Goal: Communication & Community: Answer question/provide support

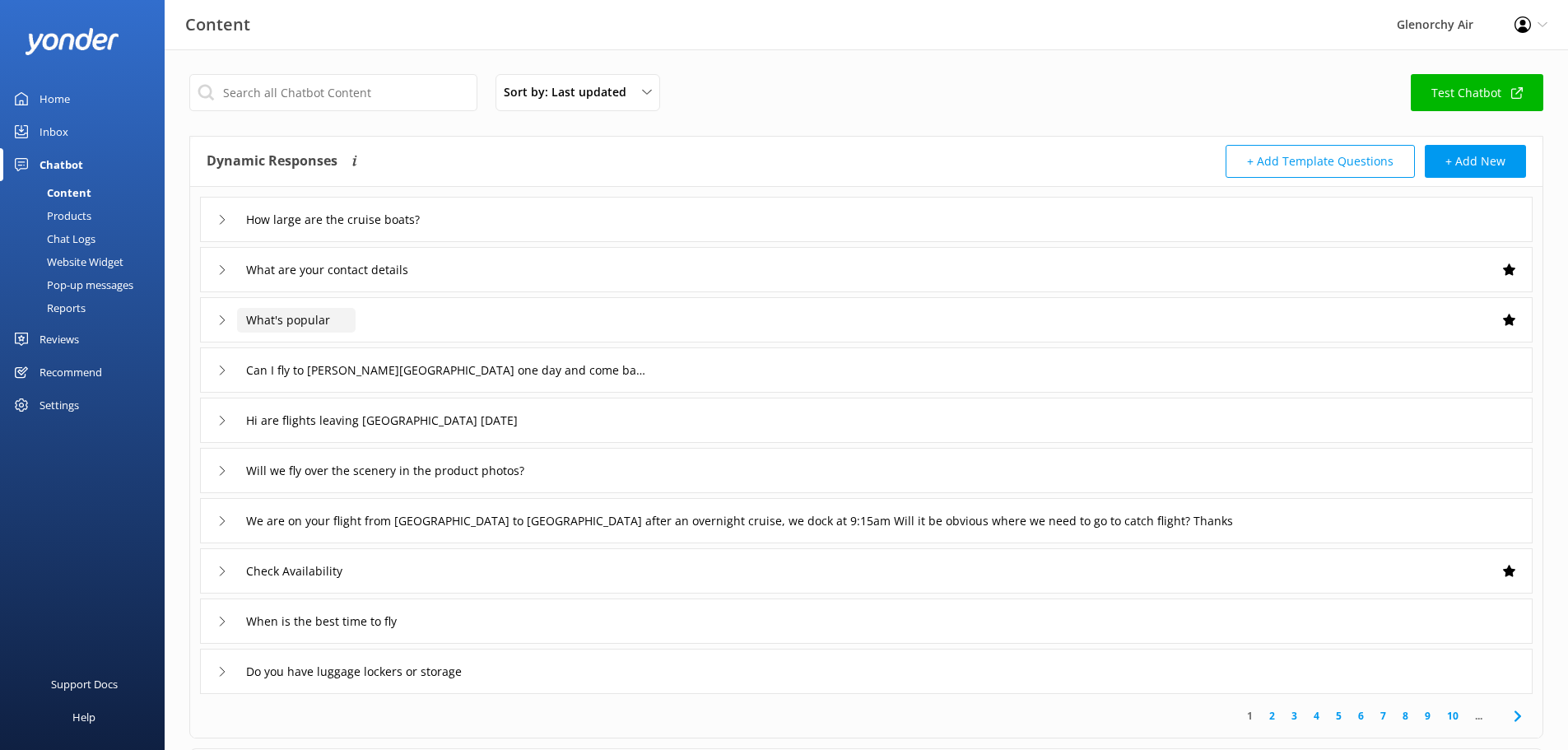
click at [346, 321] on input "What's popular" at bounding box center [297, 321] width 119 height 25
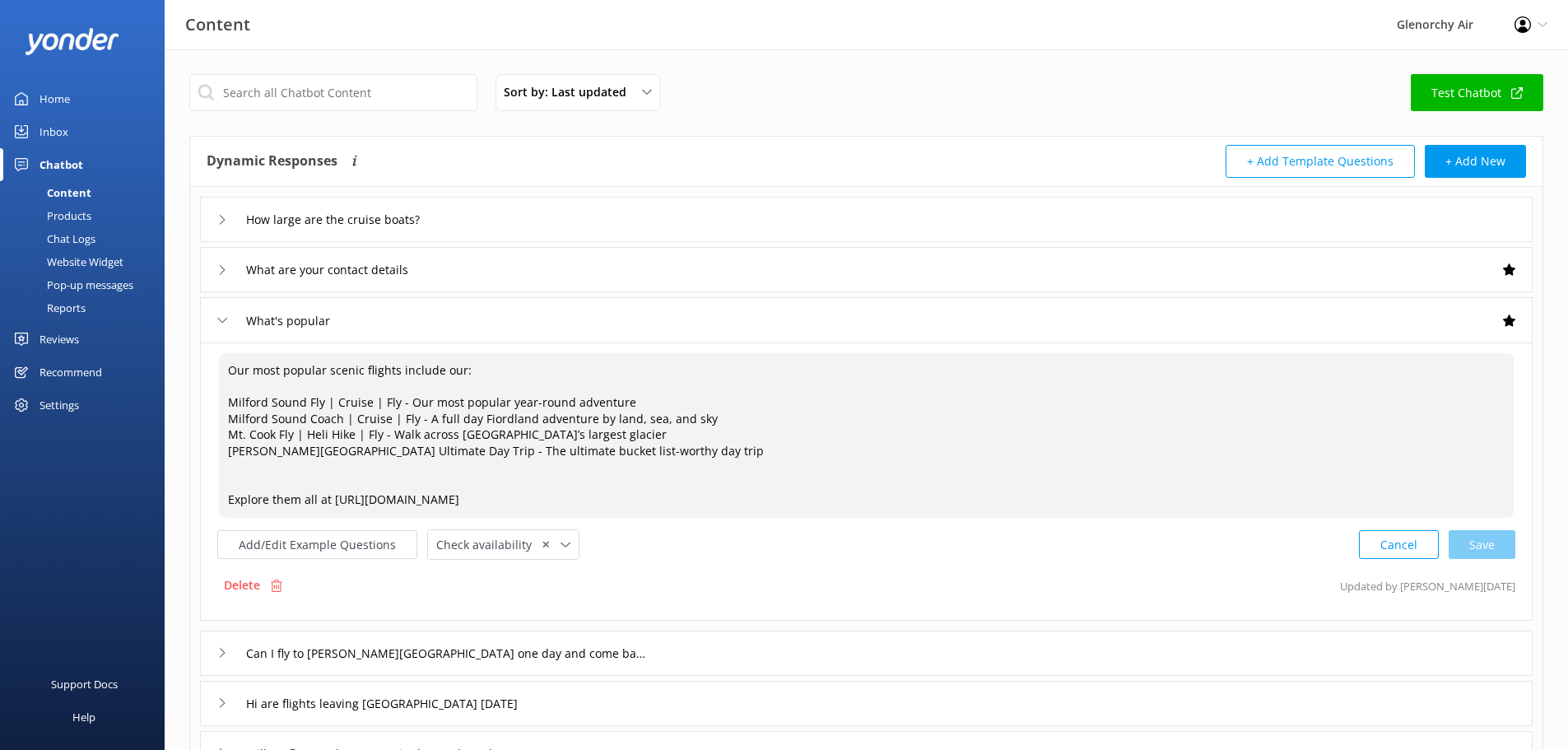
click at [318, 499] on textarea "Our most popular scenic flights include our: Milford Sound Fly | Cruise | Fly -…" at bounding box center [866, 436] width 1295 height 165
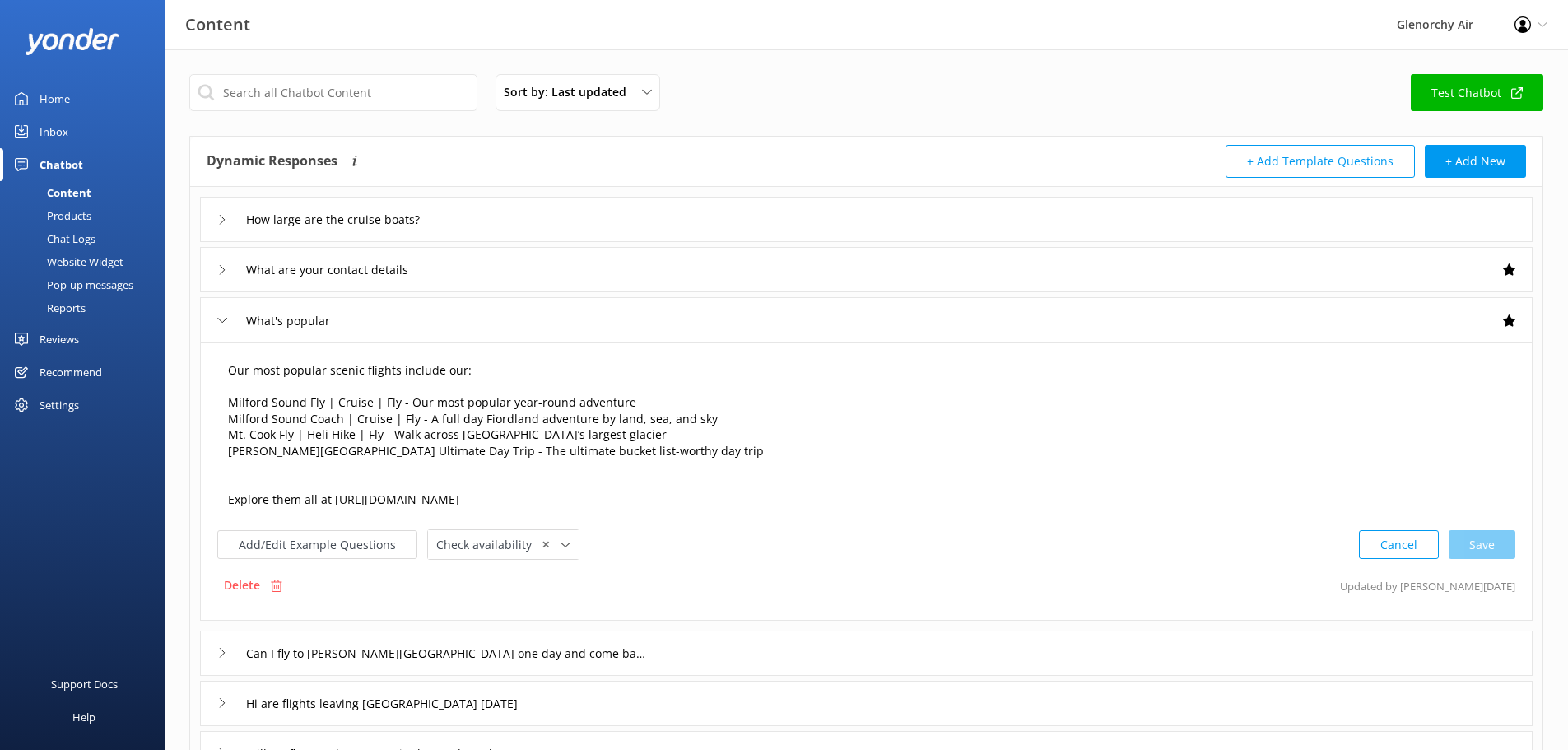
drag, startPoint x: 316, startPoint y: 501, endPoint x: 353, endPoint y: 503, distance: 37.1
click at [316, 501] on textarea "Our most popular scenic flights include our: Milford Sound Fly | Cruise | Fly -…" at bounding box center [866, 436] width 1295 height 165
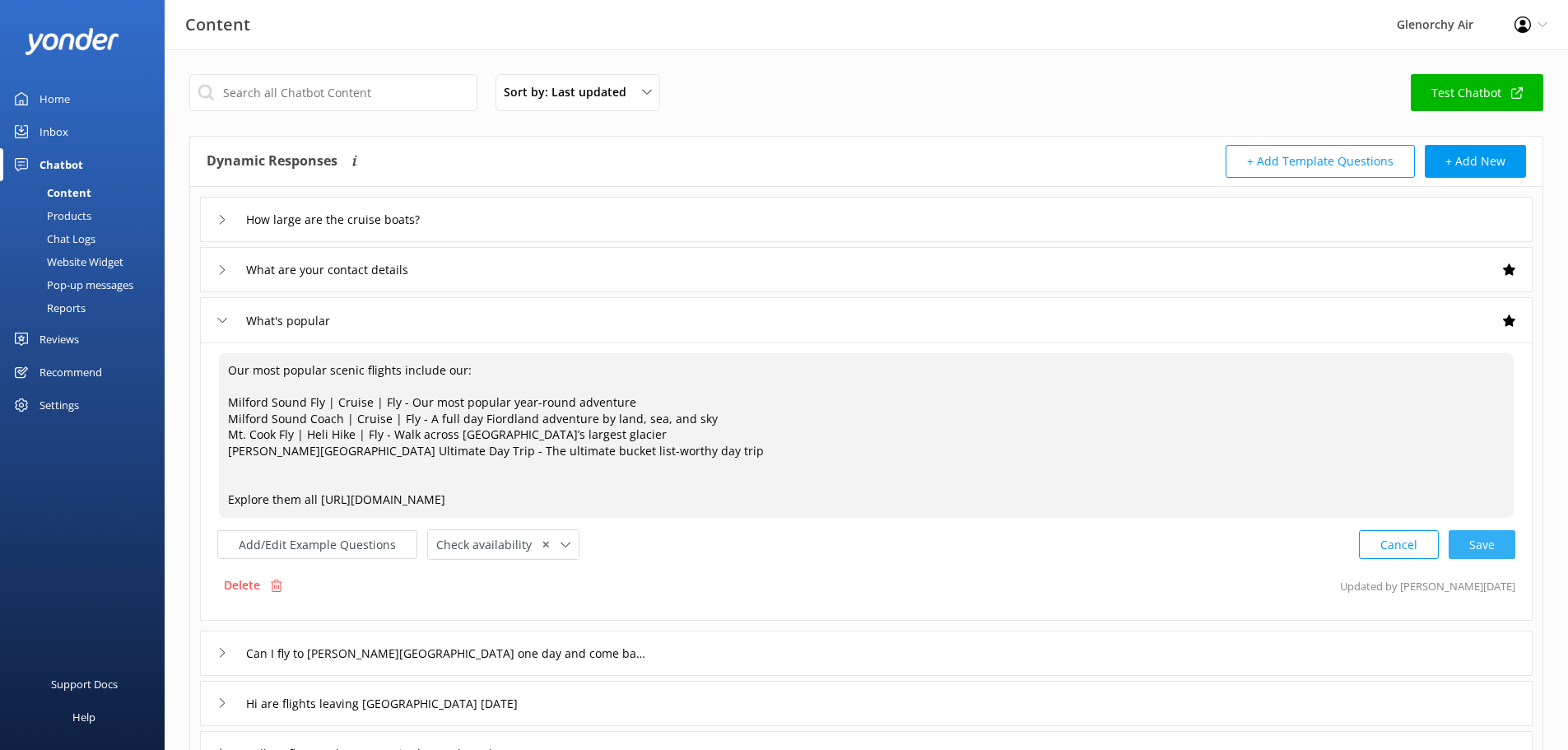
click at [1480, 548] on div "Cancel Save" at bounding box center [1437, 545] width 157 height 30
type textarea "Our most popular scenic flights include our: Milford Sound Fly | Cruise | Fly -…"
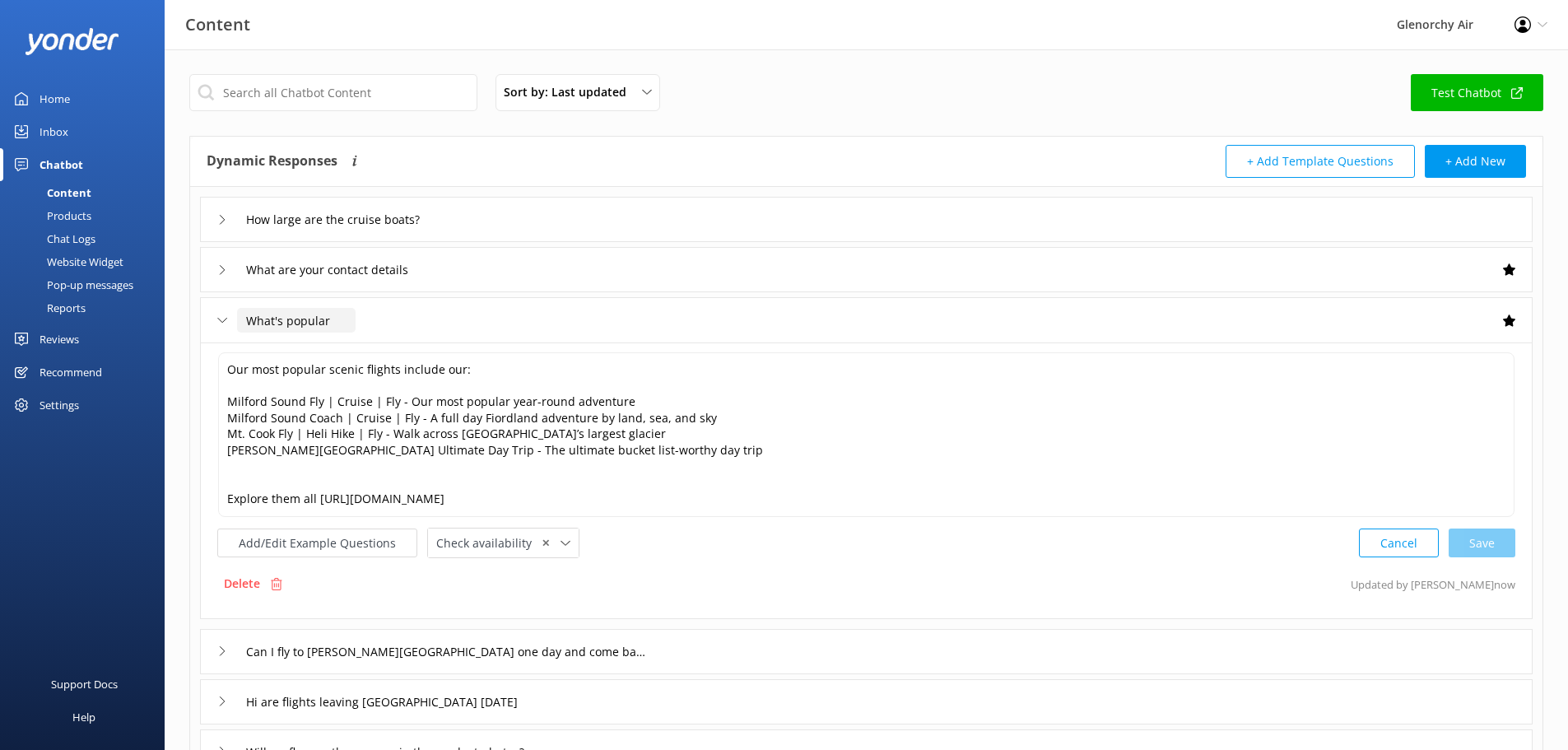
click at [346, 318] on input "What's popular" at bounding box center [297, 321] width 119 height 25
click at [225, 327] on div "What's popular" at bounding box center [276, 321] width 119 height 27
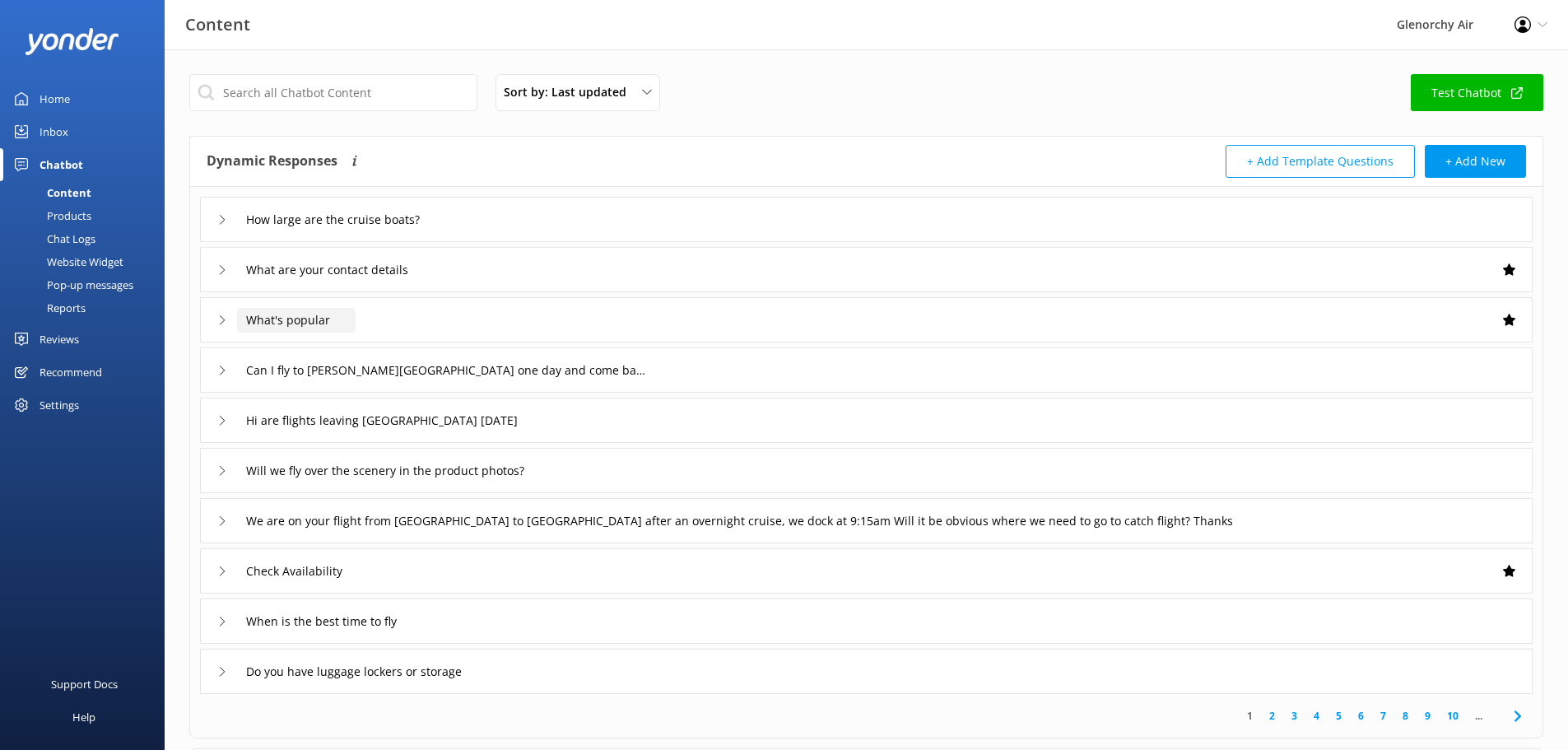
click at [265, 311] on input "What's popular" at bounding box center [297, 321] width 119 height 25
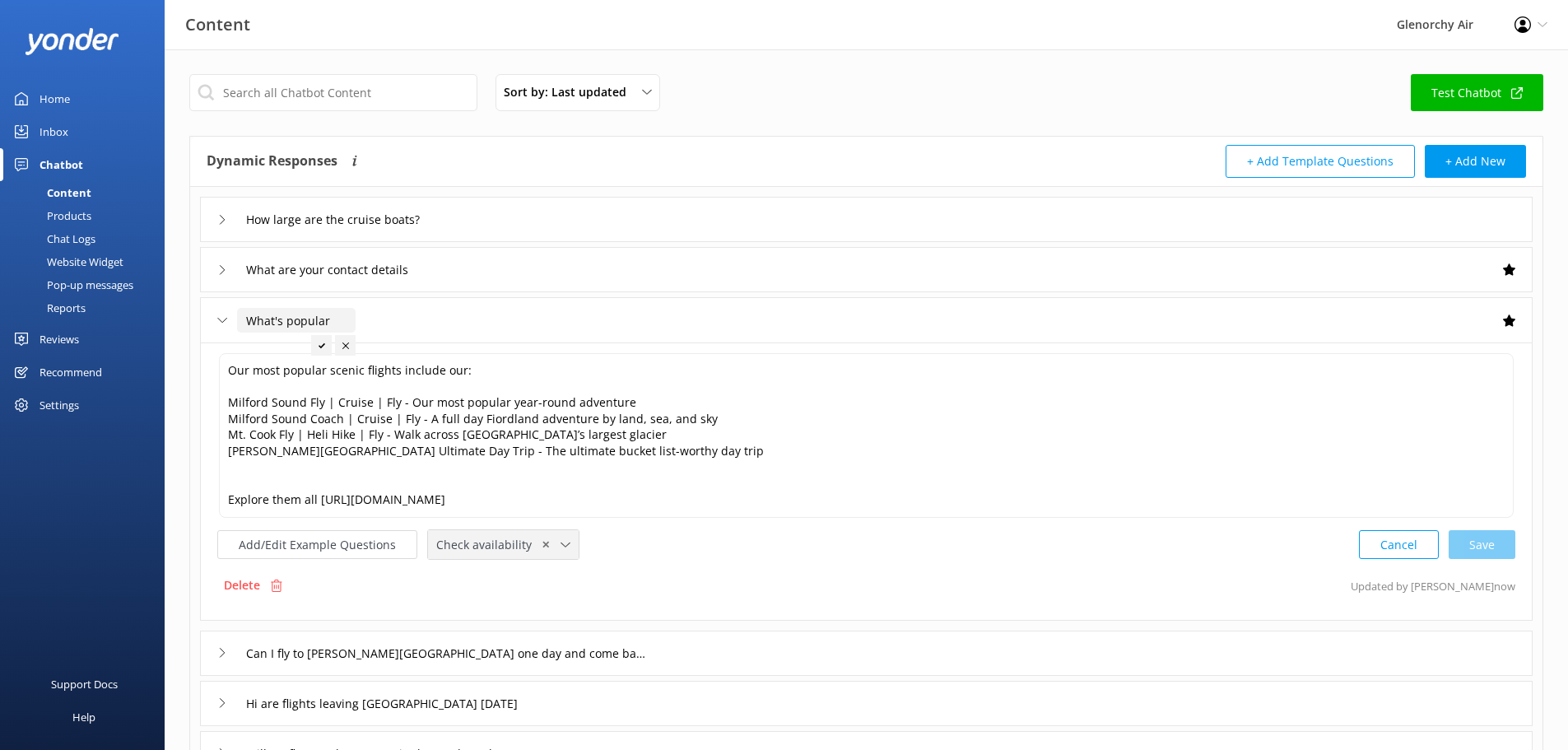
click at [561, 547] on icon at bounding box center [565, 545] width 10 height 10
click at [705, 564] on div "Our most popular scenic flights include our: Milford Sound Fly | Cruise | Fly -…" at bounding box center [866, 482] width 1332 height 278
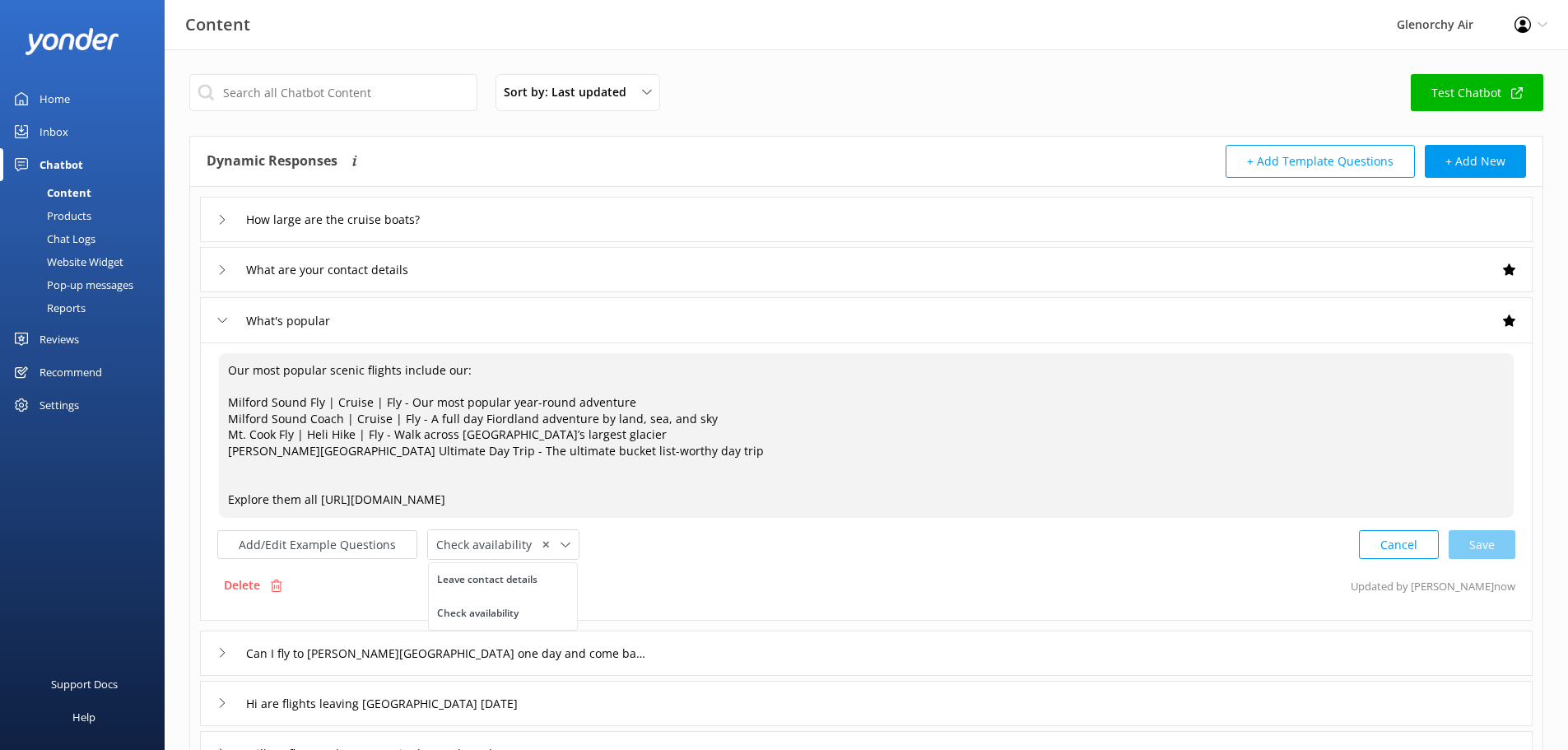
click at [709, 435] on textarea "Our most popular scenic flights include our: Milford Sound Fly | Cruise | Fly -…" at bounding box center [866, 436] width 1295 height 165
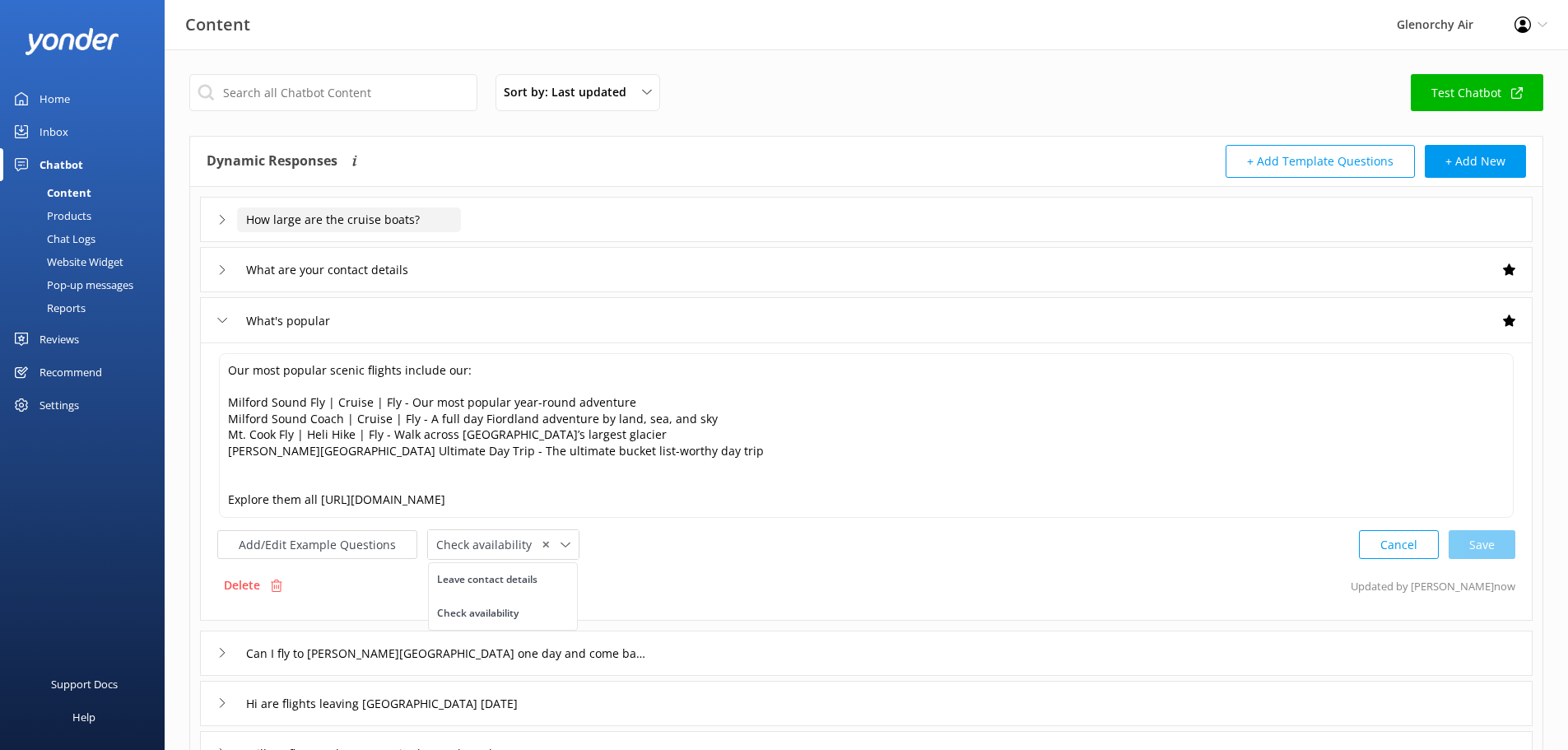
click at [381, 218] on input "How large are the cruise boats?" at bounding box center [349, 220] width 224 height 25
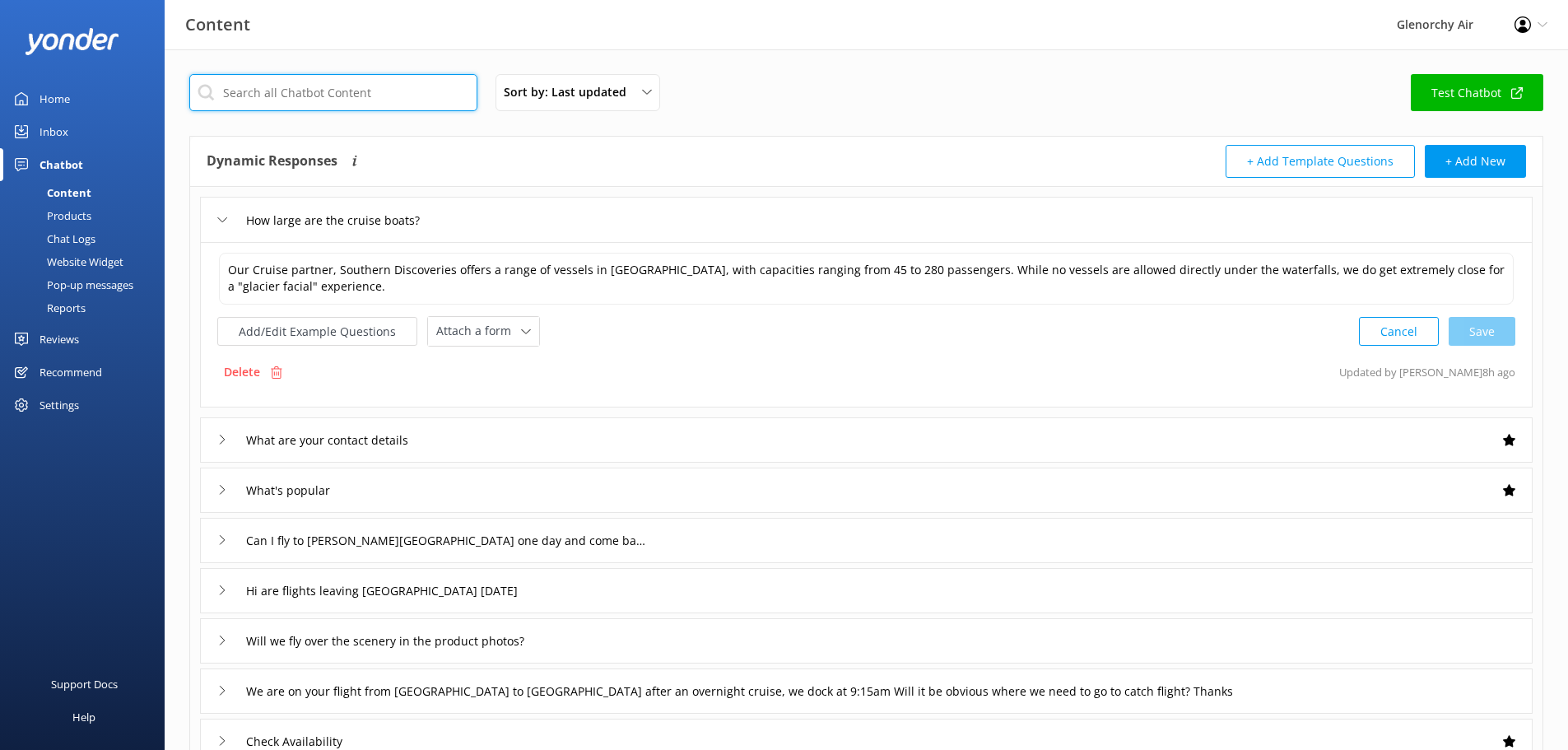
click at [331, 91] on input "text" at bounding box center [333, 93] width 288 height 37
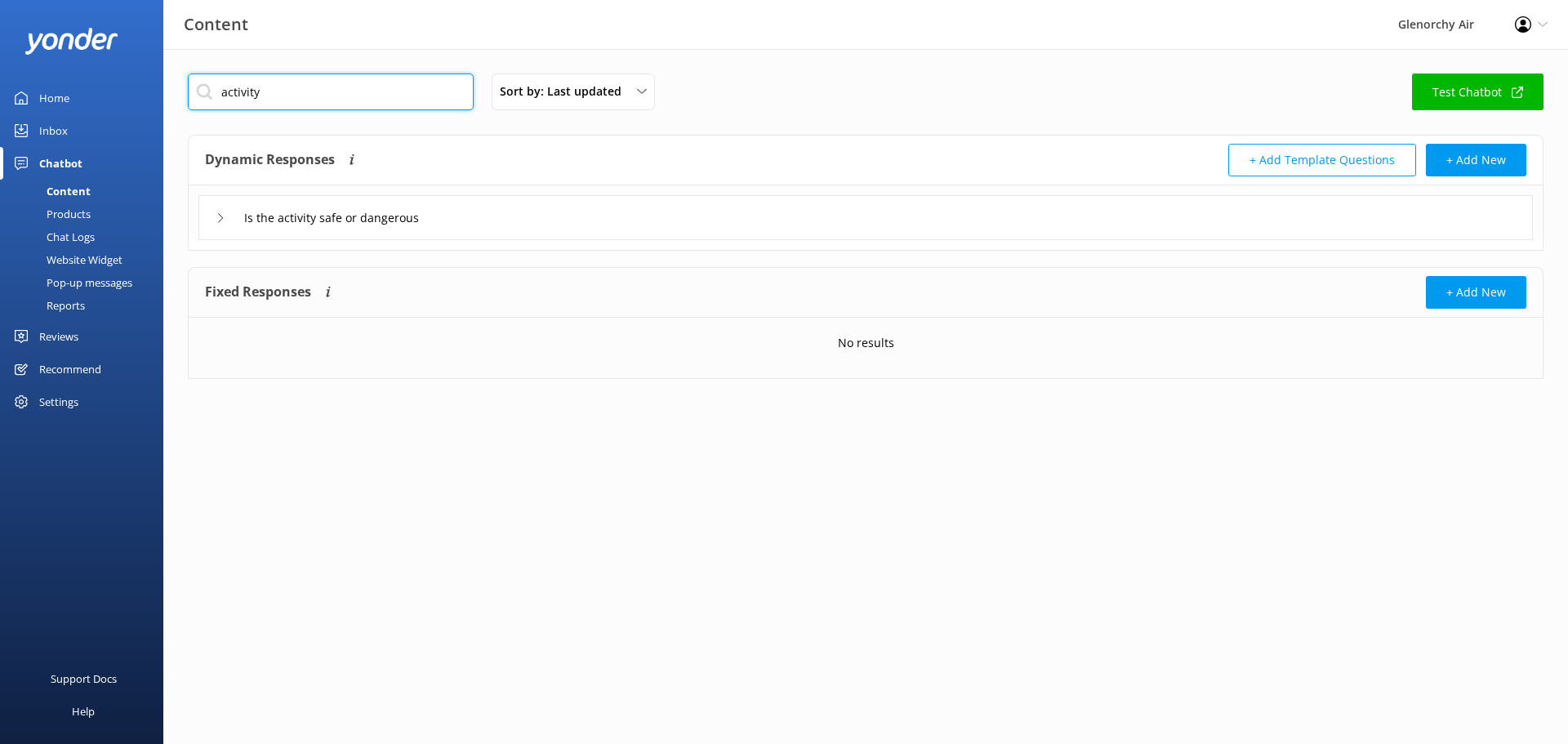
type input "activity"
click at [64, 282] on div "Pop-up messages" at bounding box center [70, 283] width 122 height 23
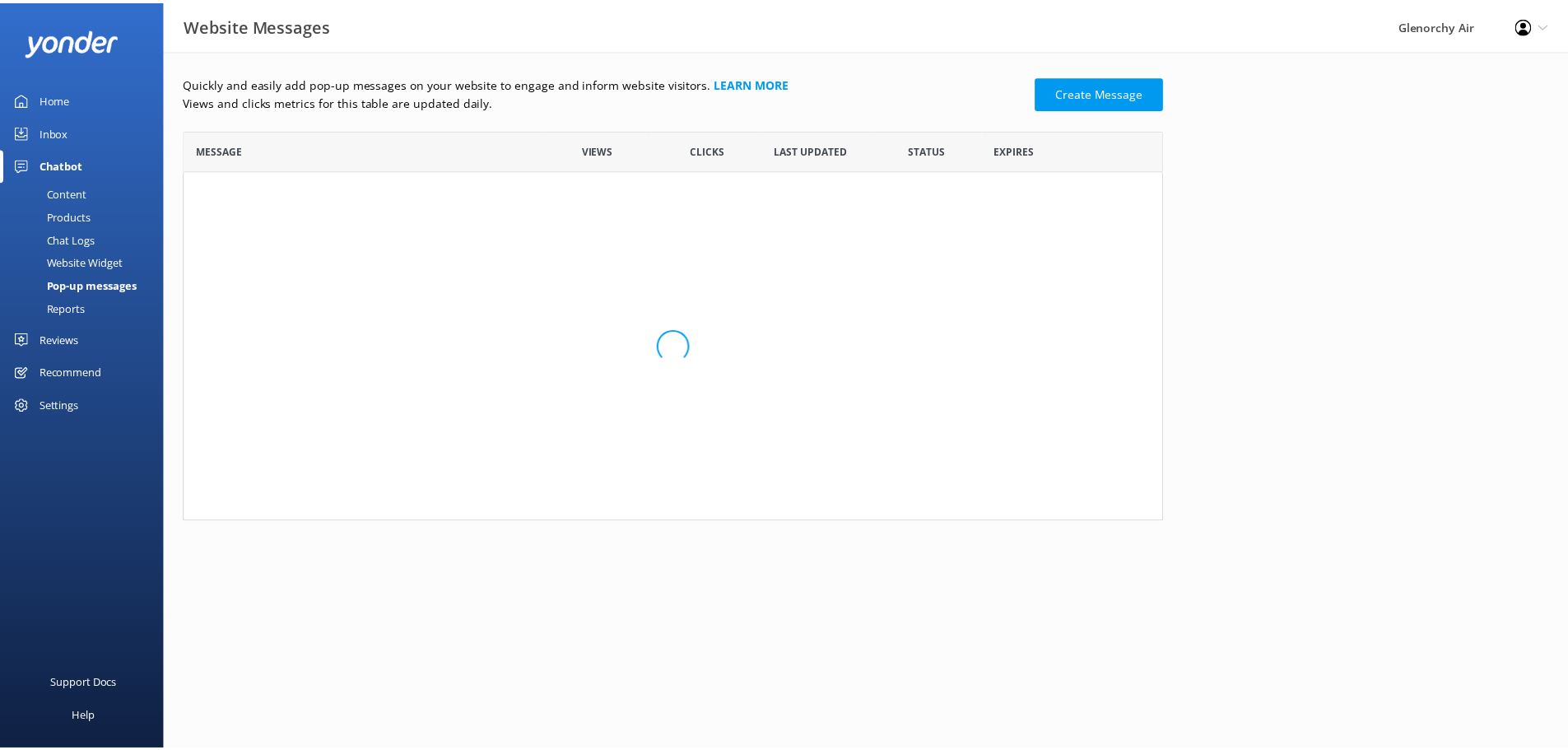
scroll to position [450, 976]
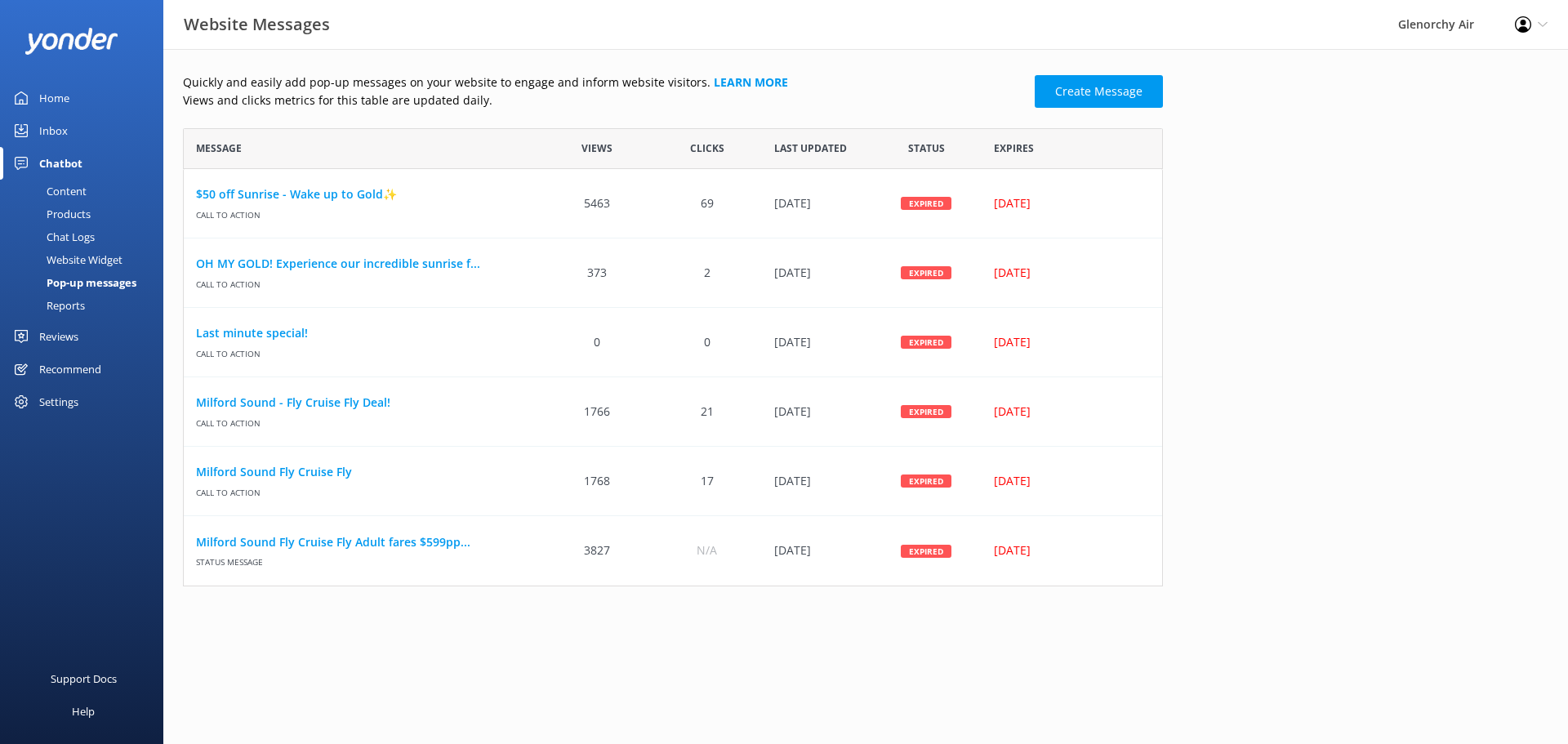
click at [63, 247] on div "Chat Logs" at bounding box center [52, 237] width 85 height 23
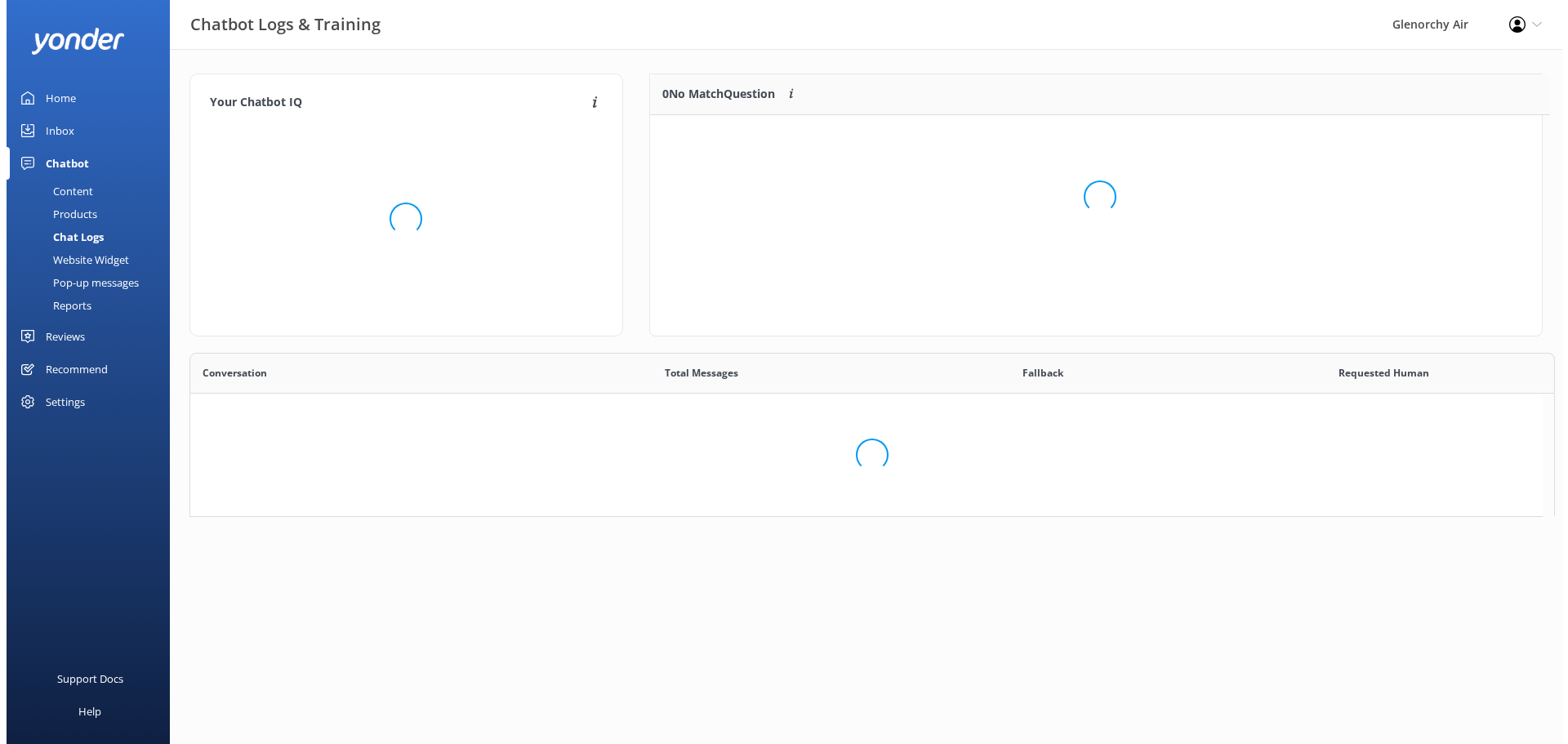
scroll to position [13, 13]
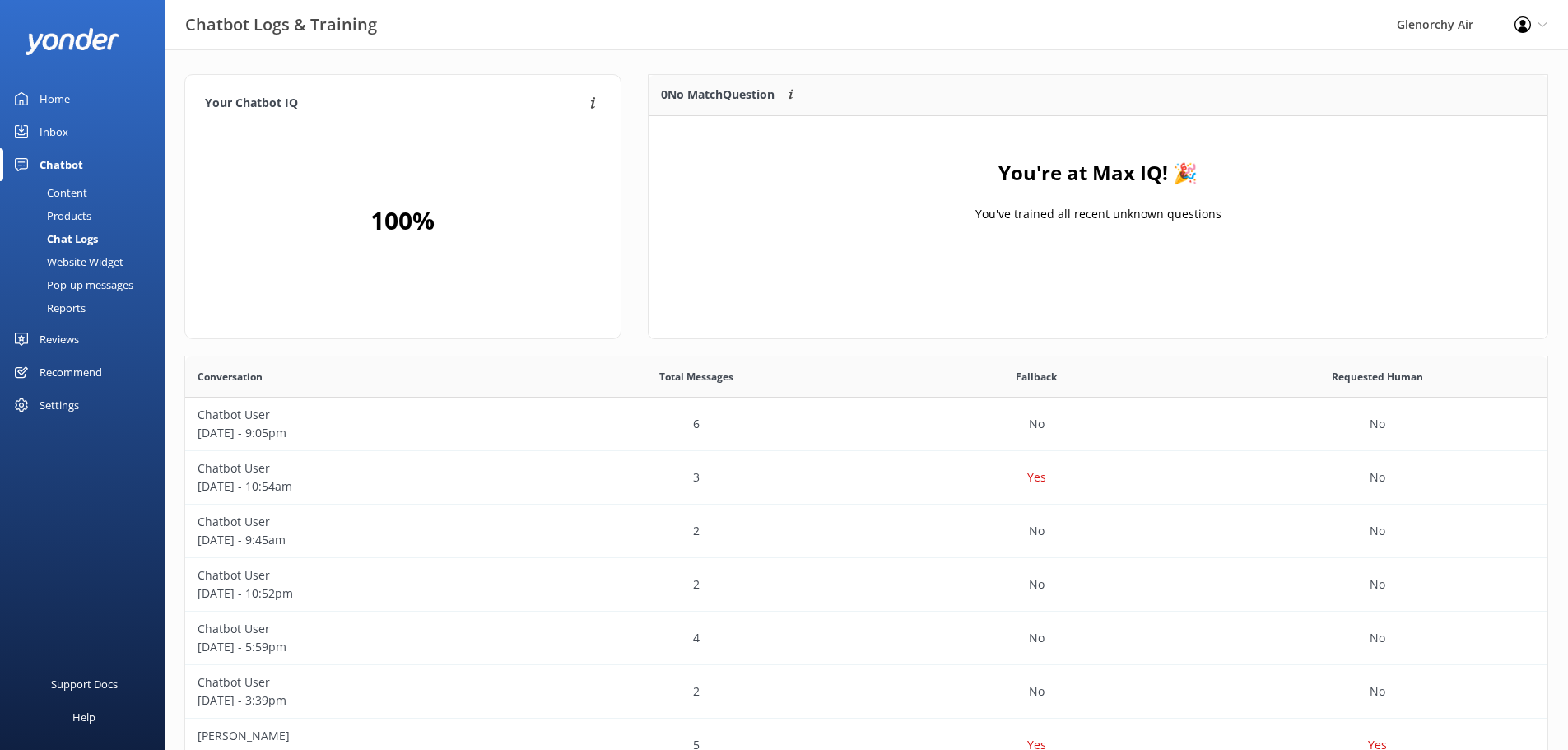
click at [76, 261] on div "Website Widget" at bounding box center [66, 262] width 113 height 23
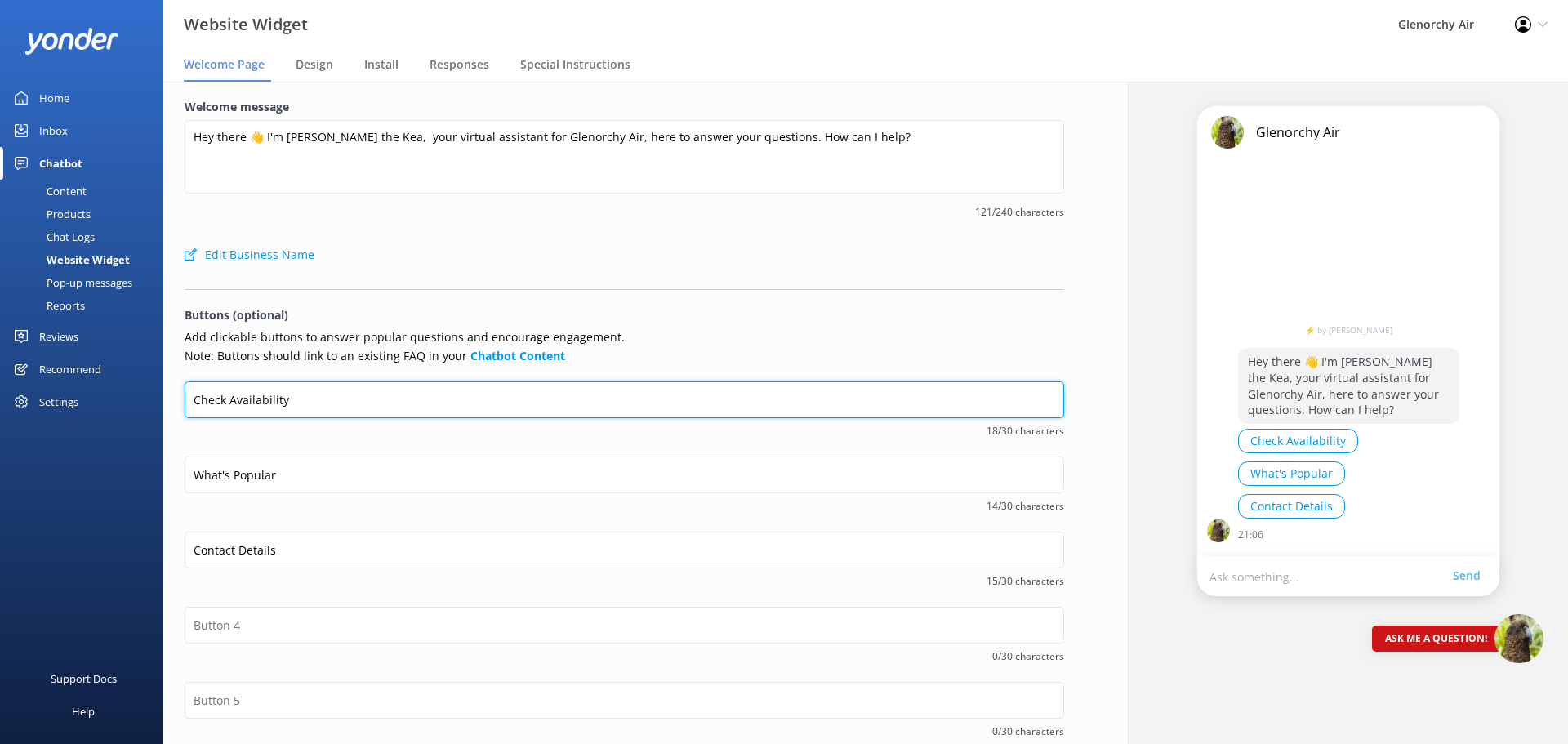
click at [343, 402] on input "Check Availability" at bounding box center [624, 400] width 879 height 37
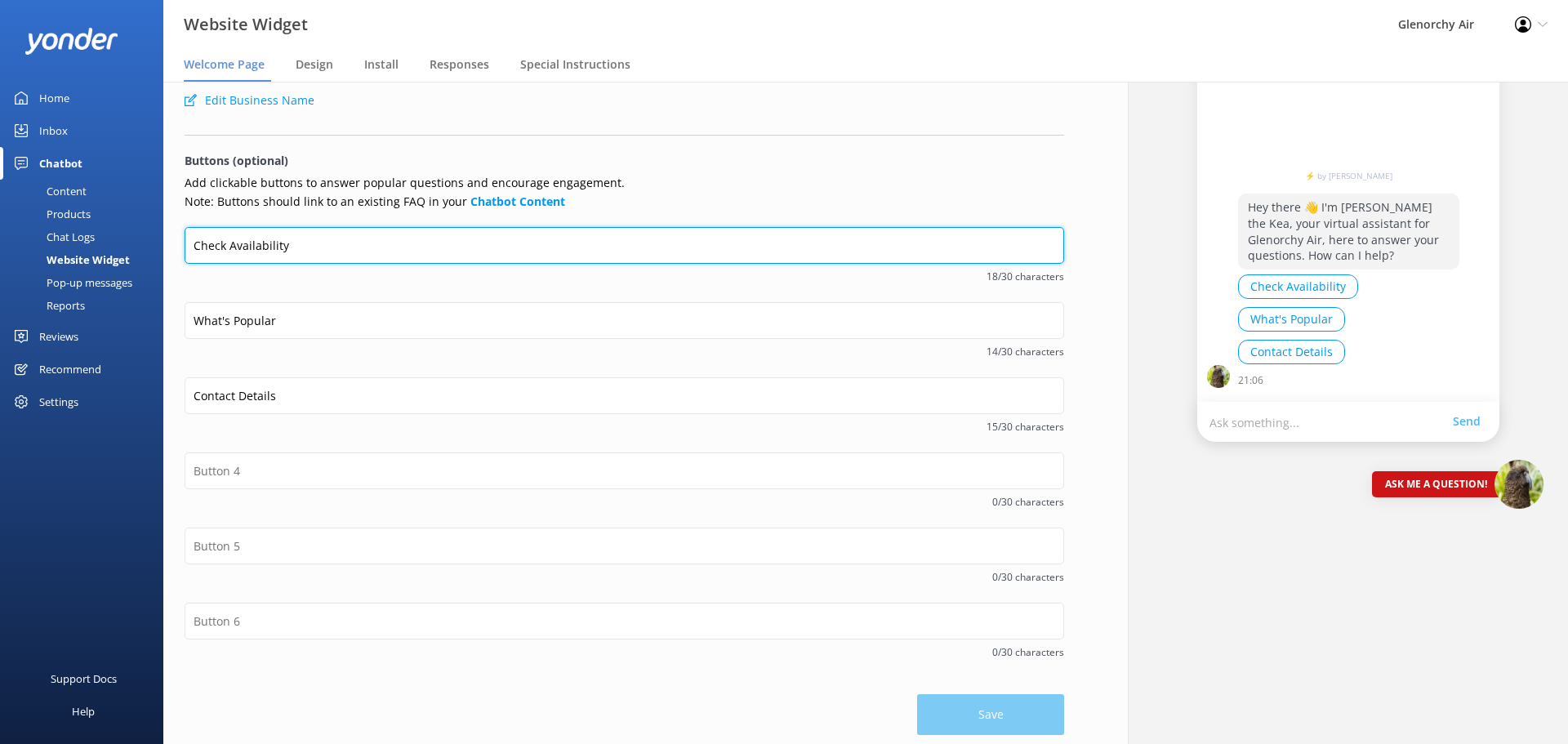
scroll to position [162, 0]
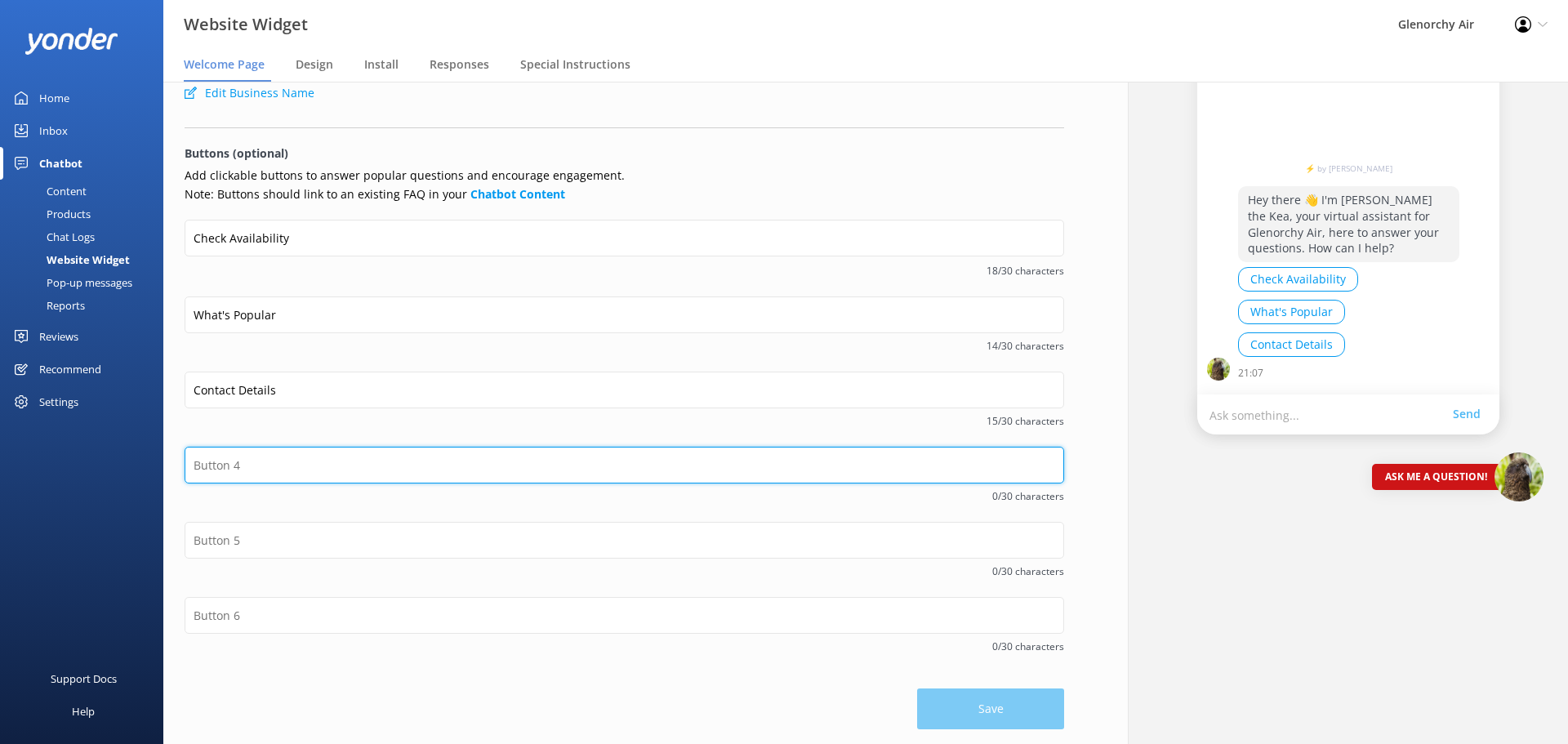
click at [275, 457] on input "text" at bounding box center [624, 466] width 879 height 37
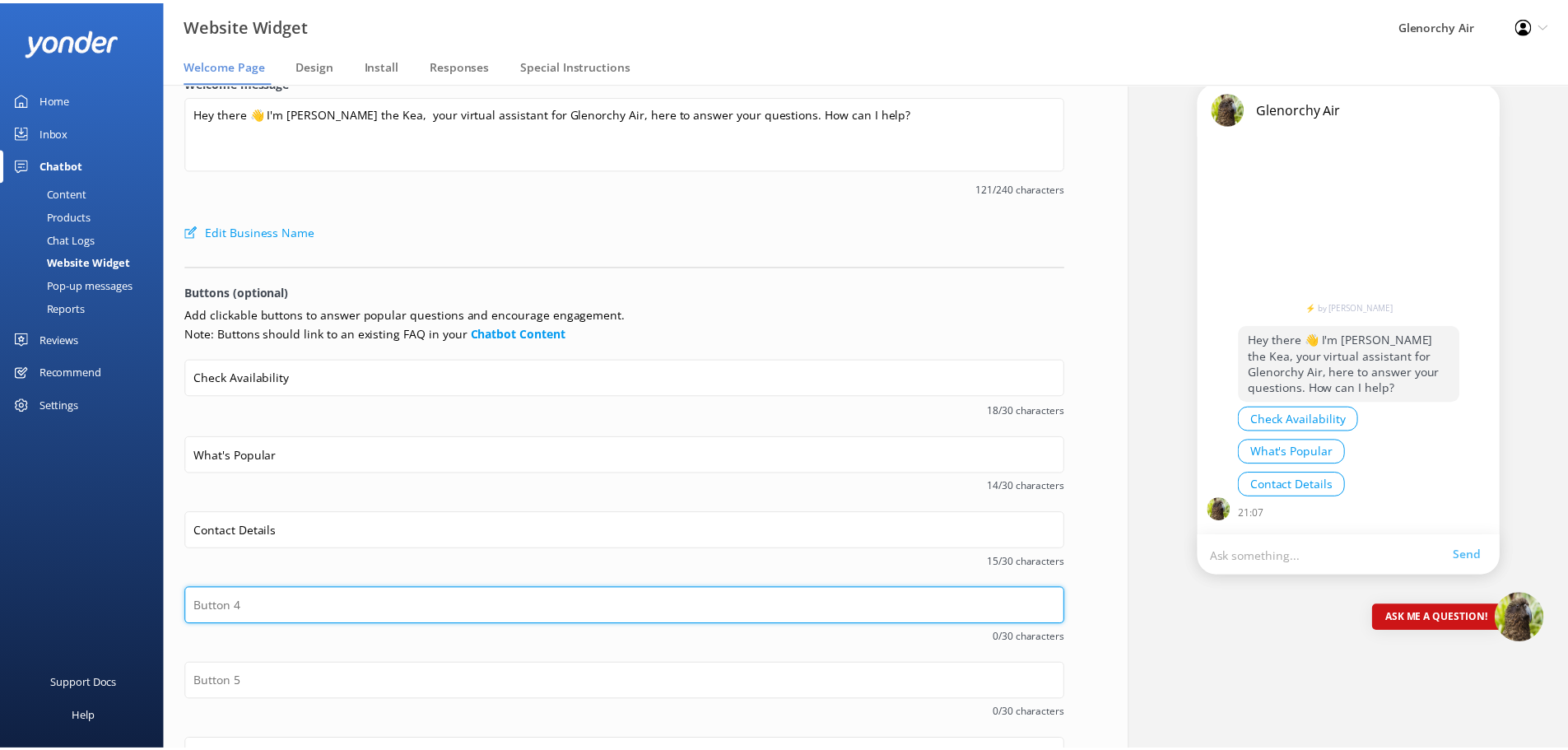
scroll to position [0, 0]
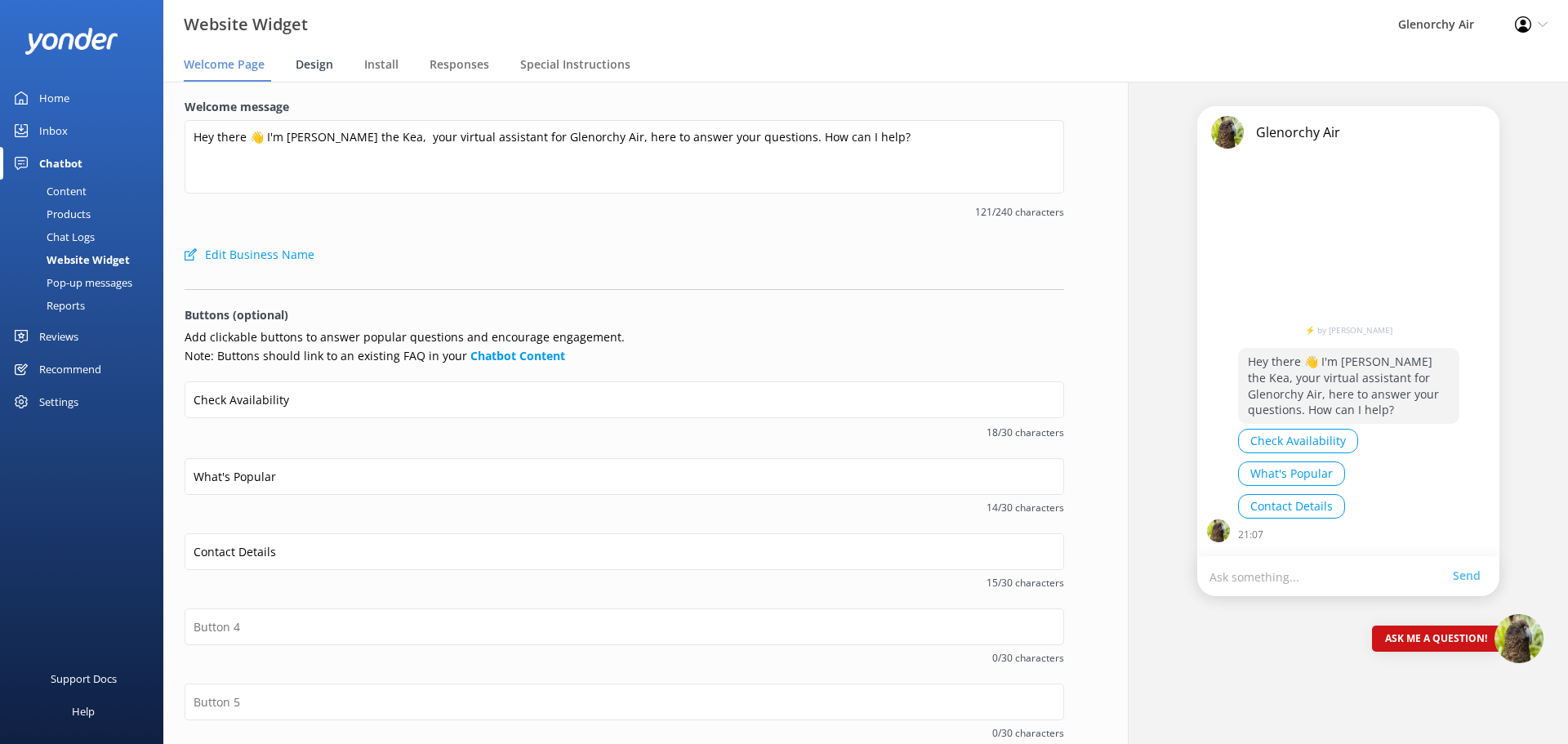
click at [314, 66] on span "Design" at bounding box center [314, 64] width 38 height 17
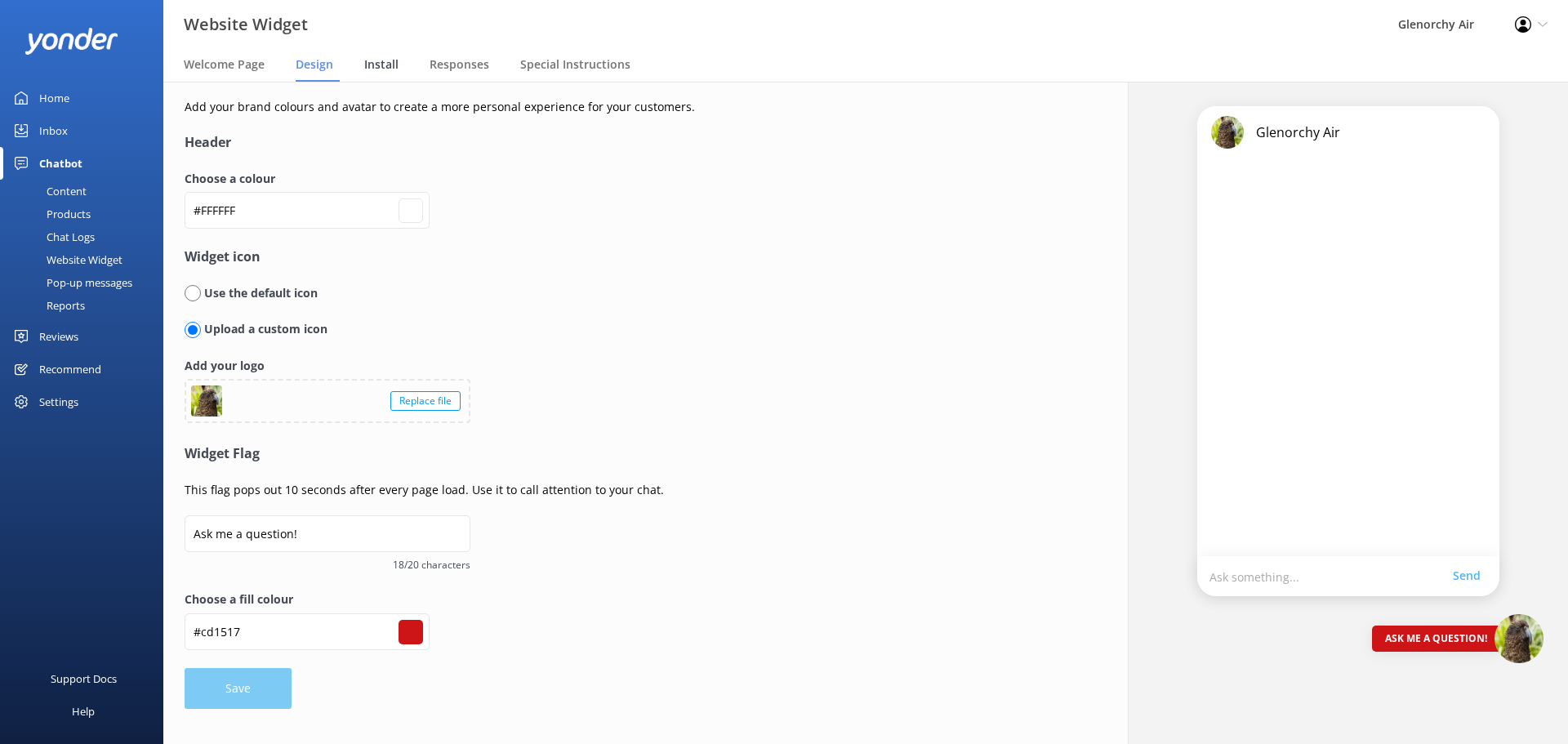
click at [369, 74] on div "Install" at bounding box center [385, 65] width 40 height 33
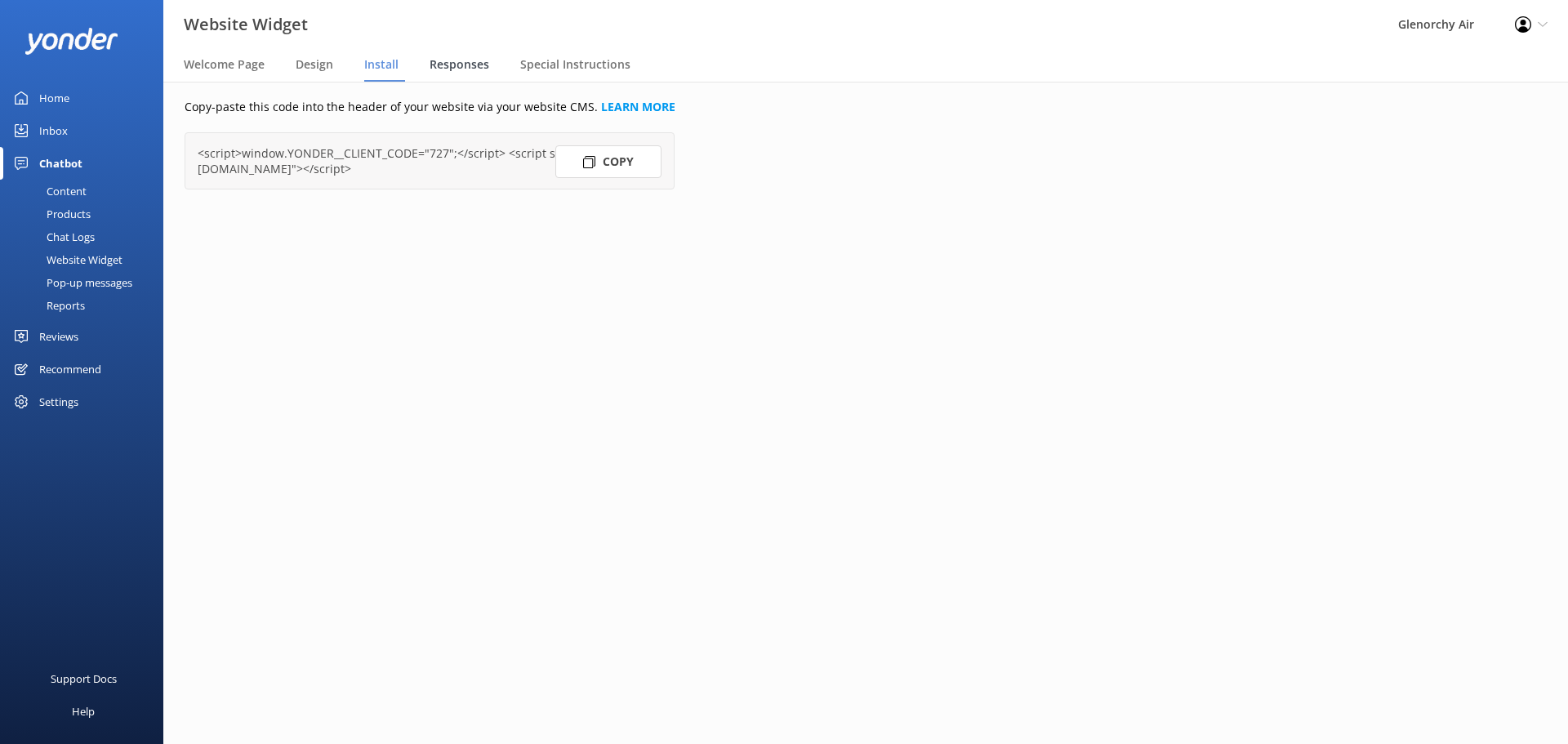
click at [465, 66] on span "Responses" at bounding box center [459, 64] width 60 height 17
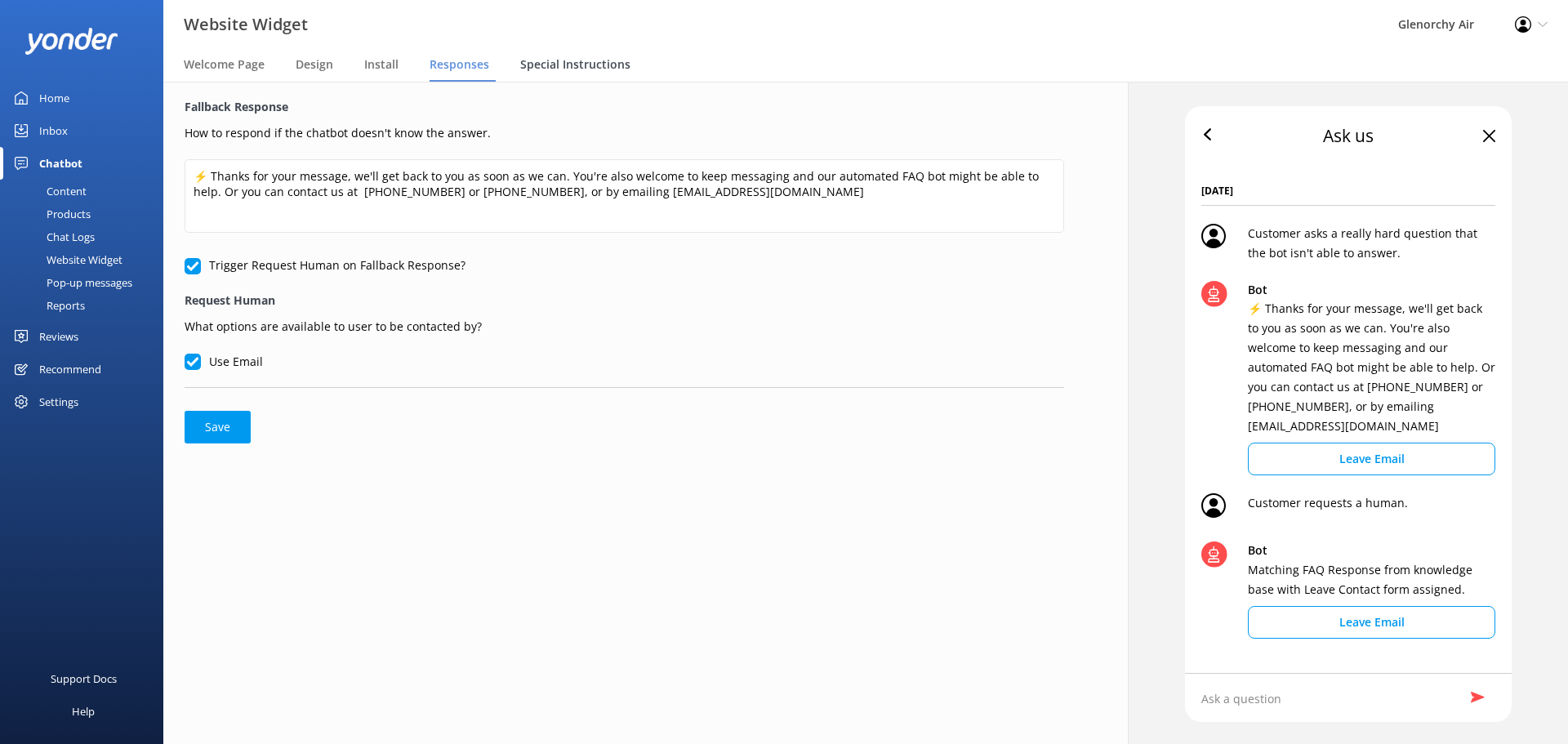
click at [581, 59] on span "Special Instructions" at bounding box center [575, 64] width 111 height 17
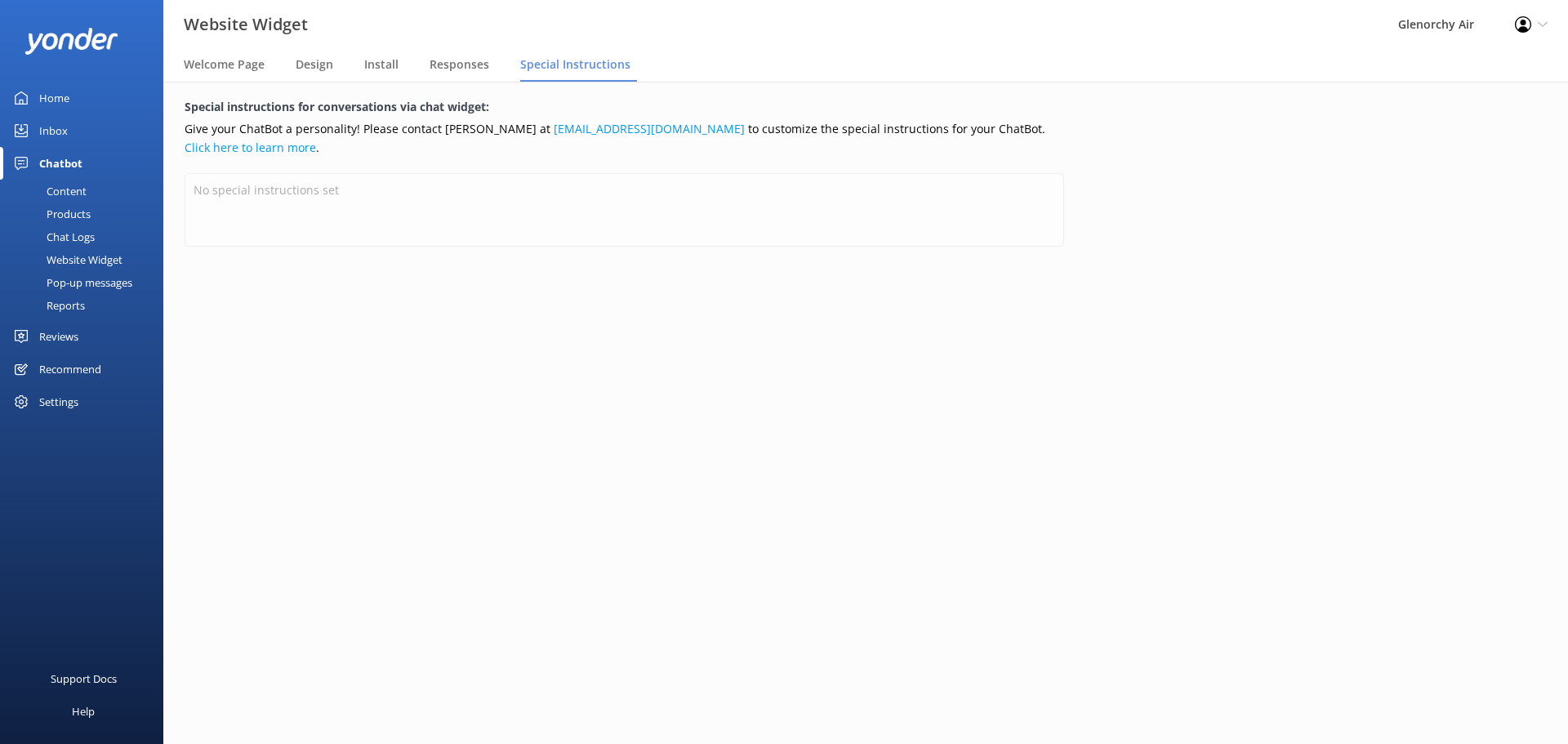
click at [70, 211] on div "Products" at bounding box center [50, 214] width 81 height 23
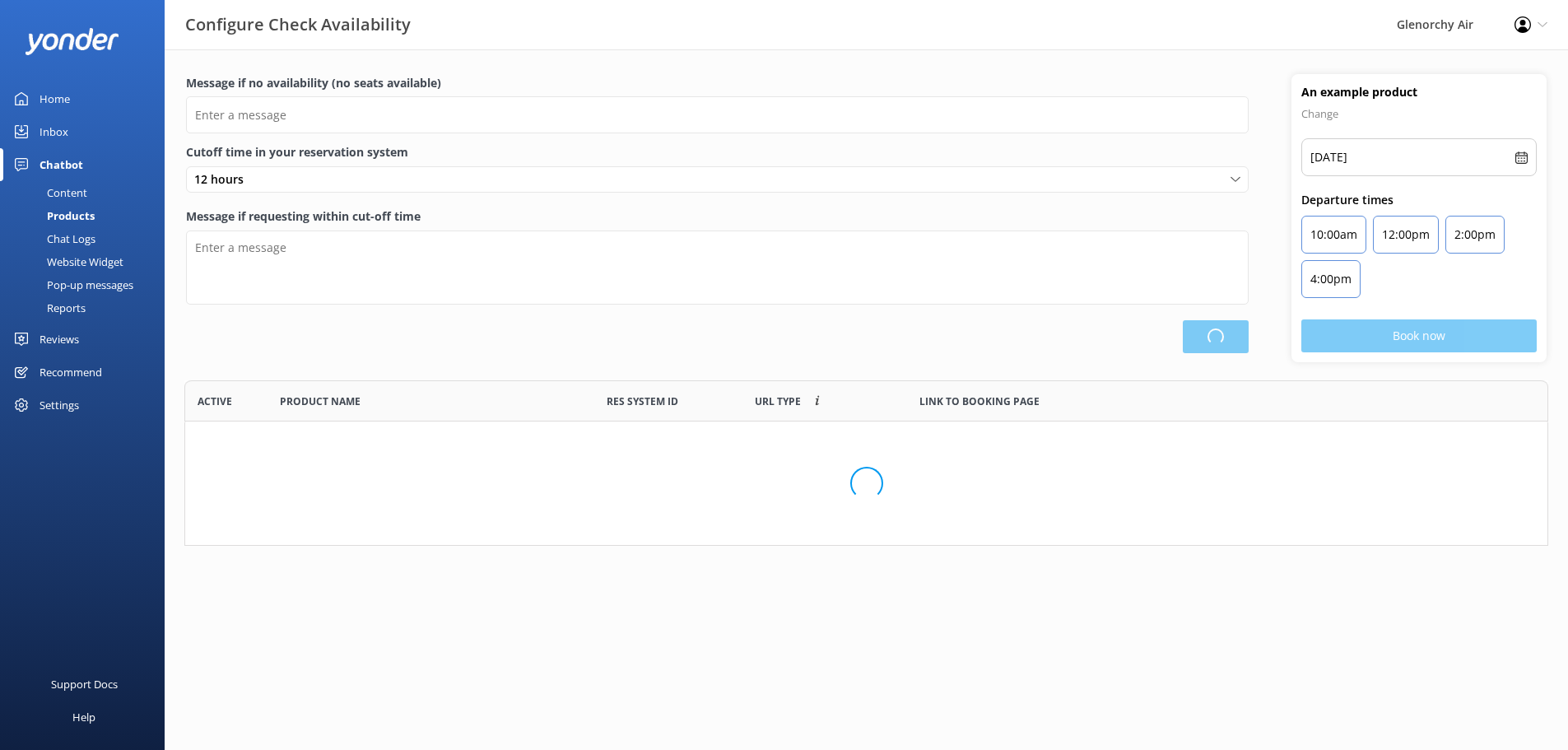
scroll to position [153, 1352]
type input "There are no seats available, please check an alternative day"
type textarea "Our online booking system closes {hours} prior to departure. Please contact us …"
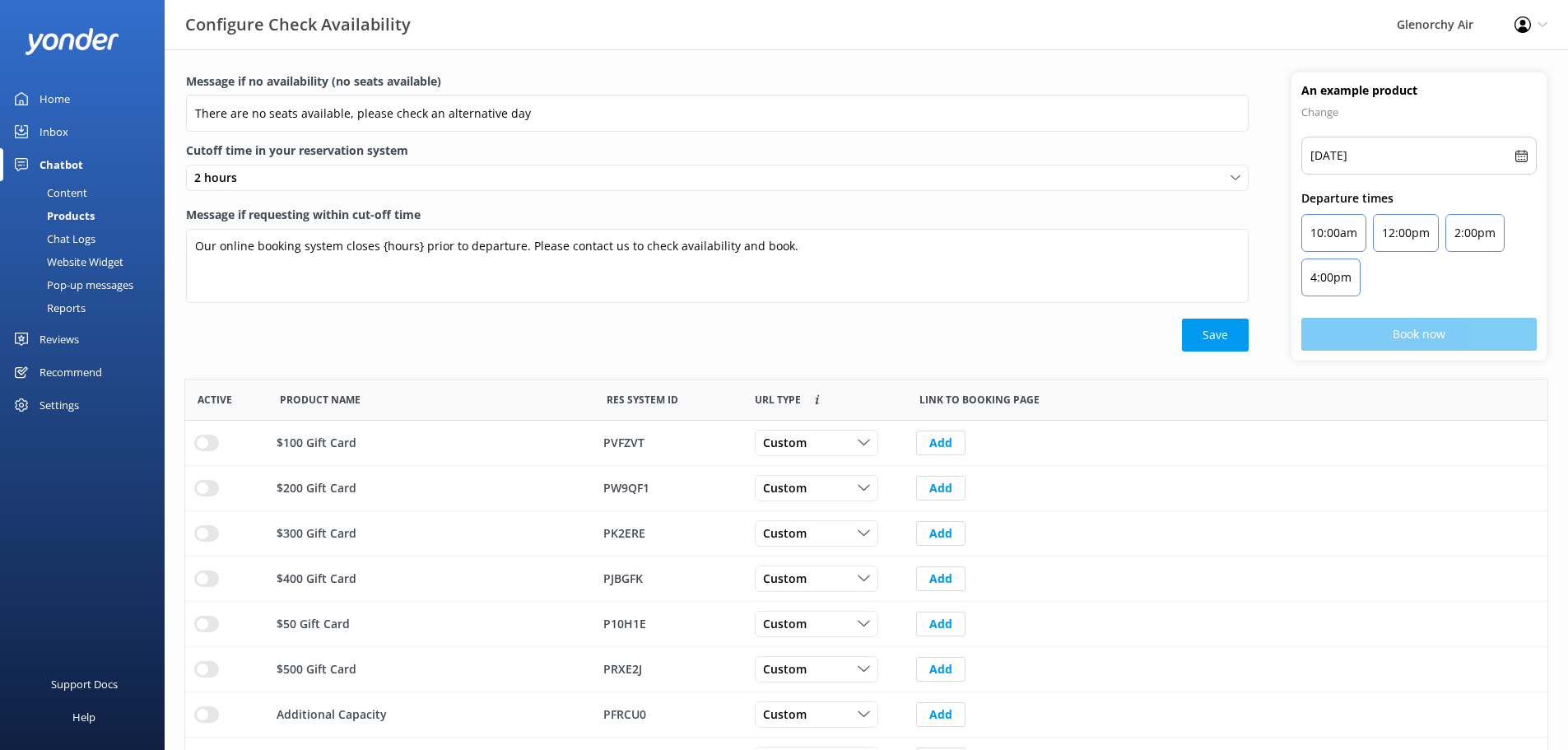
scroll to position [0, 0]
click at [73, 374] on div "Recommend" at bounding box center [71, 372] width 63 height 33
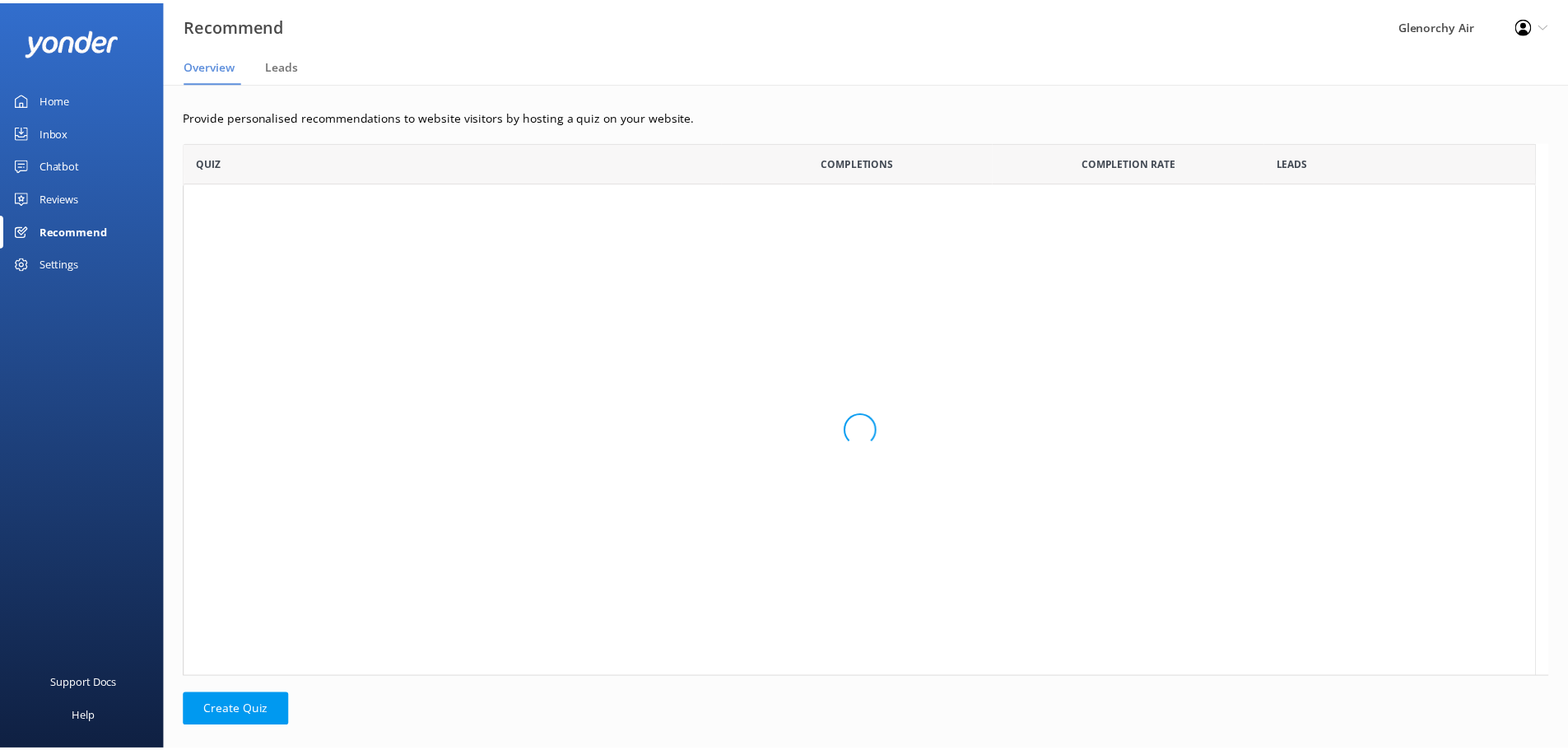
scroll to position [13, 13]
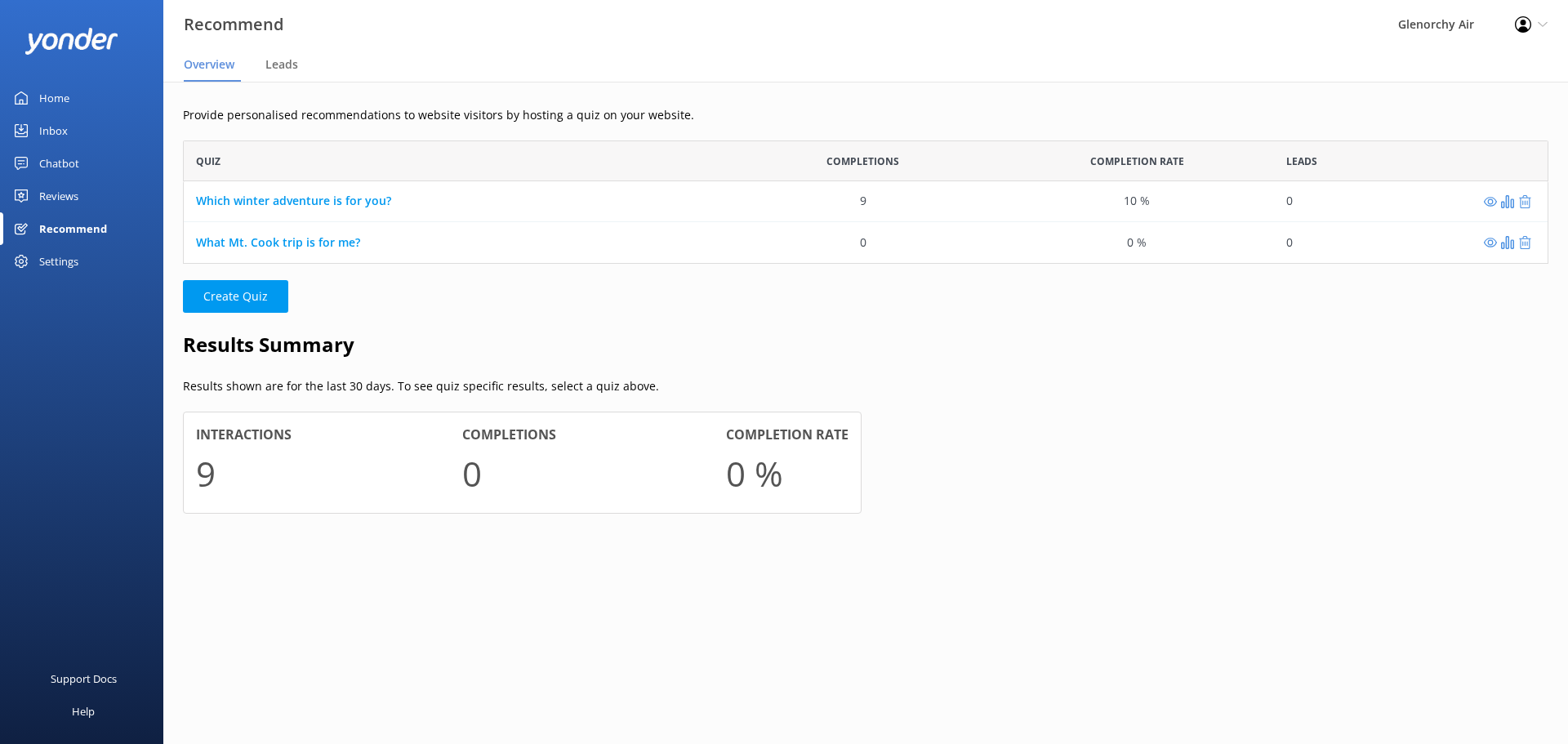
click at [61, 258] on div "Settings" at bounding box center [59, 261] width 40 height 33
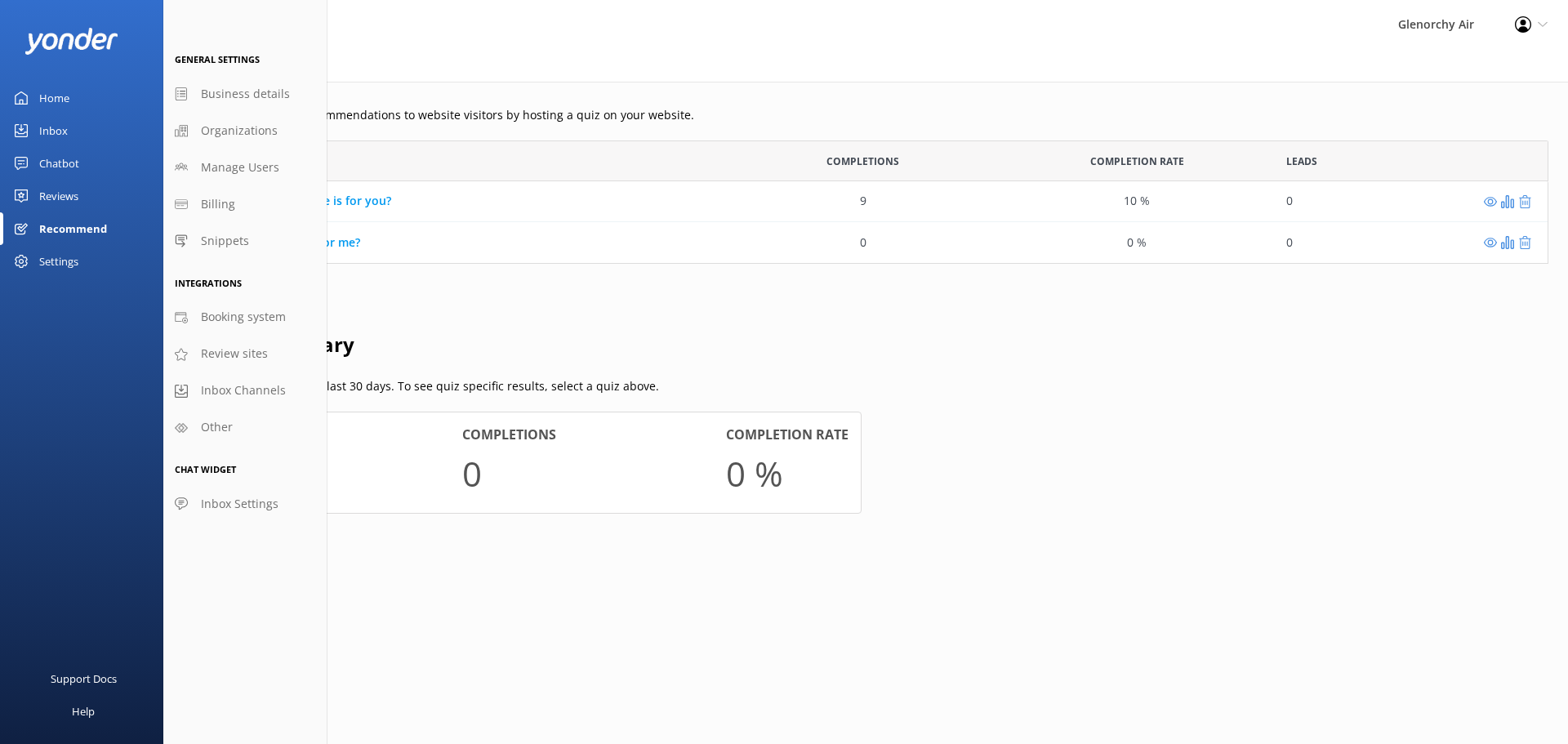
click at [62, 157] on div "Chatbot" at bounding box center [60, 163] width 40 height 33
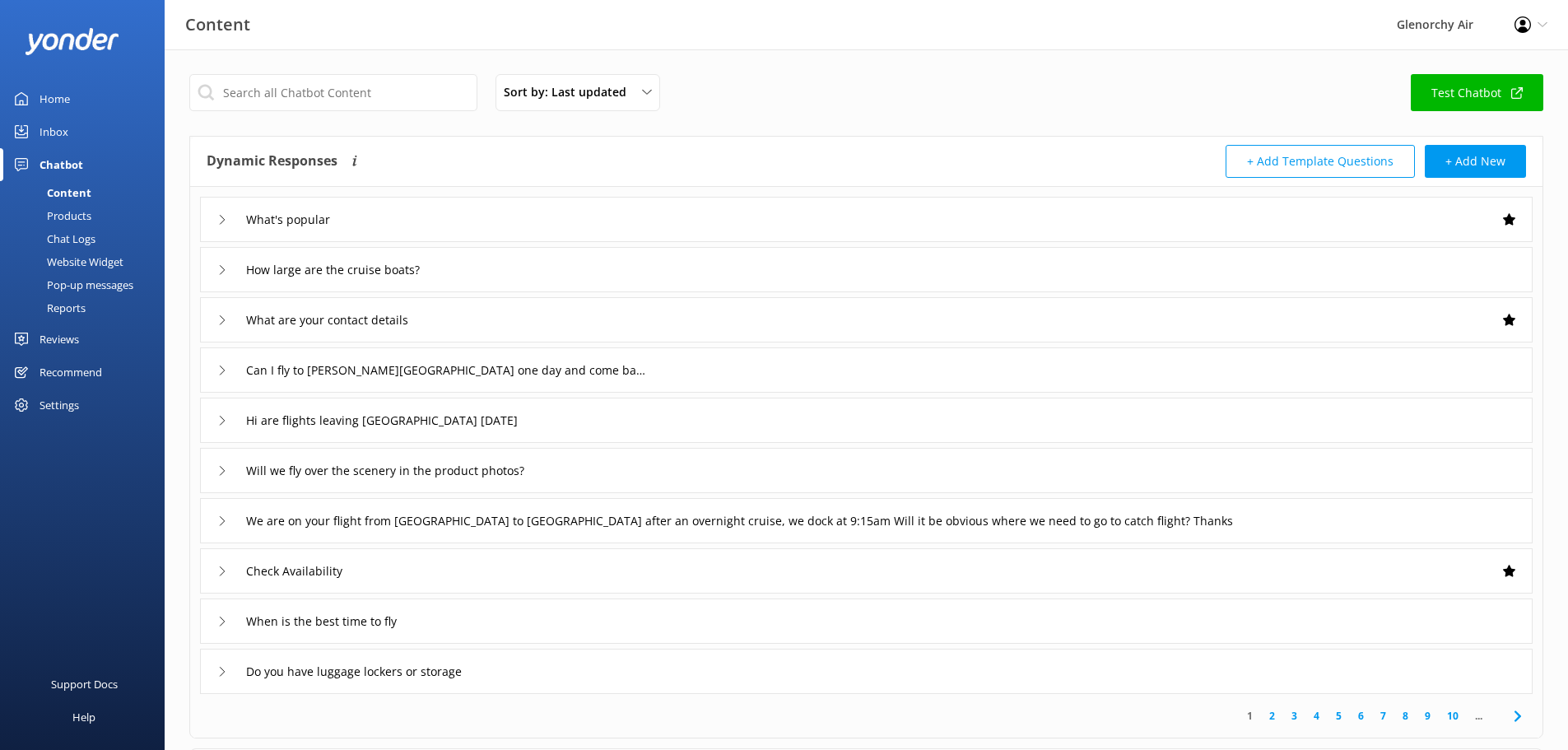
click at [66, 216] on div "Products" at bounding box center [50, 216] width 81 height 23
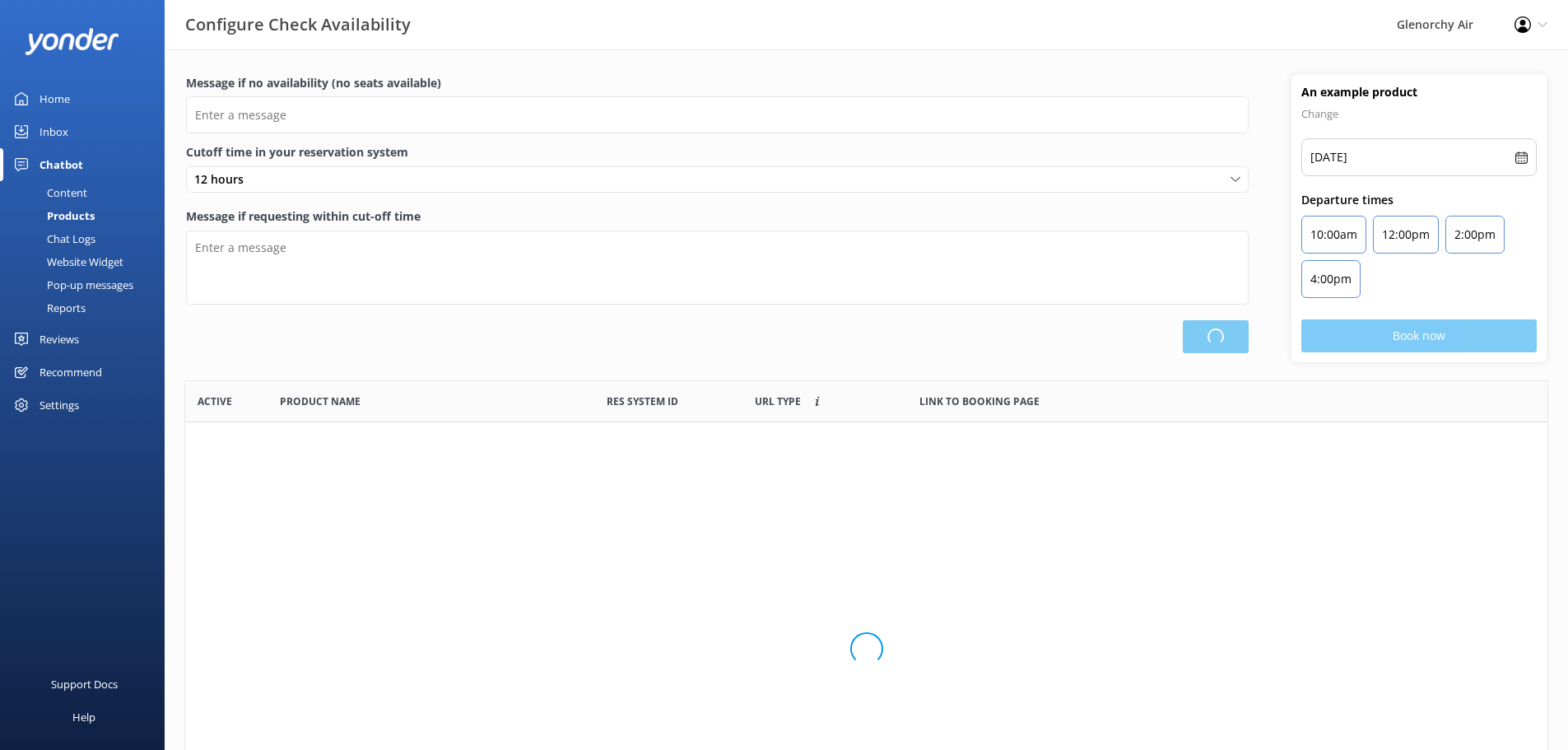
type input "There are no seats available, please check an alternative day"
type textarea "Our online booking system closes {hours} prior to departure. Please contact us …"
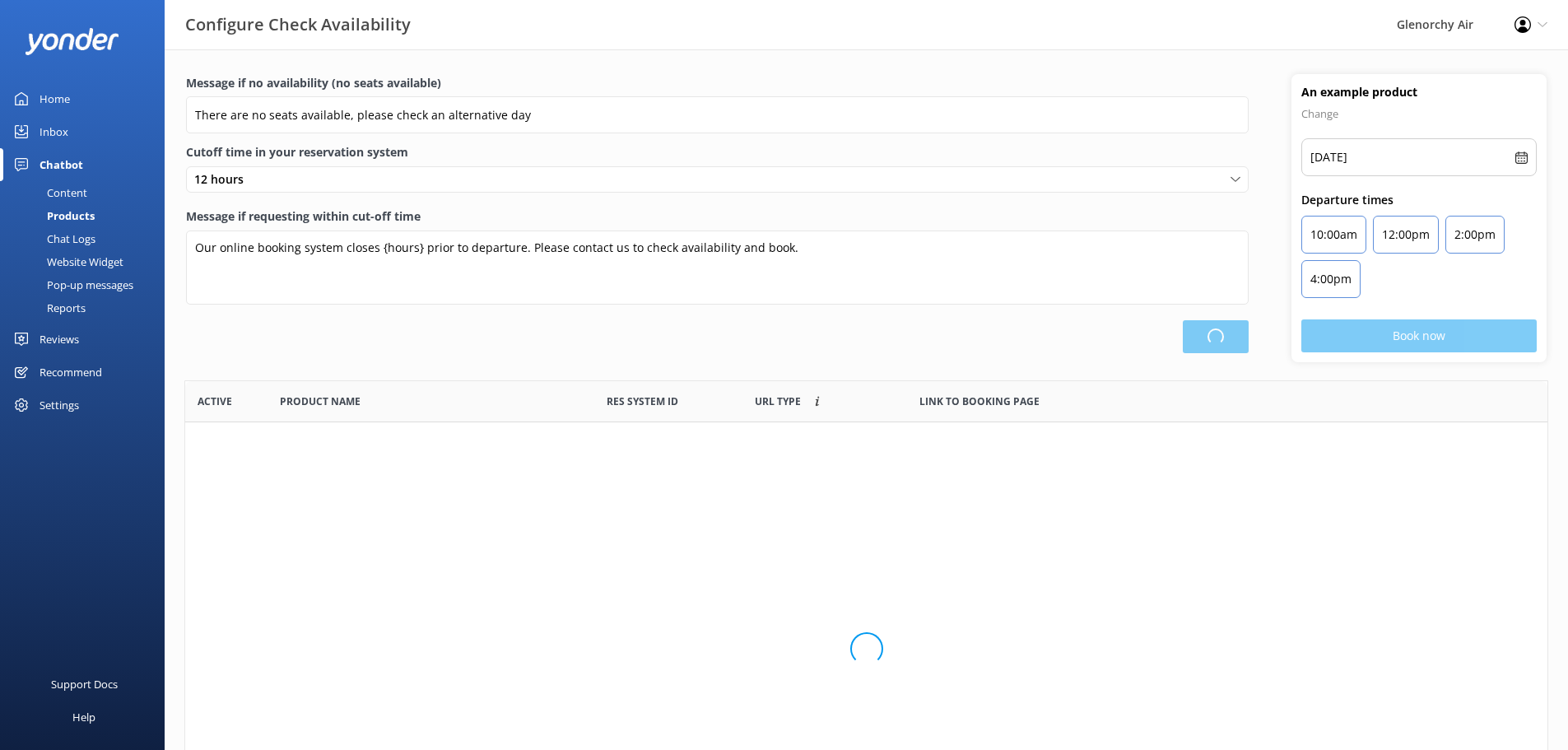
scroll to position [483, 1350]
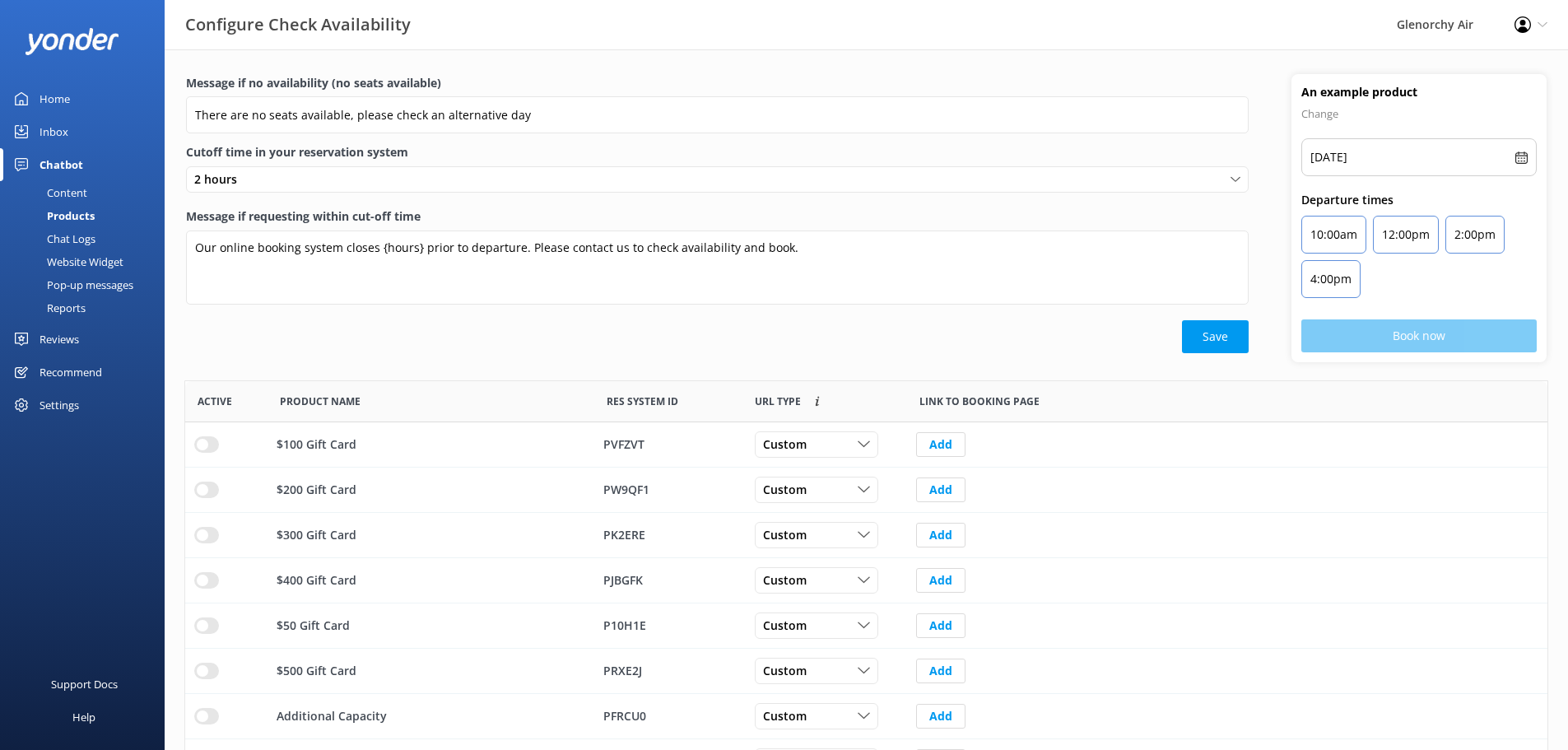
click at [71, 233] on div "Chat Logs" at bounding box center [52, 239] width 86 height 23
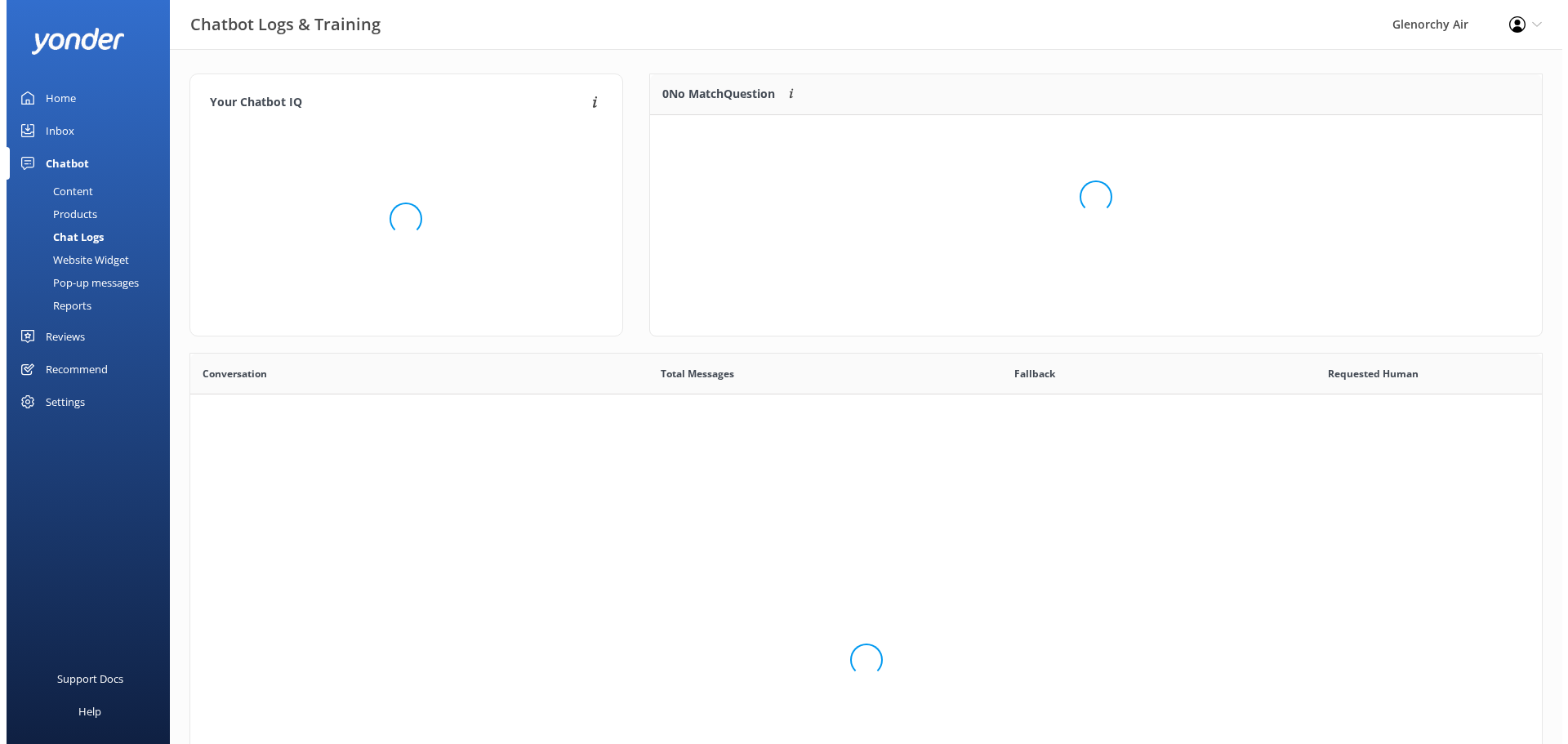
scroll to position [560, 1340]
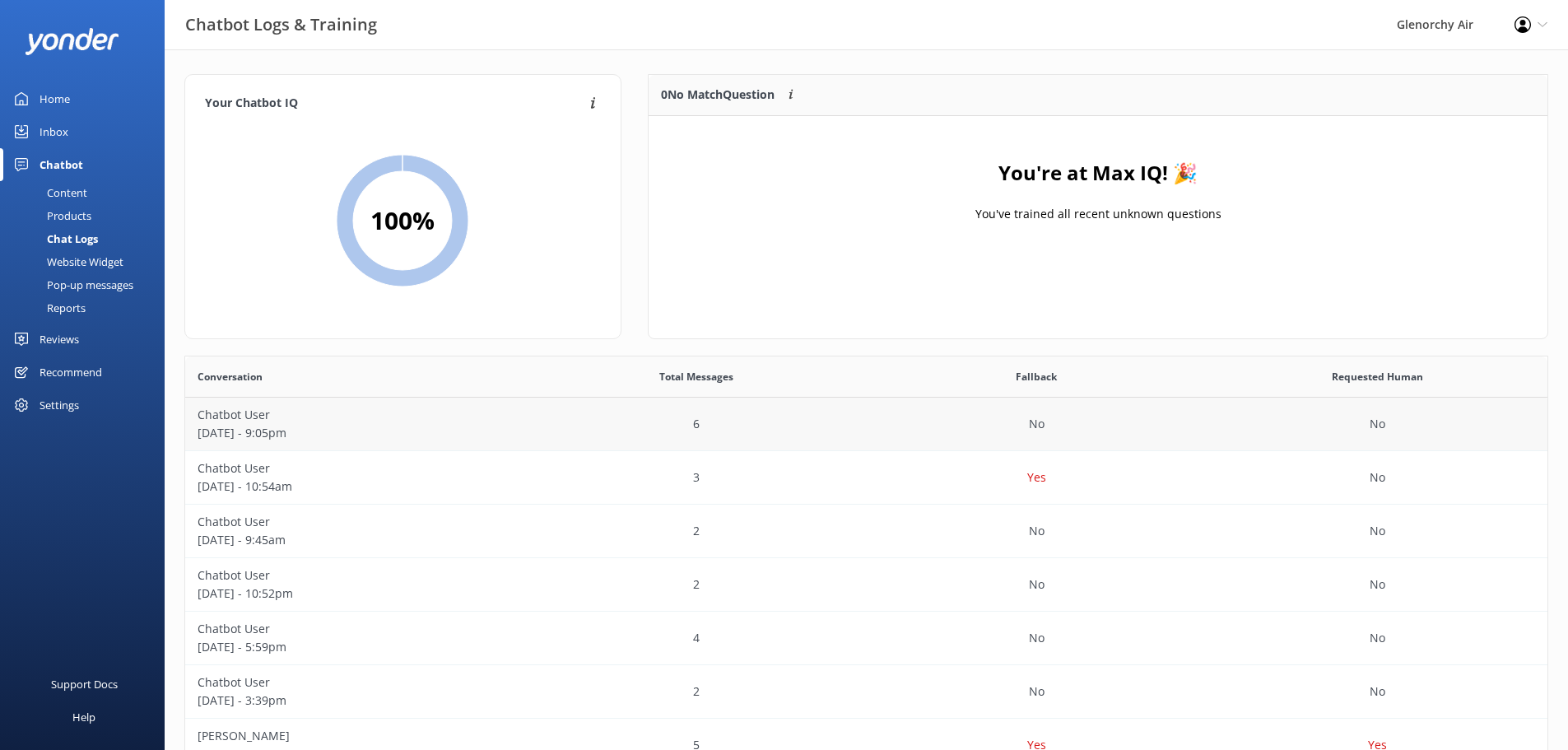
click at [473, 425] on p "[DATE] - 9:05pm" at bounding box center [355, 433] width 316 height 18
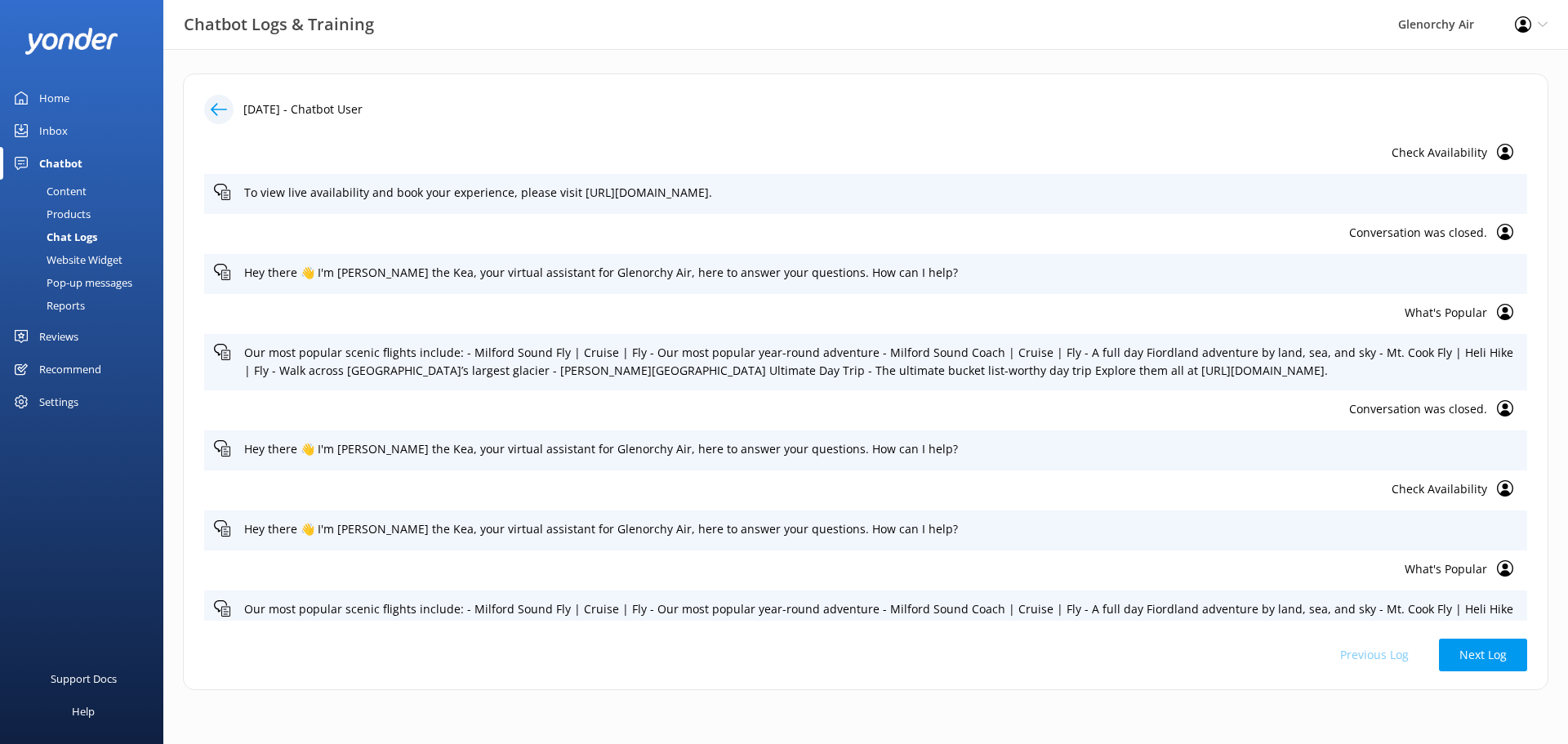
scroll to position [75, 0]
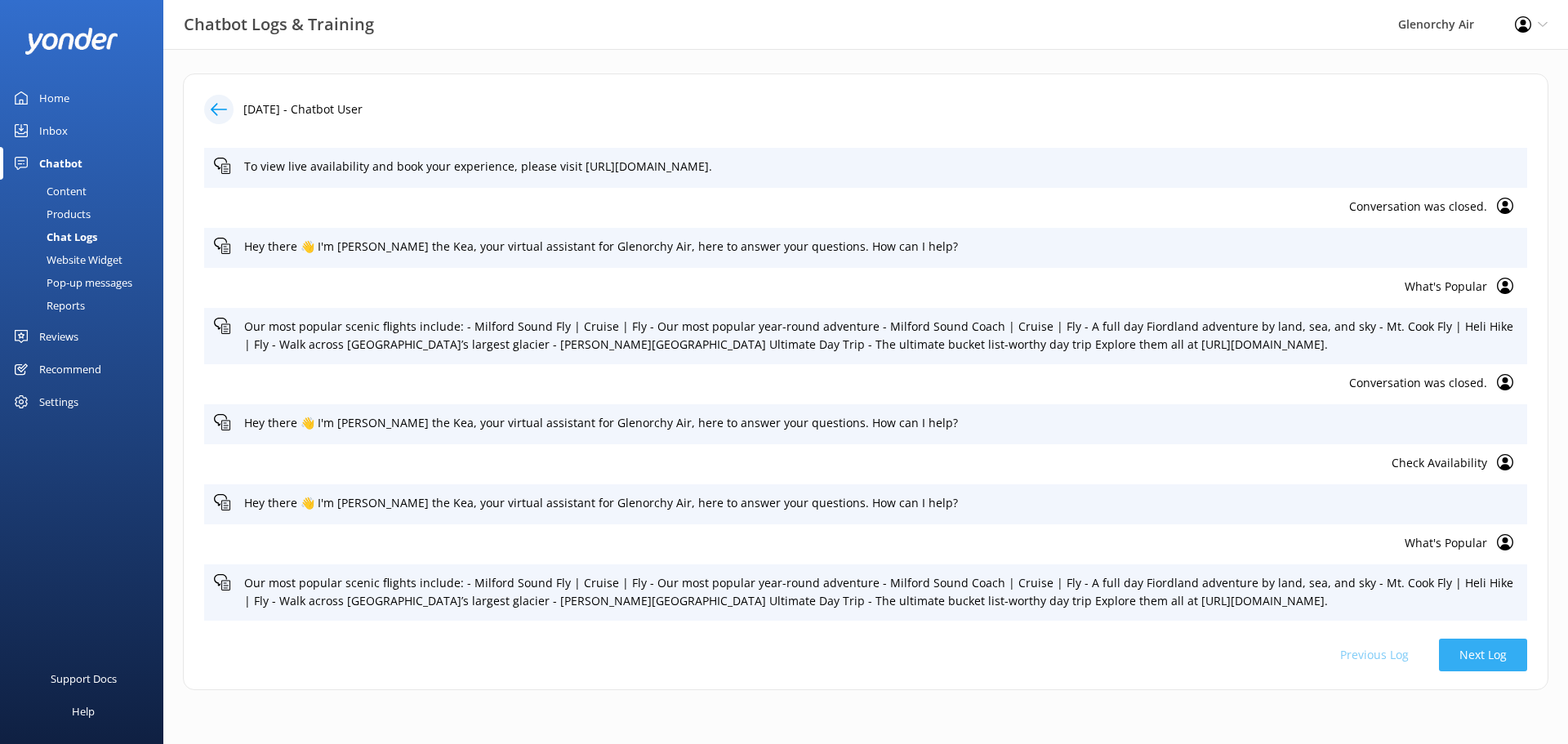
click at [1472, 660] on button "Next Log" at bounding box center [1483, 654] width 88 height 33
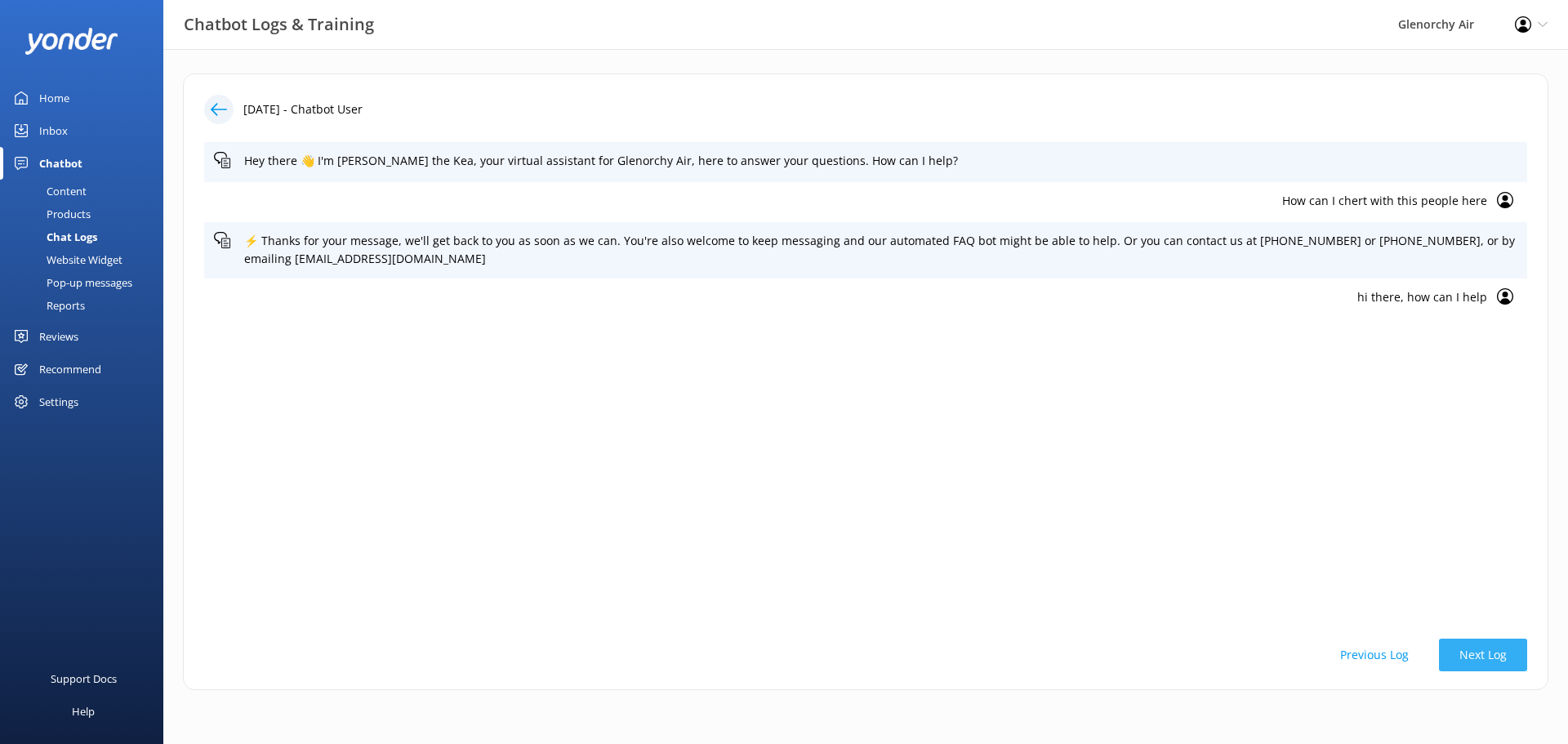
click at [1483, 660] on button "Next Log" at bounding box center [1483, 654] width 88 height 33
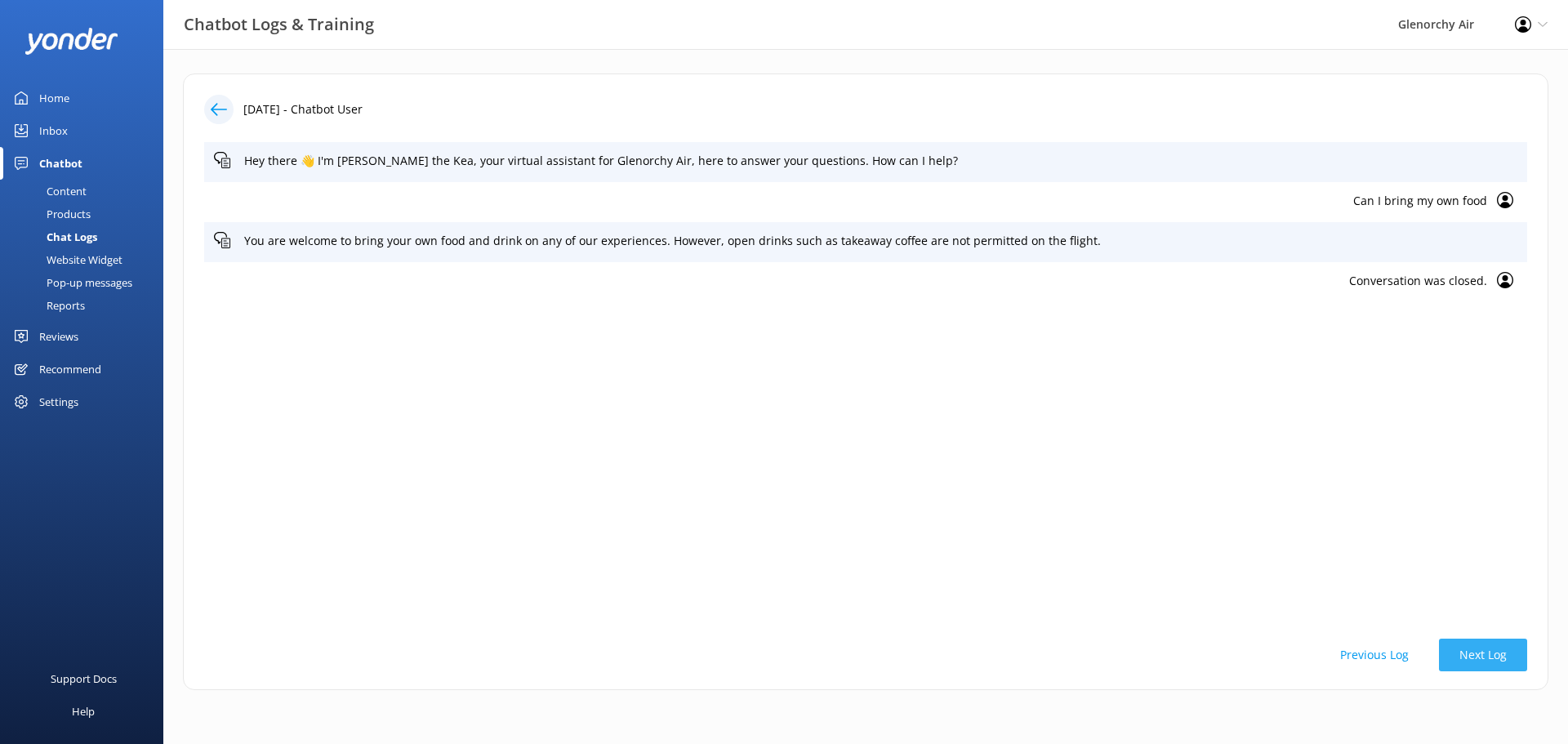
click at [1494, 662] on button "Next Log" at bounding box center [1483, 654] width 88 height 33
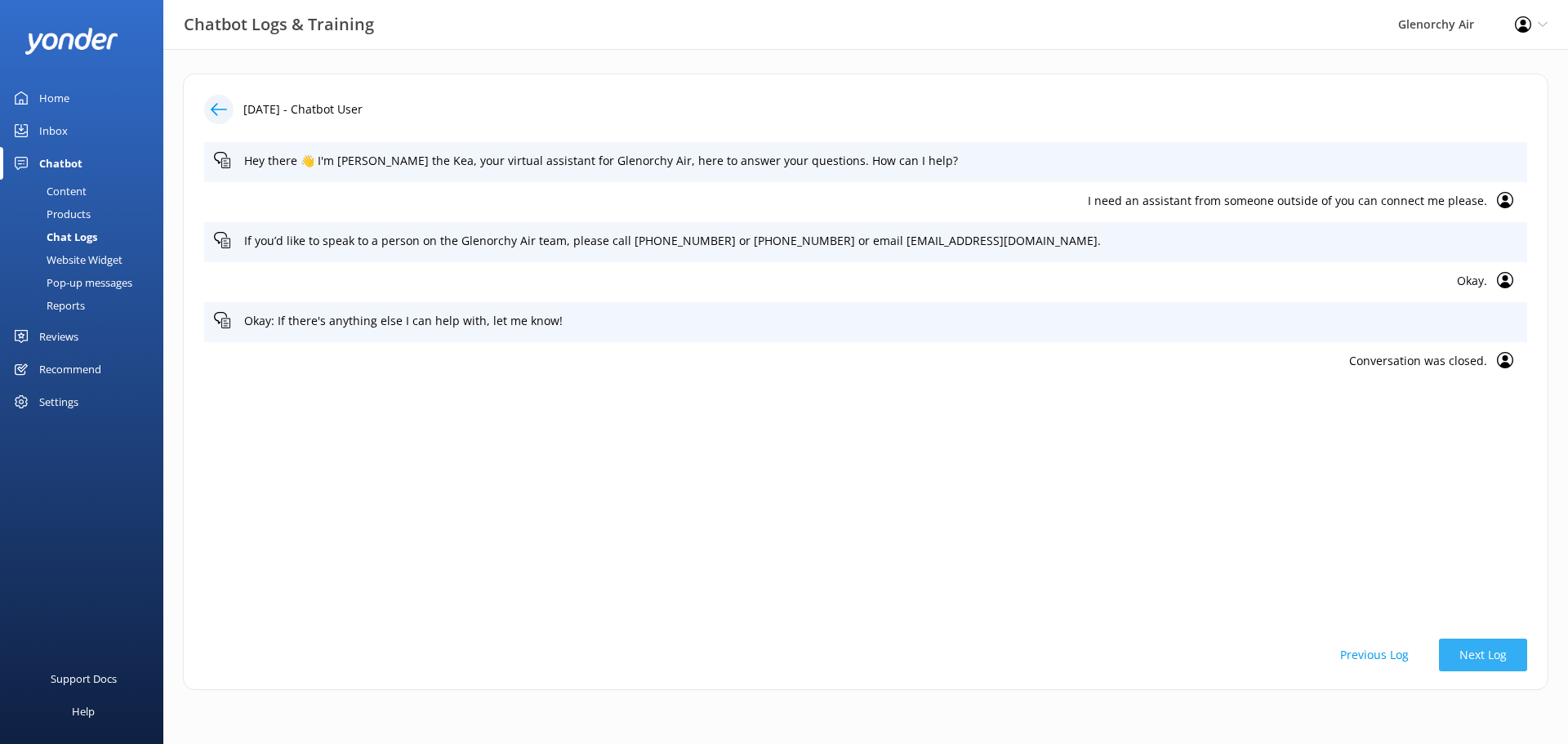
click at [1494, 662] on button "Next Log" at bounding box center [1483, 654] width 88 height 33
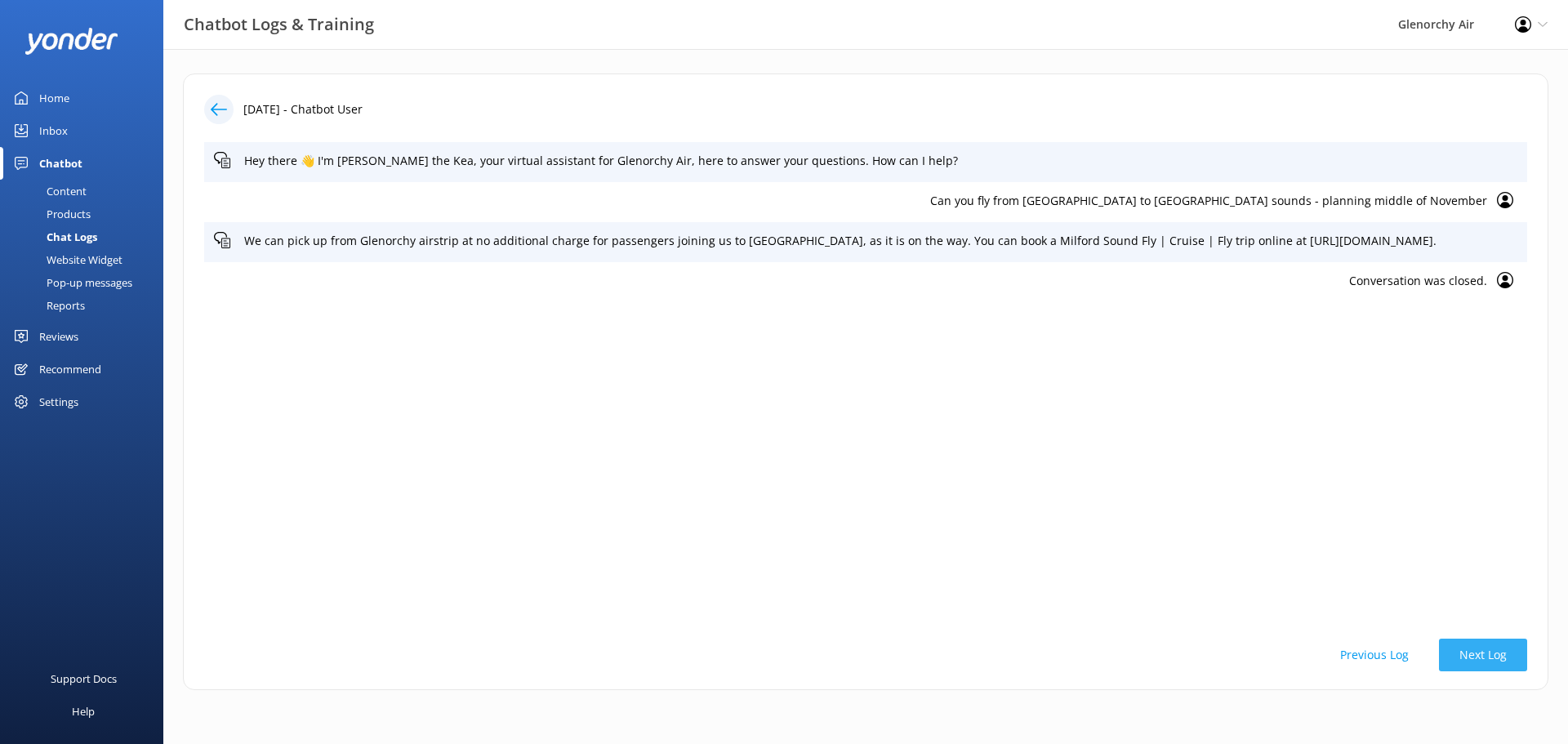
click at [1494, 662] on button "Next Log" at bounding box center [1483, 654] width 88 height 33
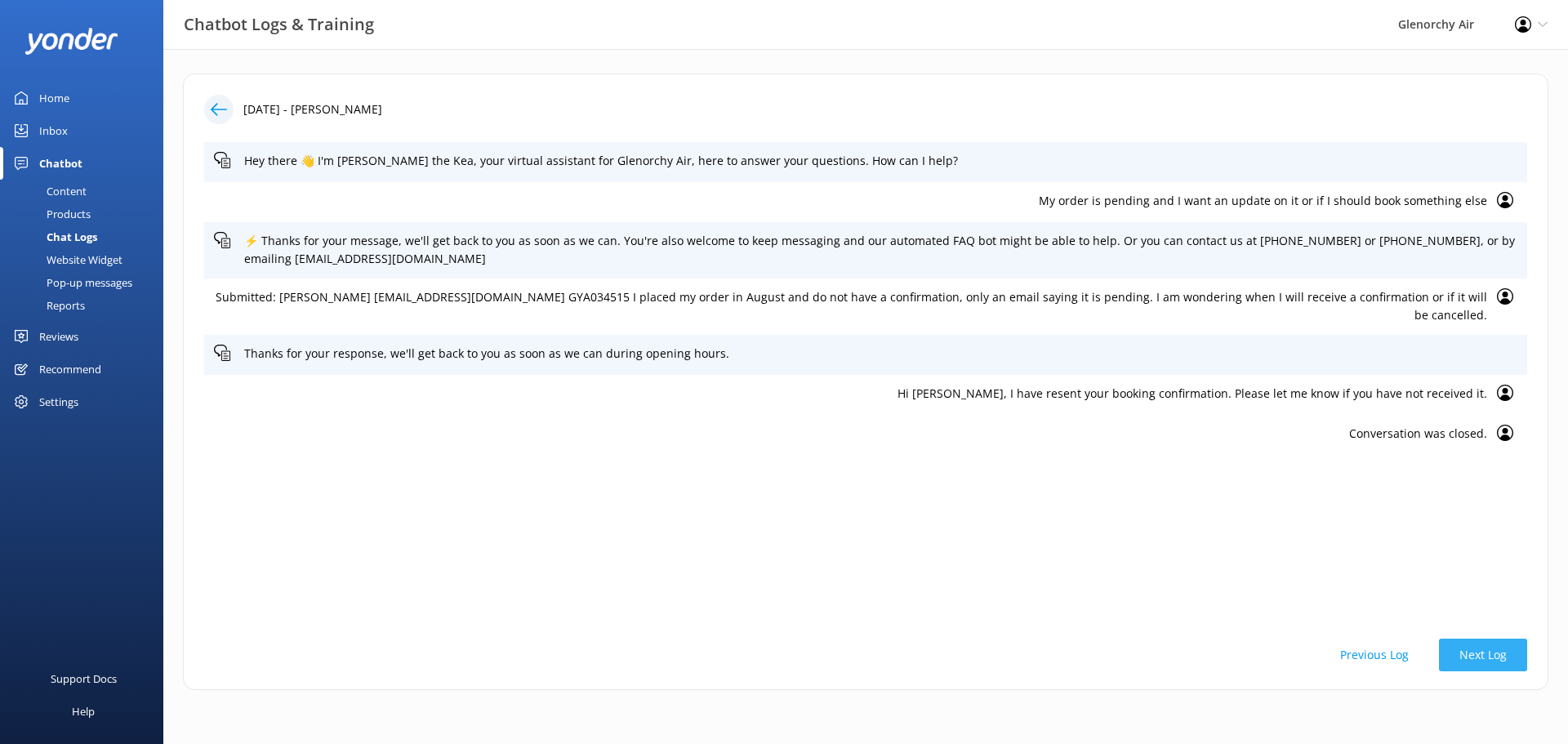
click at [1494, 662] on button "Next Log" at bounding box center [1483, 654] width 88 height 33
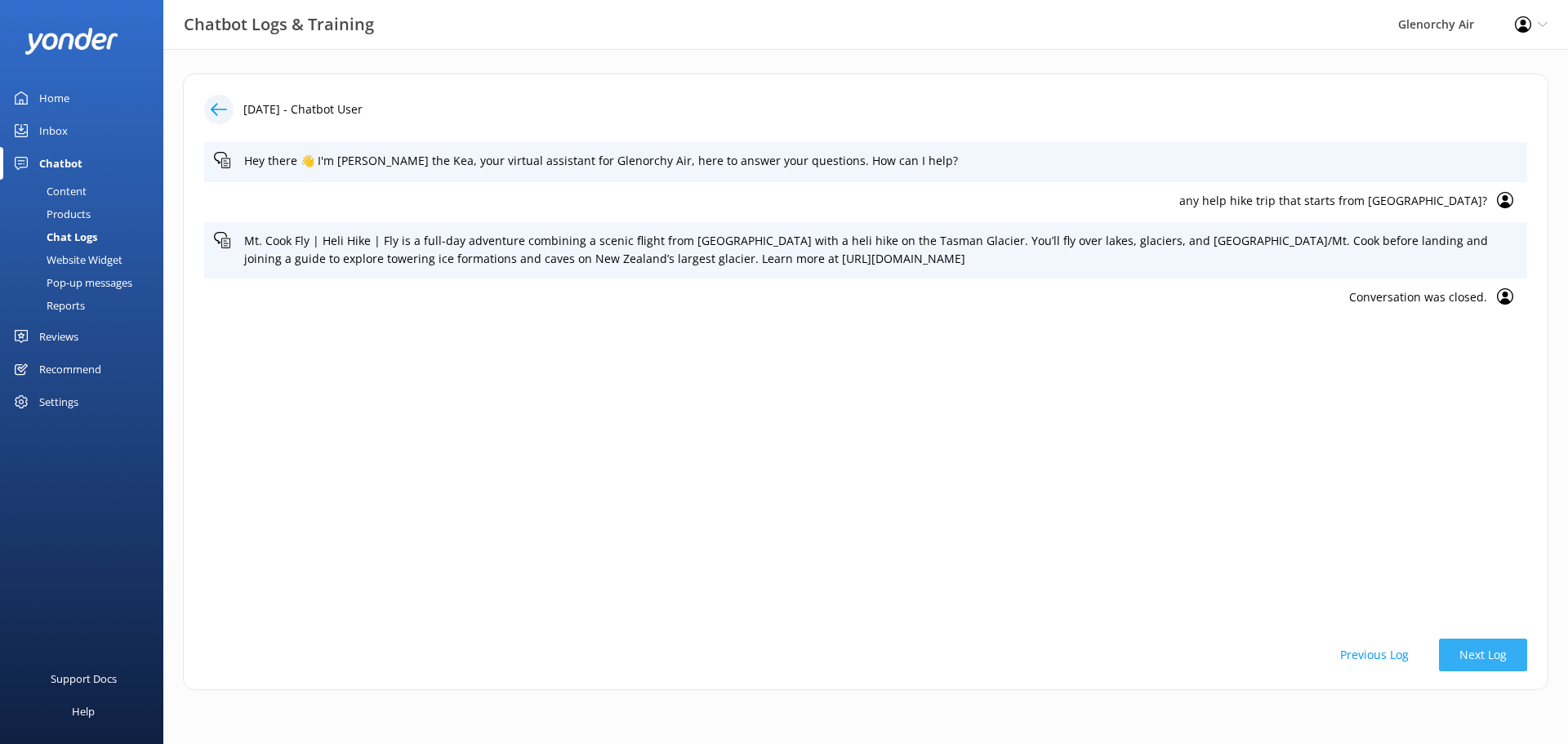
click at [1494, 662] on button "Next Log" at bounding box center [1483, 654] width 88 height 33
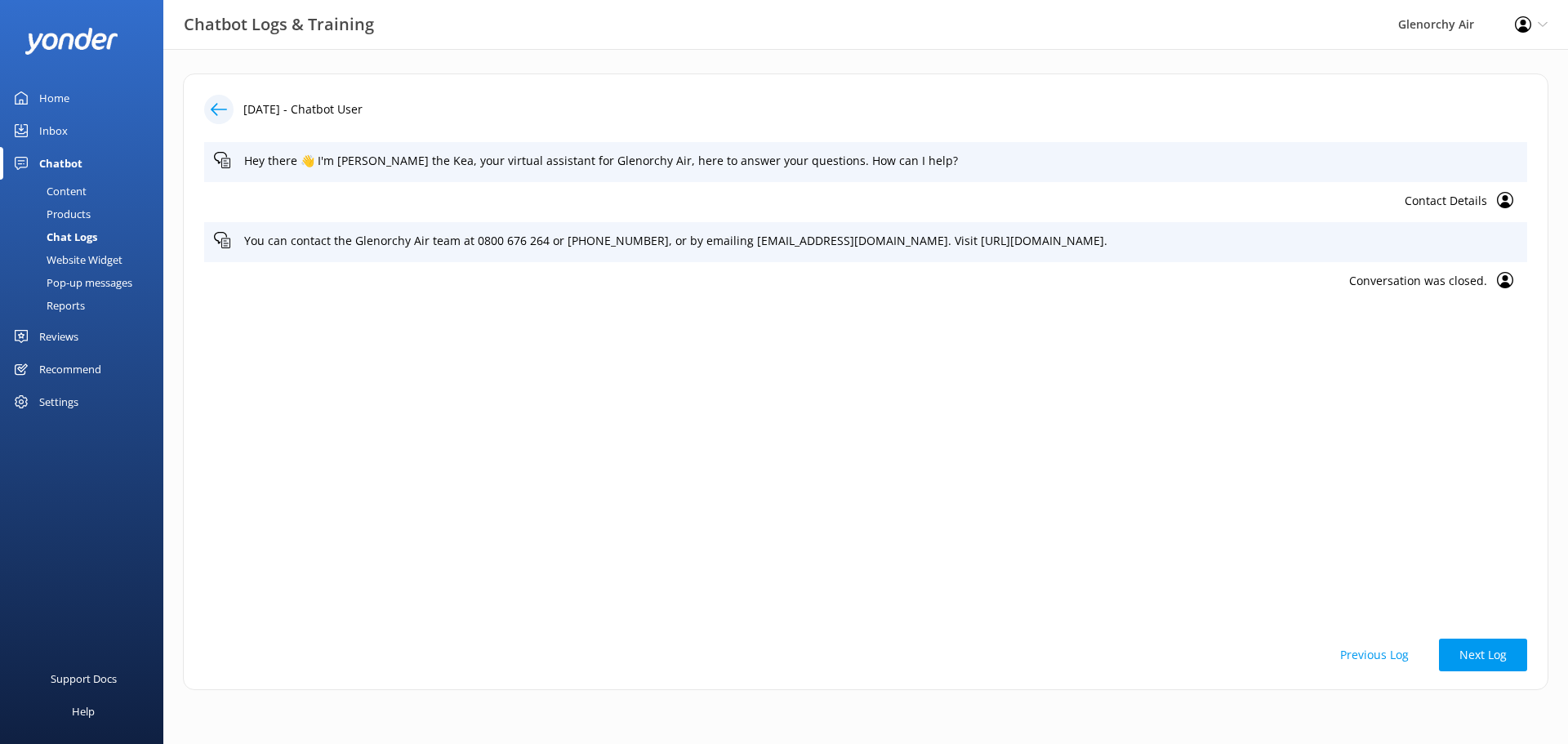
click at [1390, 646] on button "Previous Log" at bounding box center [1375, 654] width 110 height 33
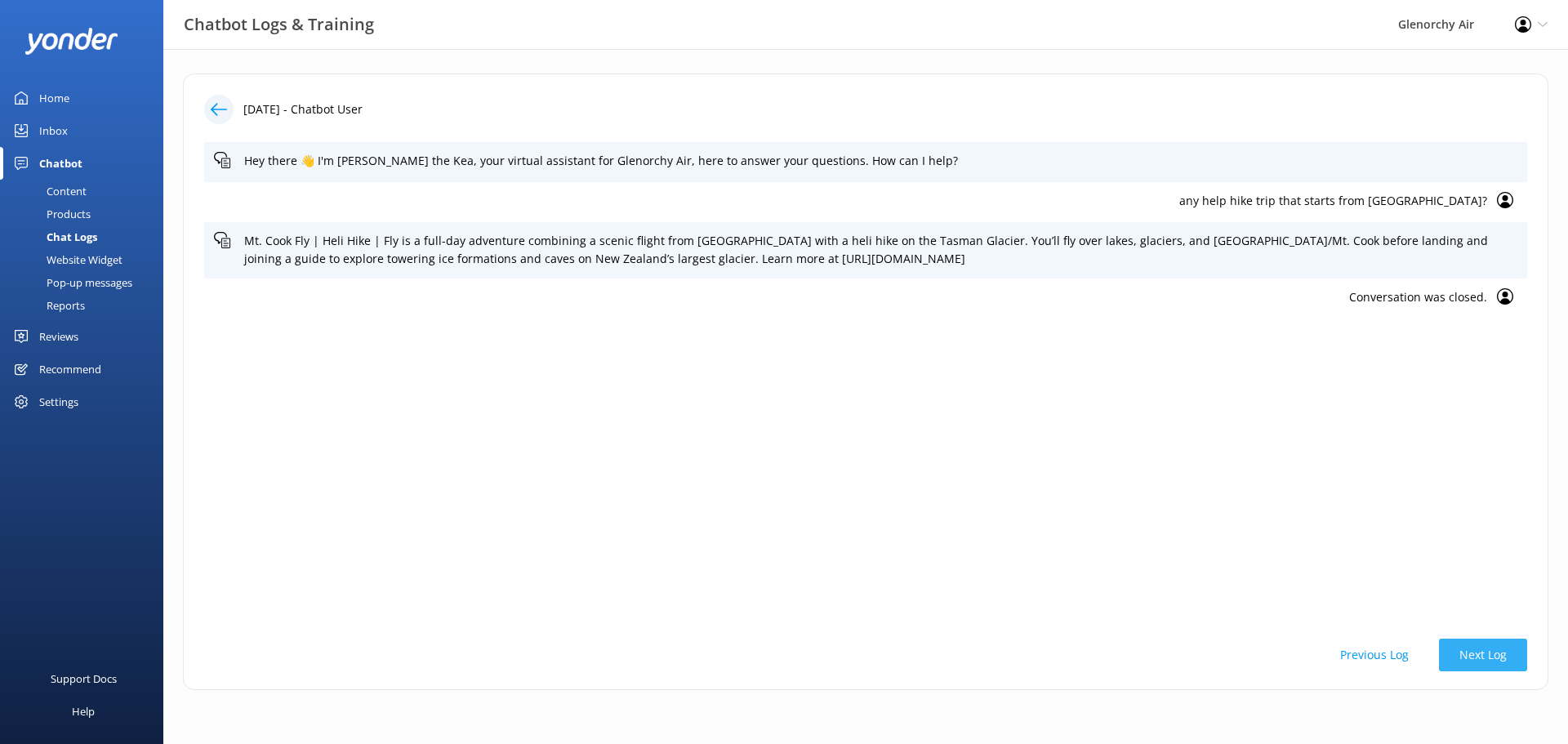
click at [1475, 656] on button "Next Log" at bounding box center [1483, 654] width 88 height 33
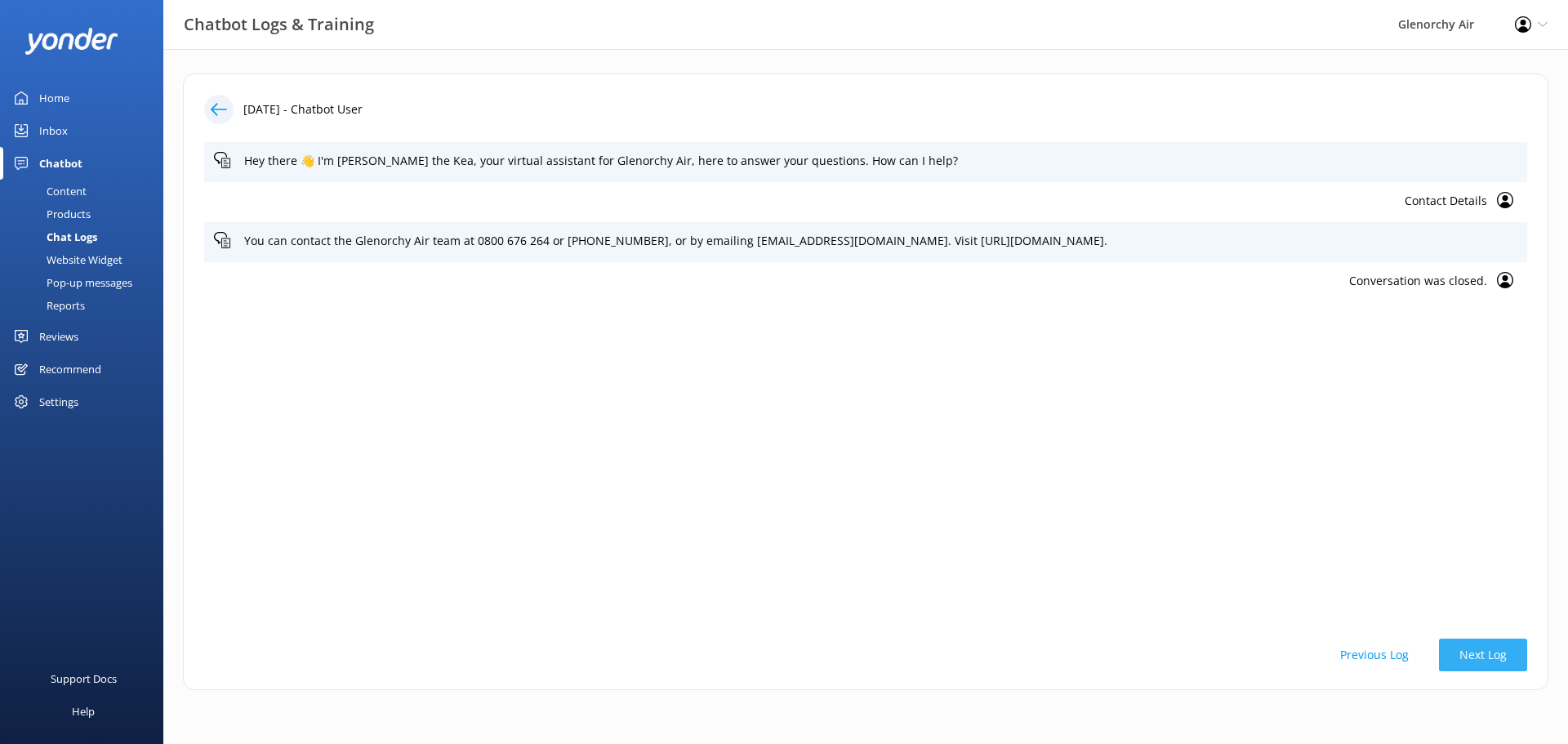
click at [1475, 656] on button "Next Log" at bounding box center [1483, 654] width 88 height 33
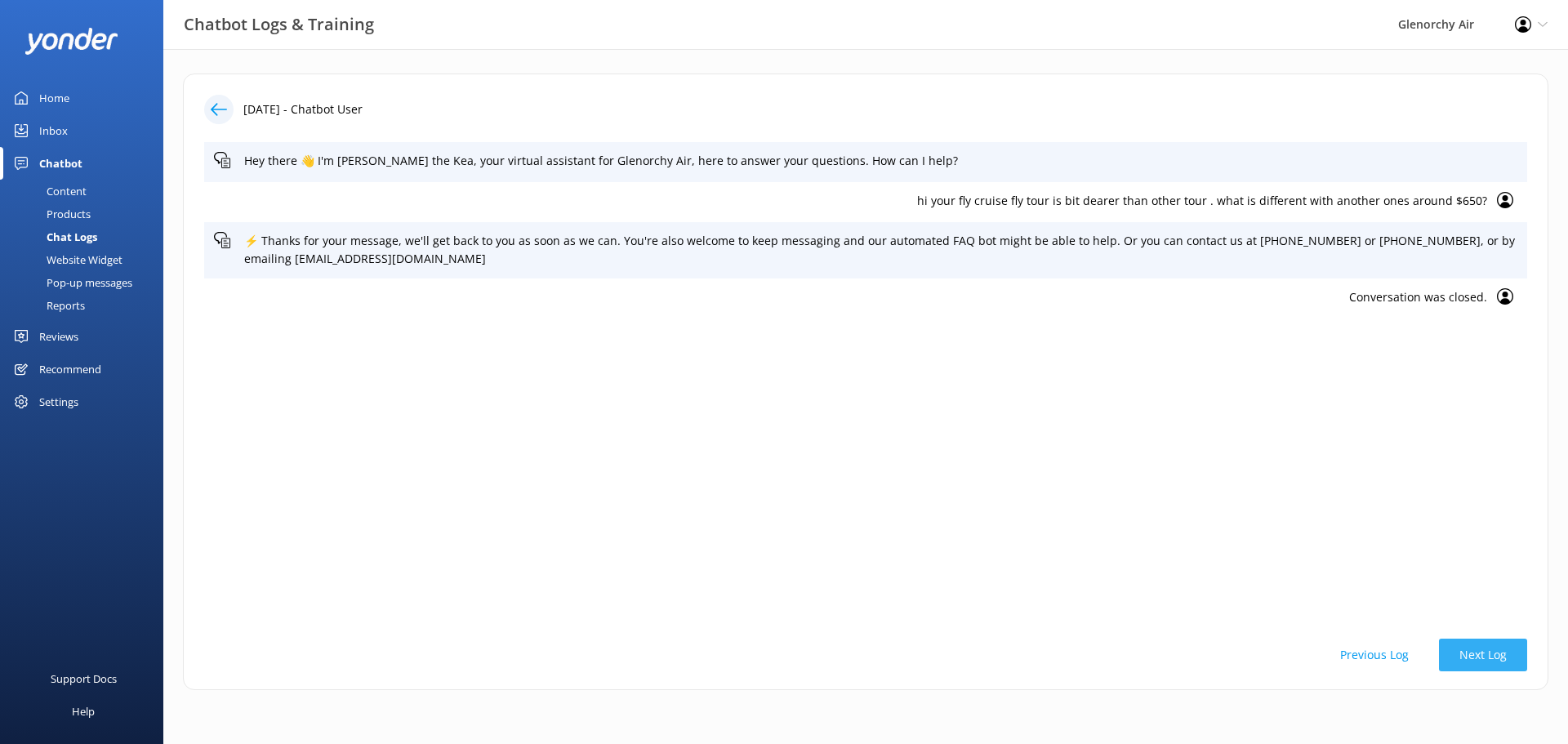
click at [1475, 656] on button "Next Log" at bounding box center [1483, 654] width 88 height 33
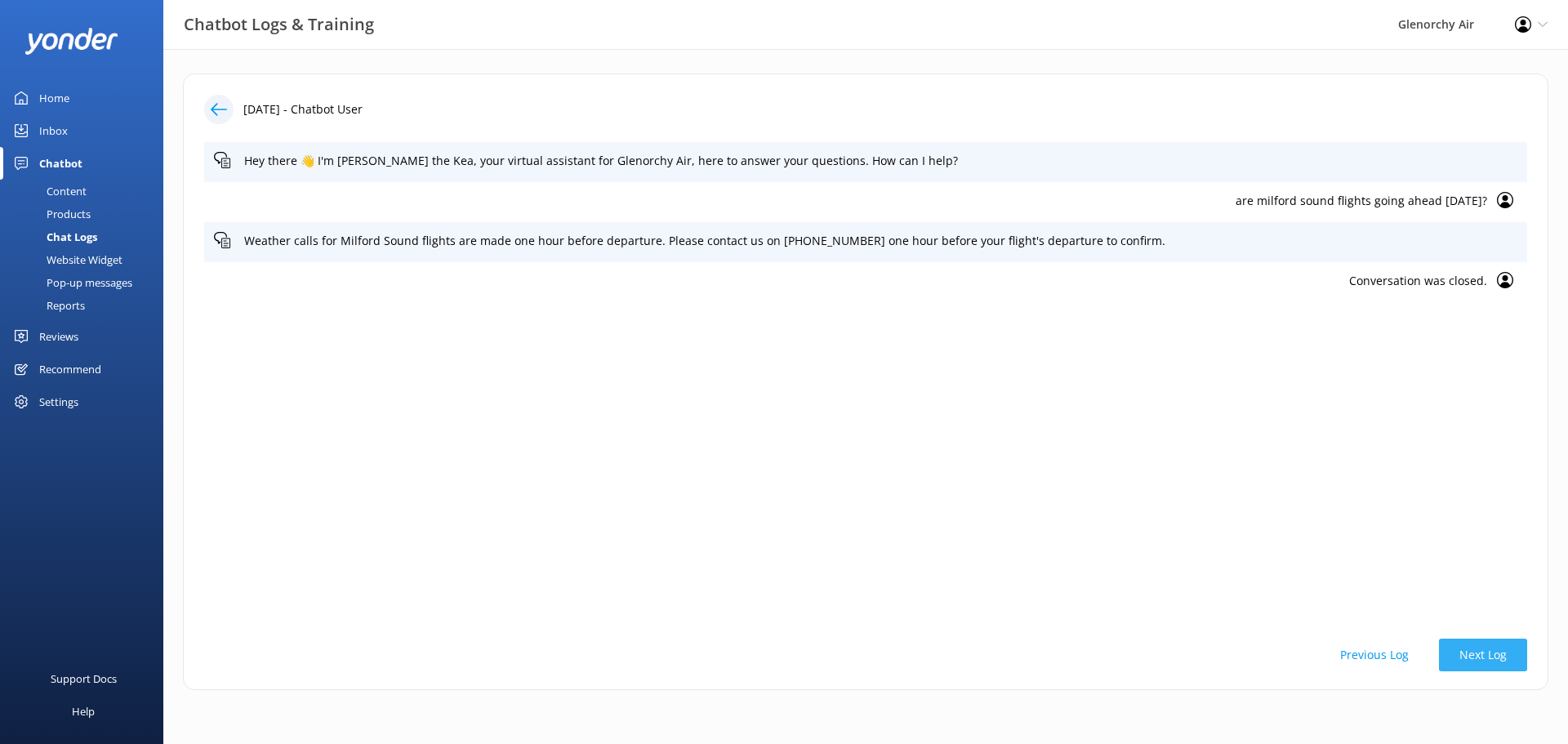
click at [1475, 656] on button "Next Log" at bounding box center [1483, 654] width 88 height 33
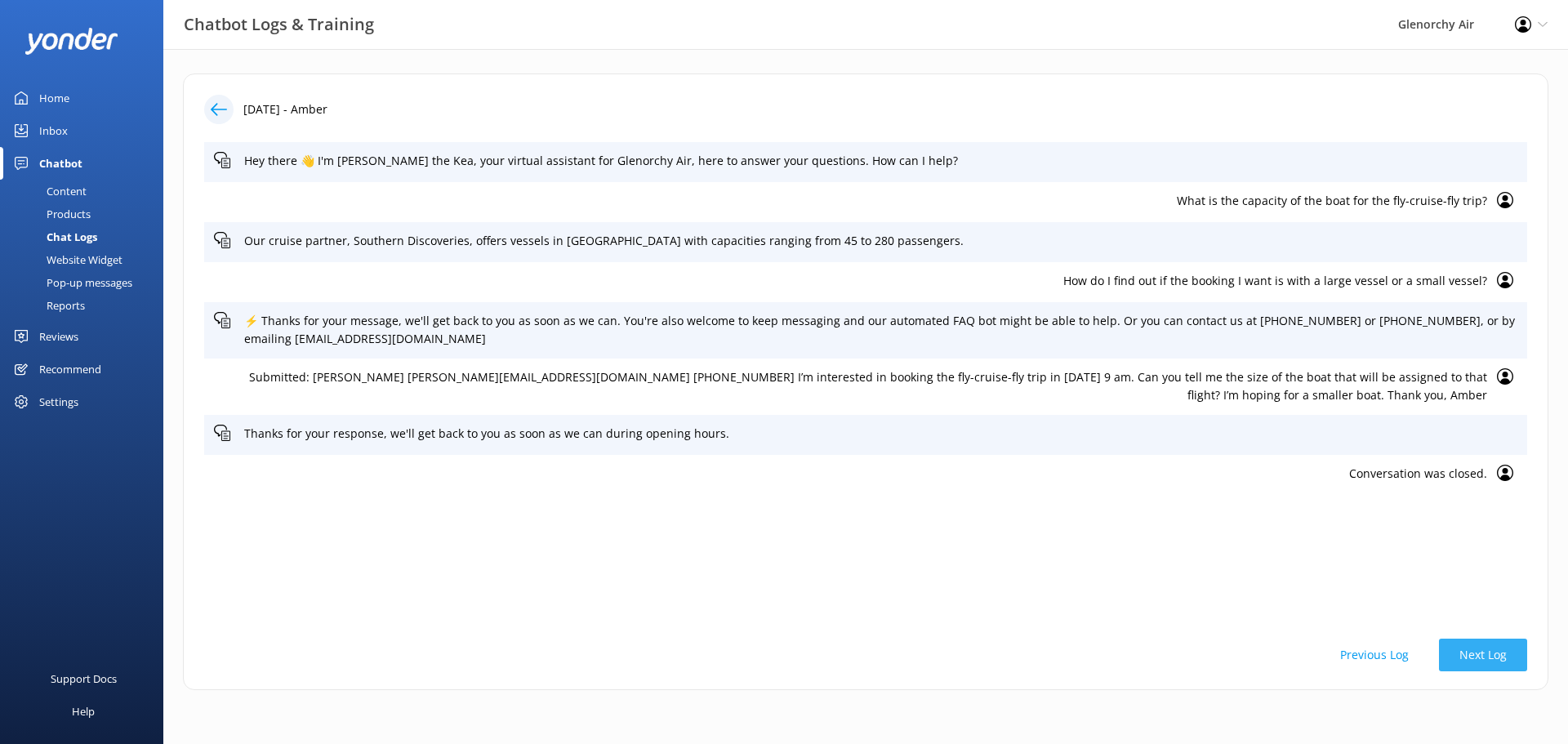
click at [1475, 656] on button "Next Log" at bounding box center [1483, 654] width 88 height 33
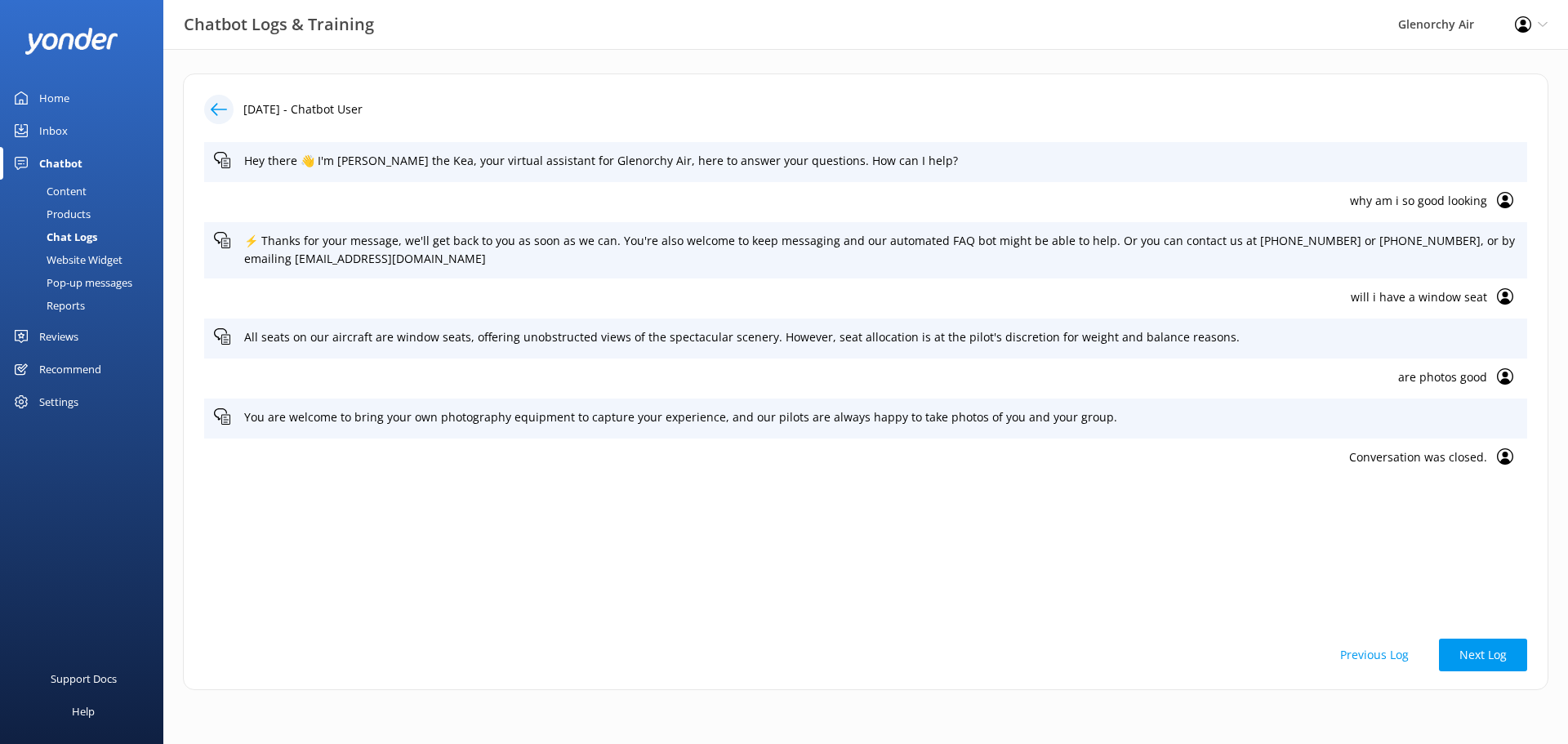
click at [1393, 659] on button "Previous Log" at bounding box center [1375, 654] width 110 height 33
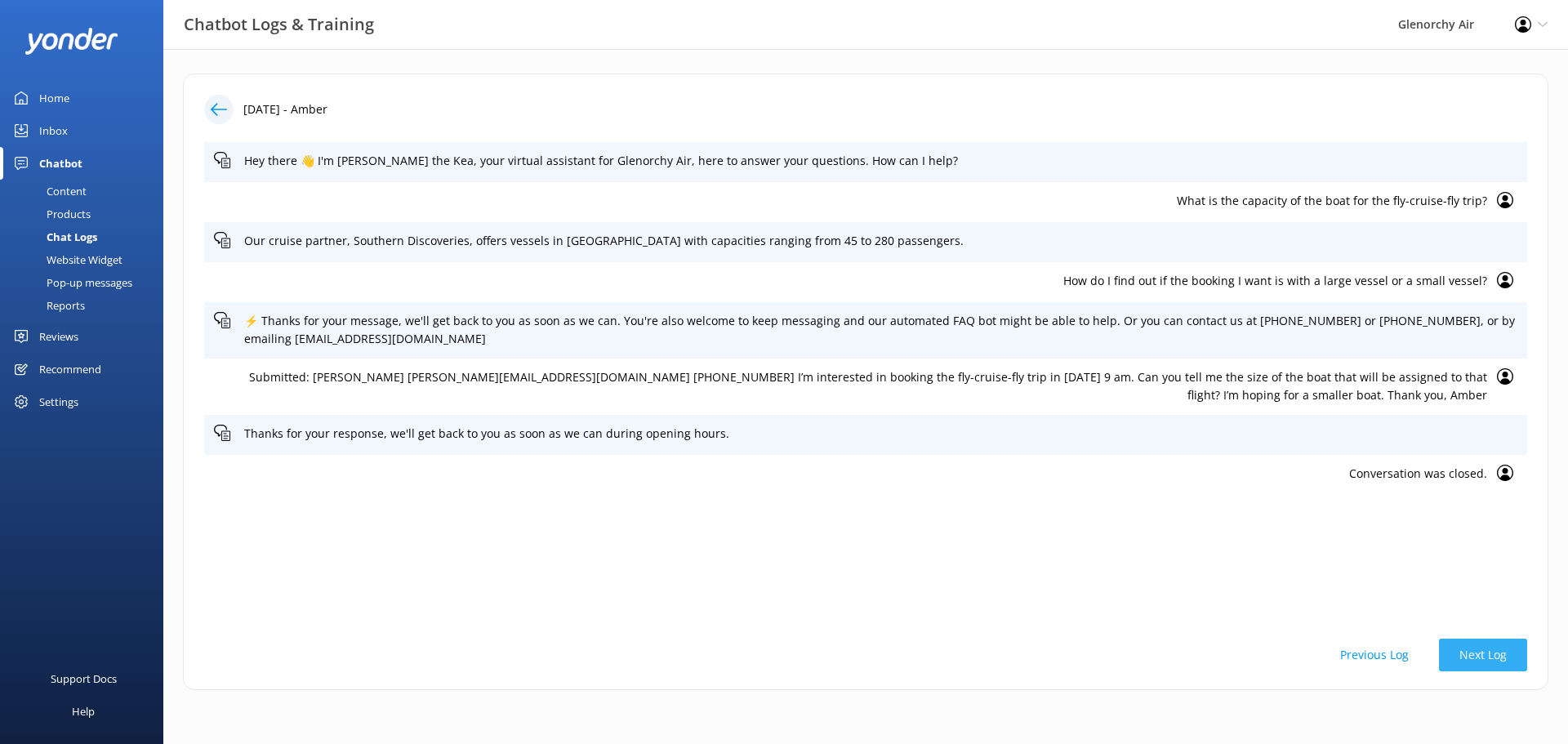
click at [1498, 652] on button "Next Log" at bounding box center [1483, 654] width 88 height 33
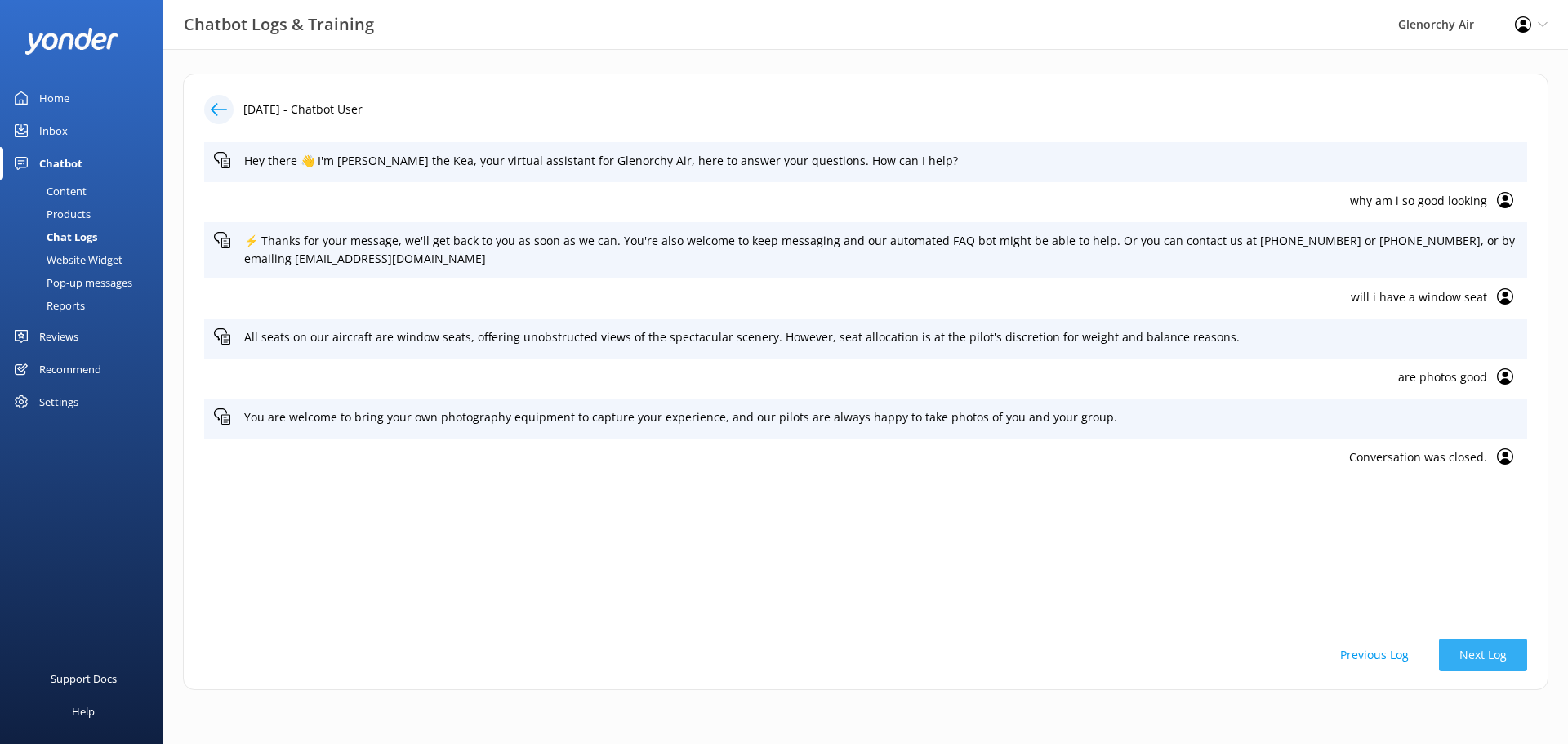
click at [1498, 652] on button "Next Log" at bounding box center [1483, 654] width 88 height 33
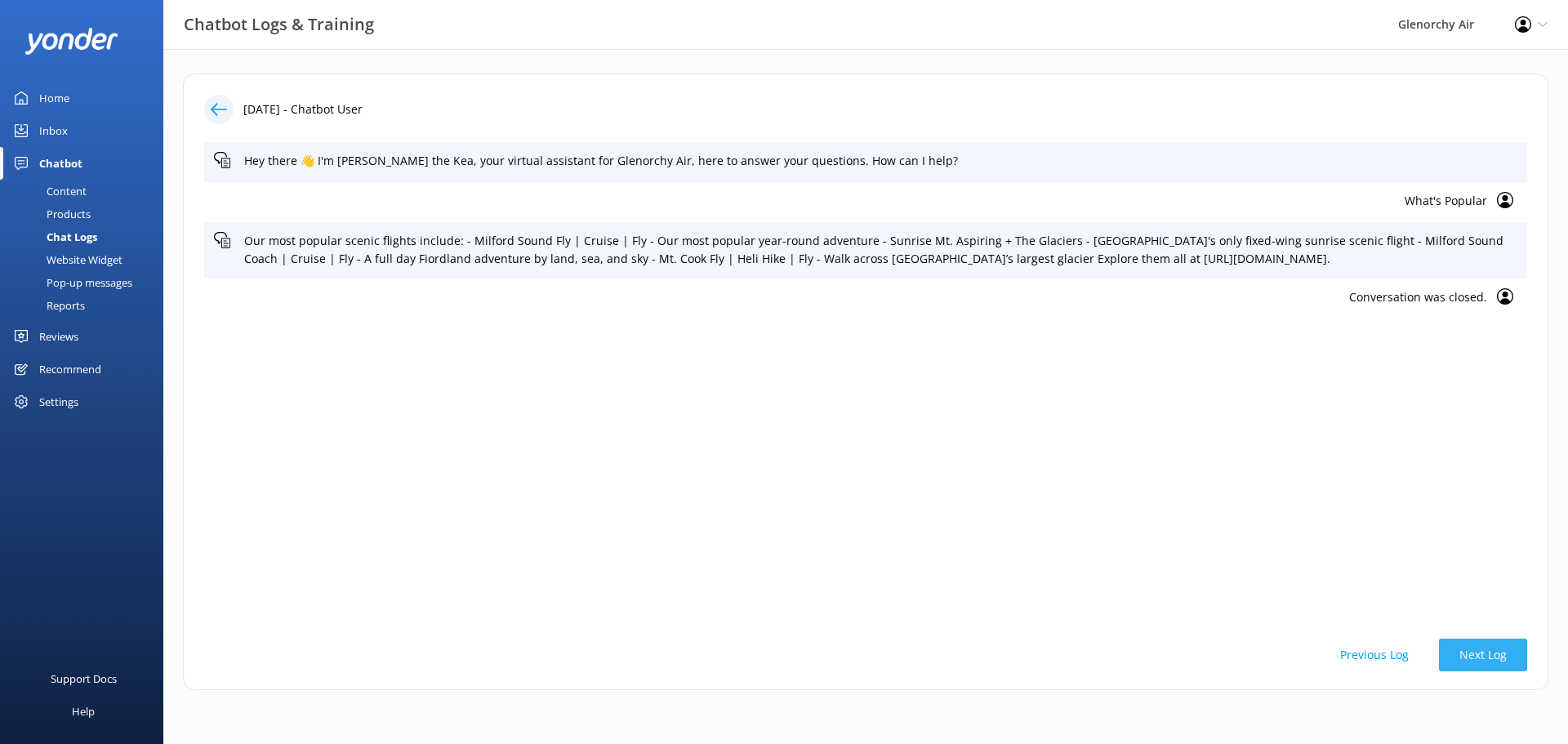
click at [1498, 652] on button "Next Log" at bounding box center [1483, 654] width 88 height 33
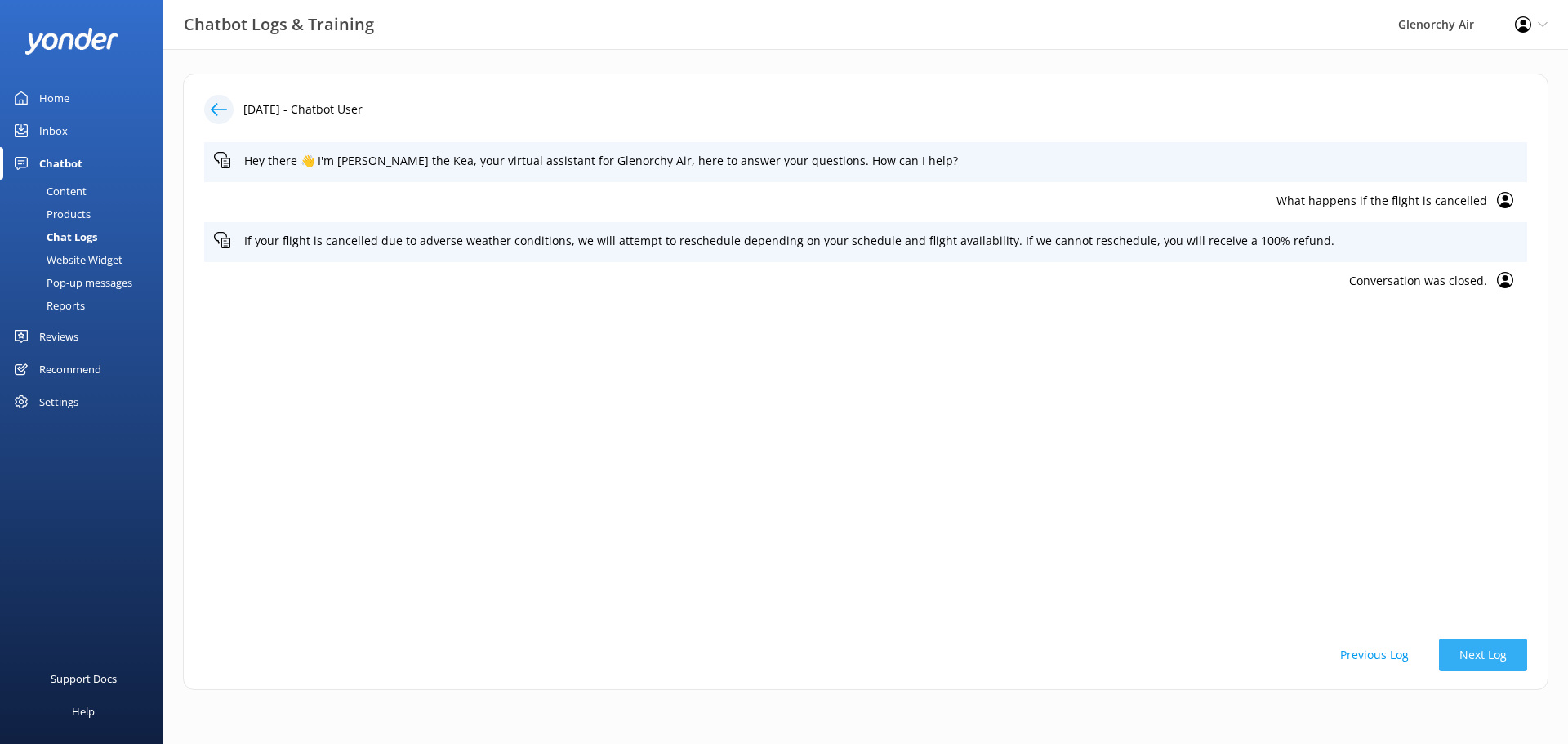
click at [1498, 652] on button "Next Log" at bounding box center [1483, 654] width 88 height 33
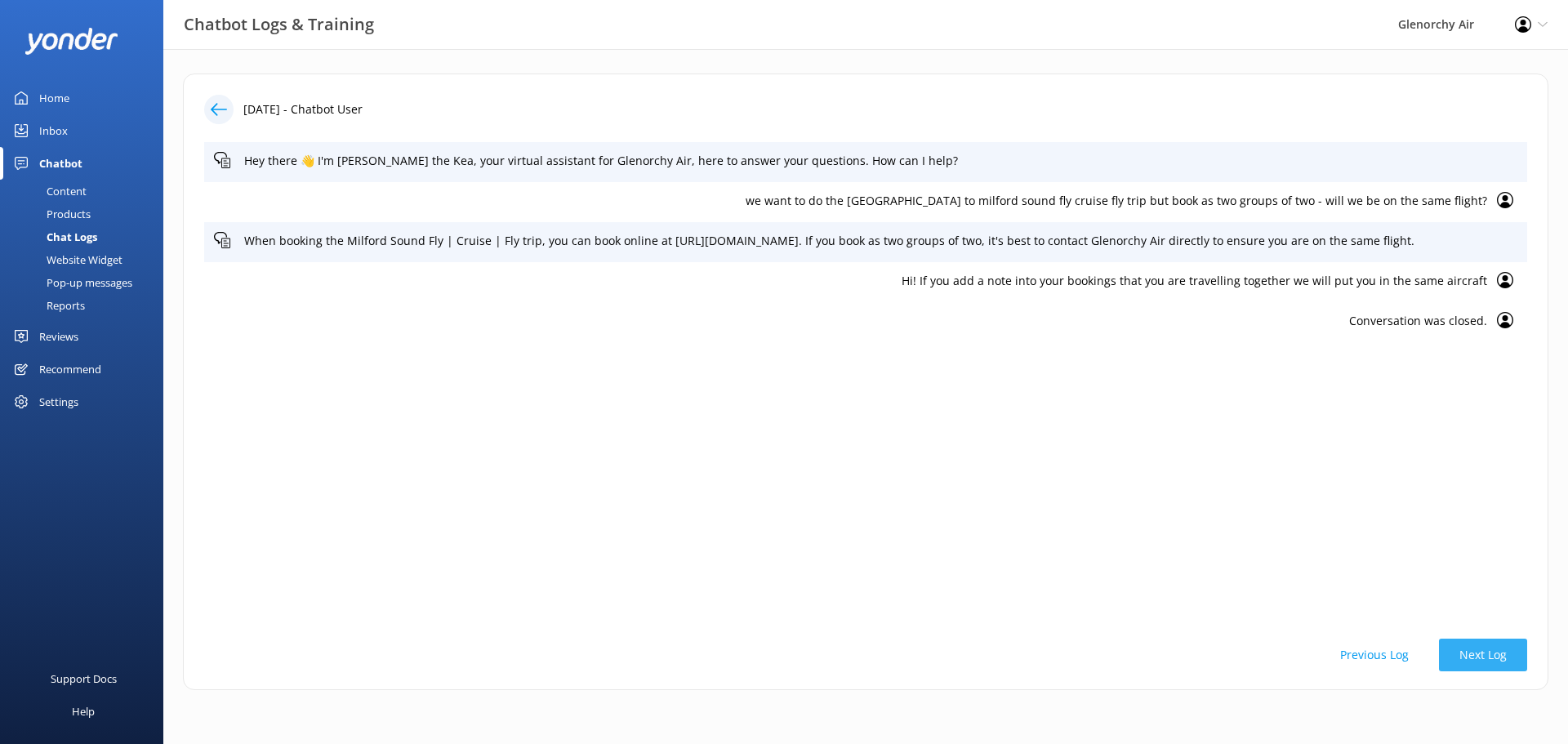
click at [1498, 652] on button "Next Log" at bounding box center [1483, 654] width 88 height 33
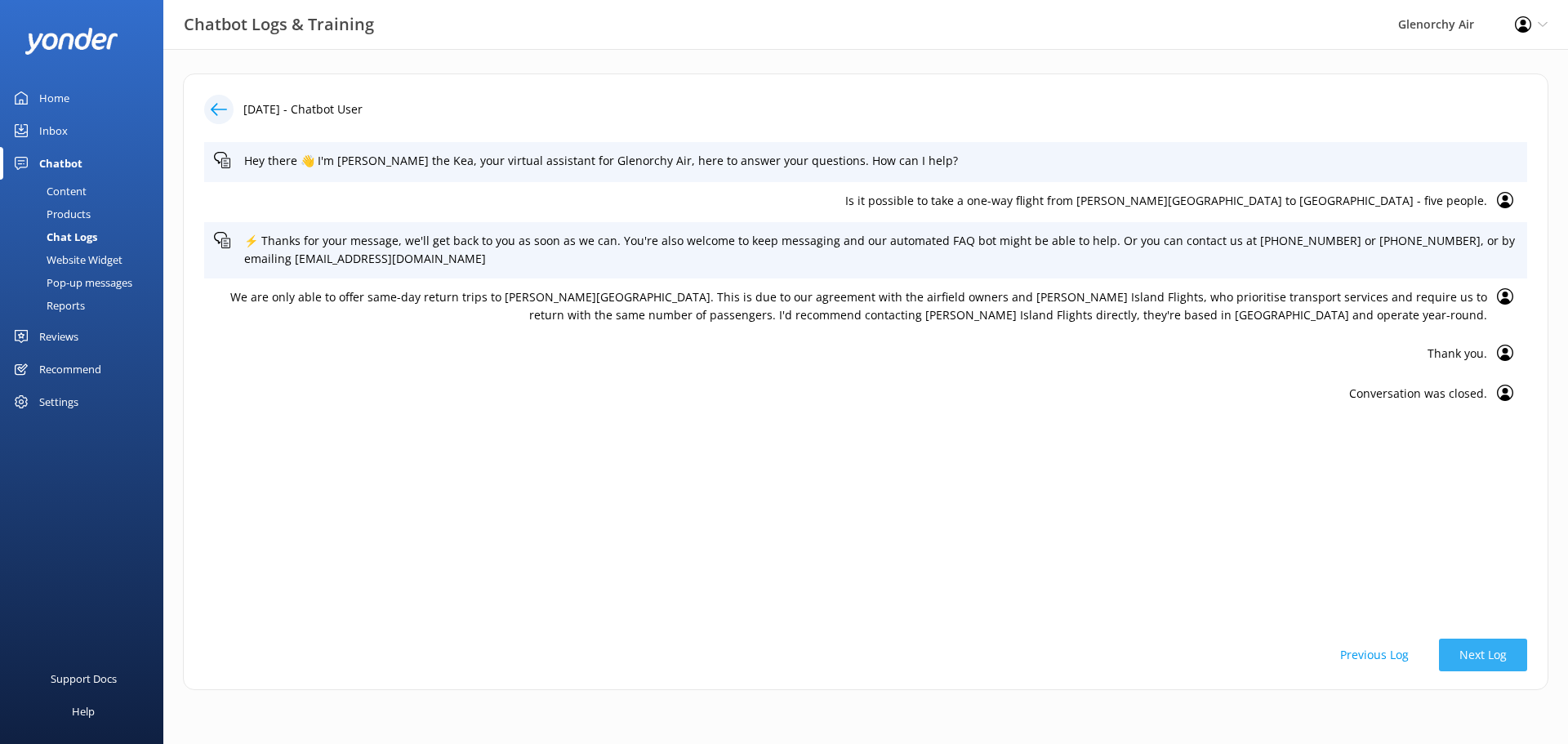
click at [1498, 652] on button "Next Log" at bounding box center [1483, 654] width 88 height 33
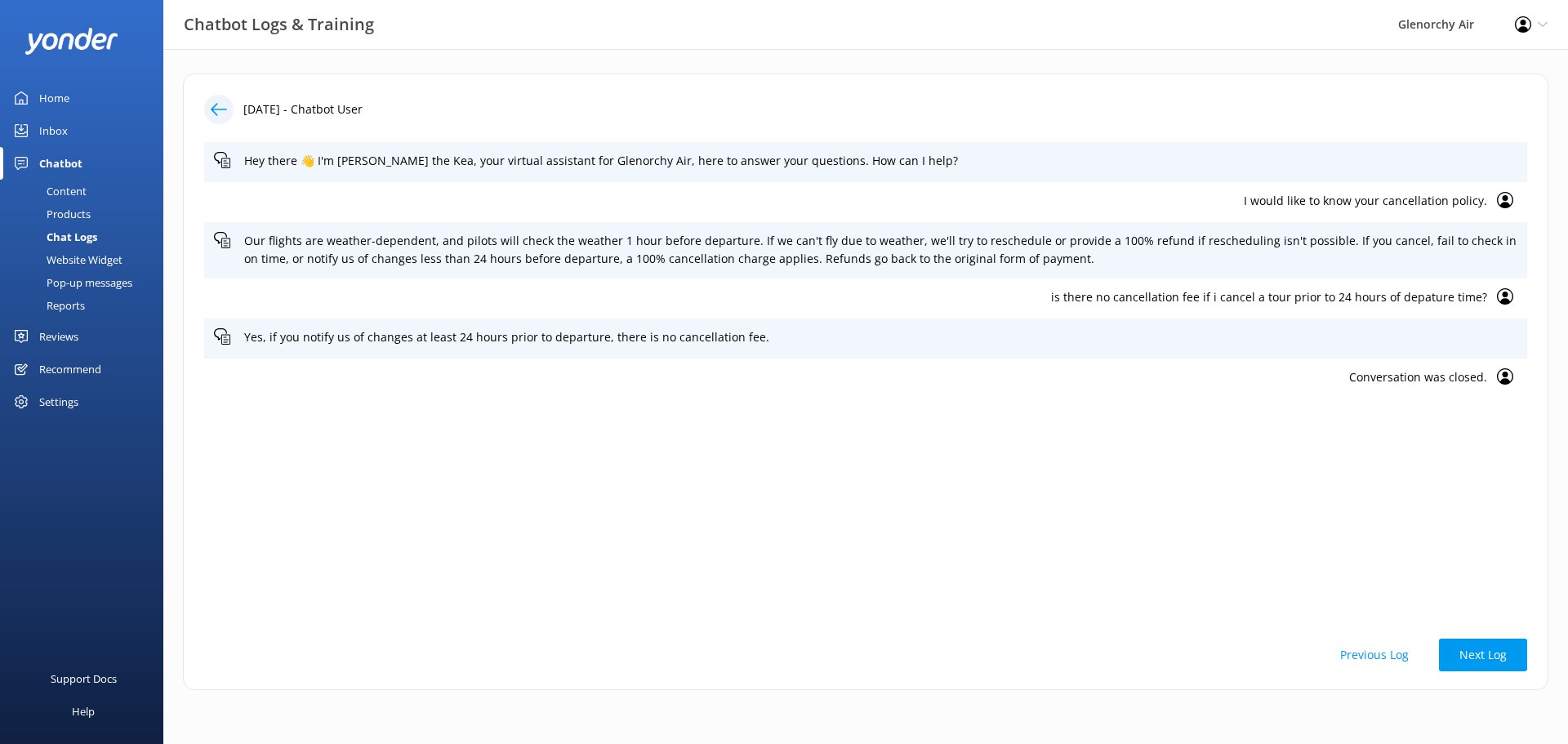
click at [1390, 648] on button "Previous Log" at bounding box center [1375, 654] width 110 height 33
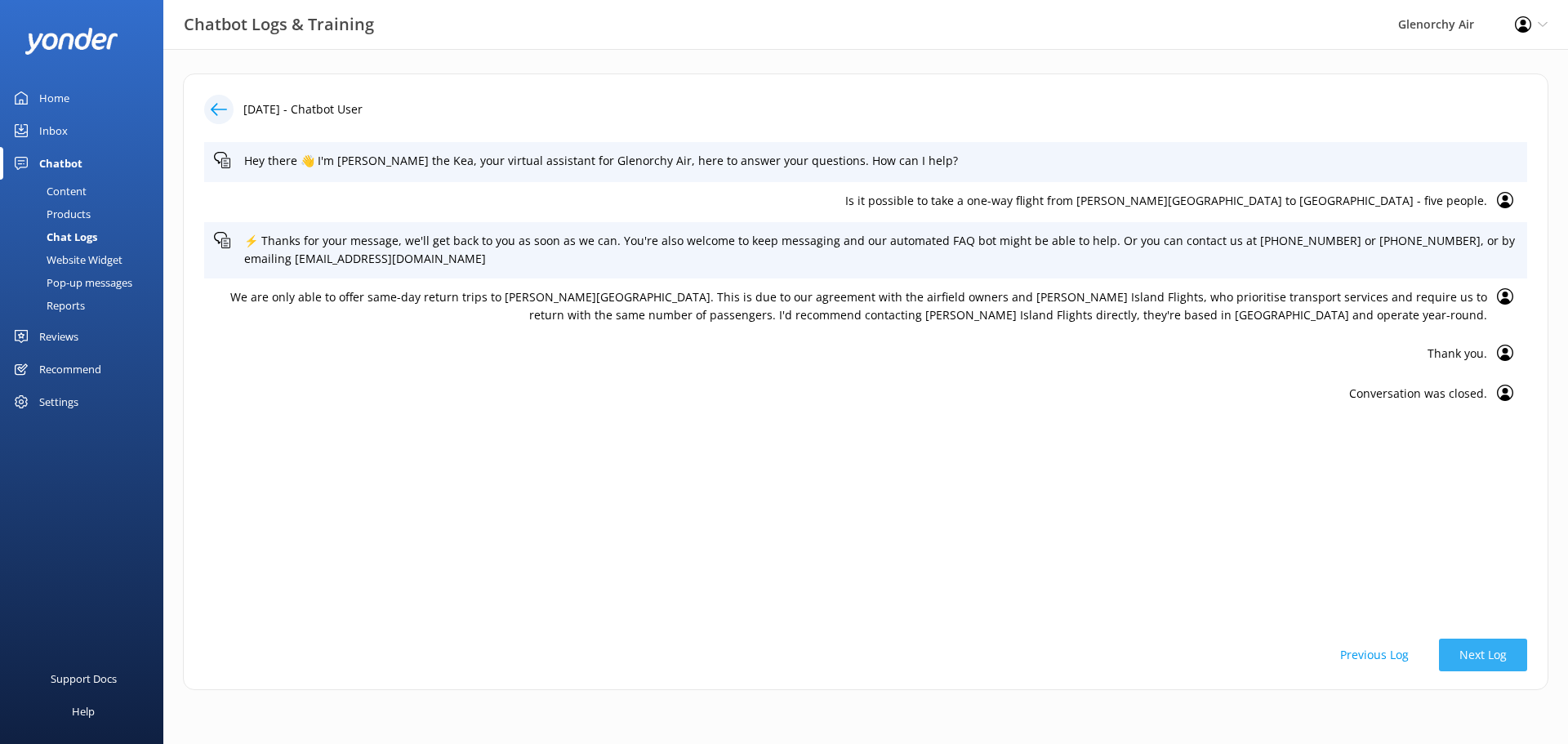
click at [1478, 650] on button "Next Log" at bounding box center [1483, 654] width 88 height 33
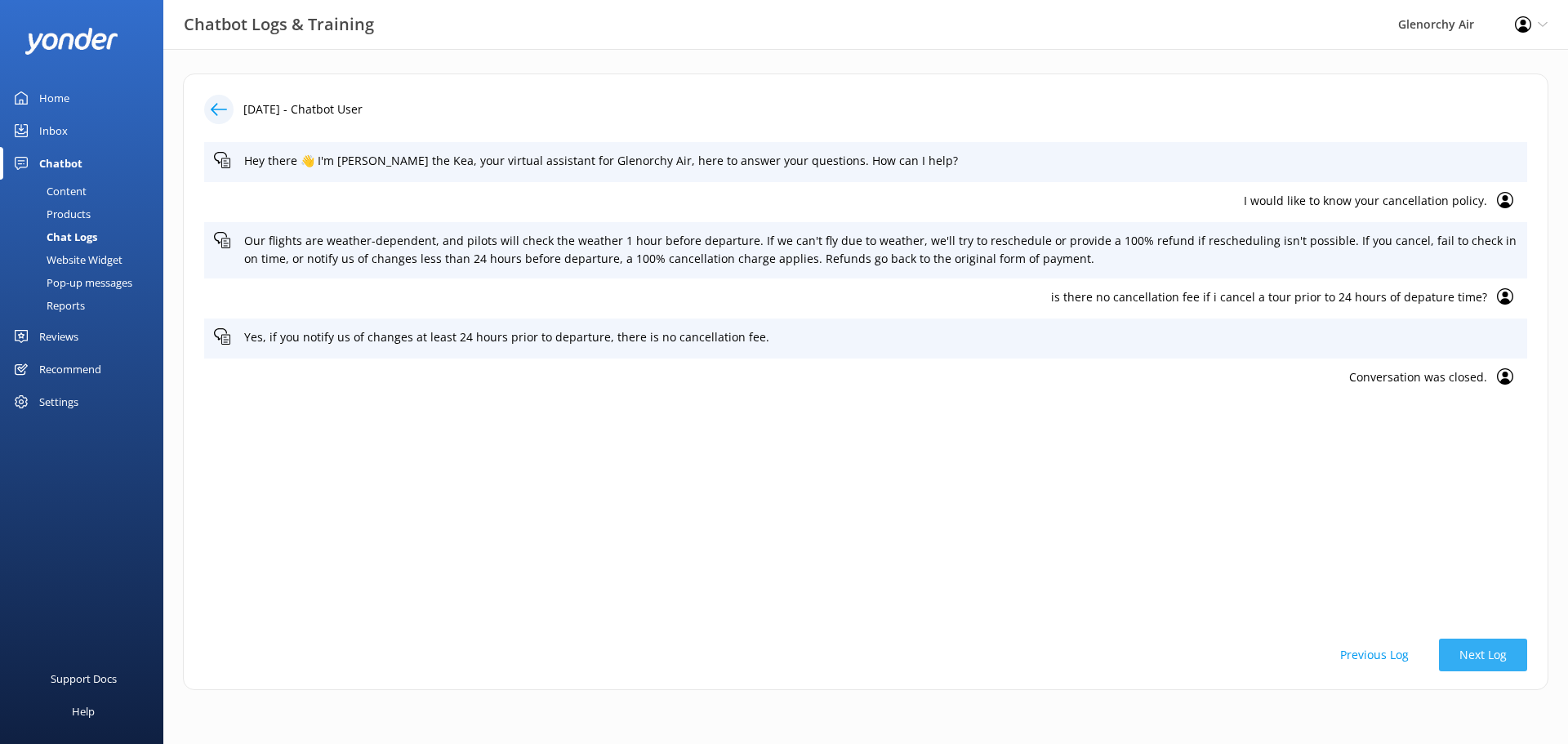
click at [1478, 650] on button "Next Log" at bounding box center [1483, 654] width 88 height 33
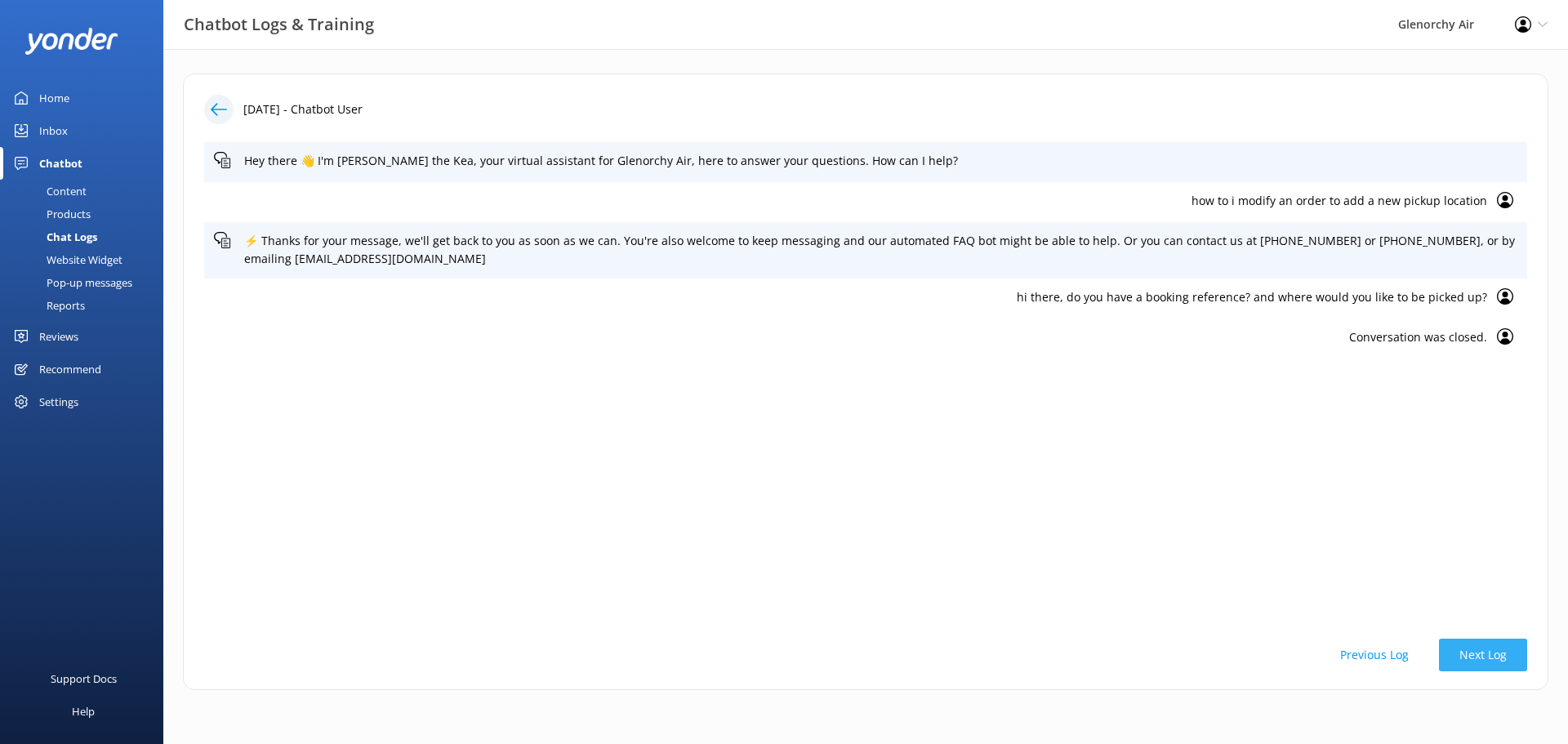
click at [1478, 650] on button "Next Log" at bounding box center [1483, 654] width 88 height 33
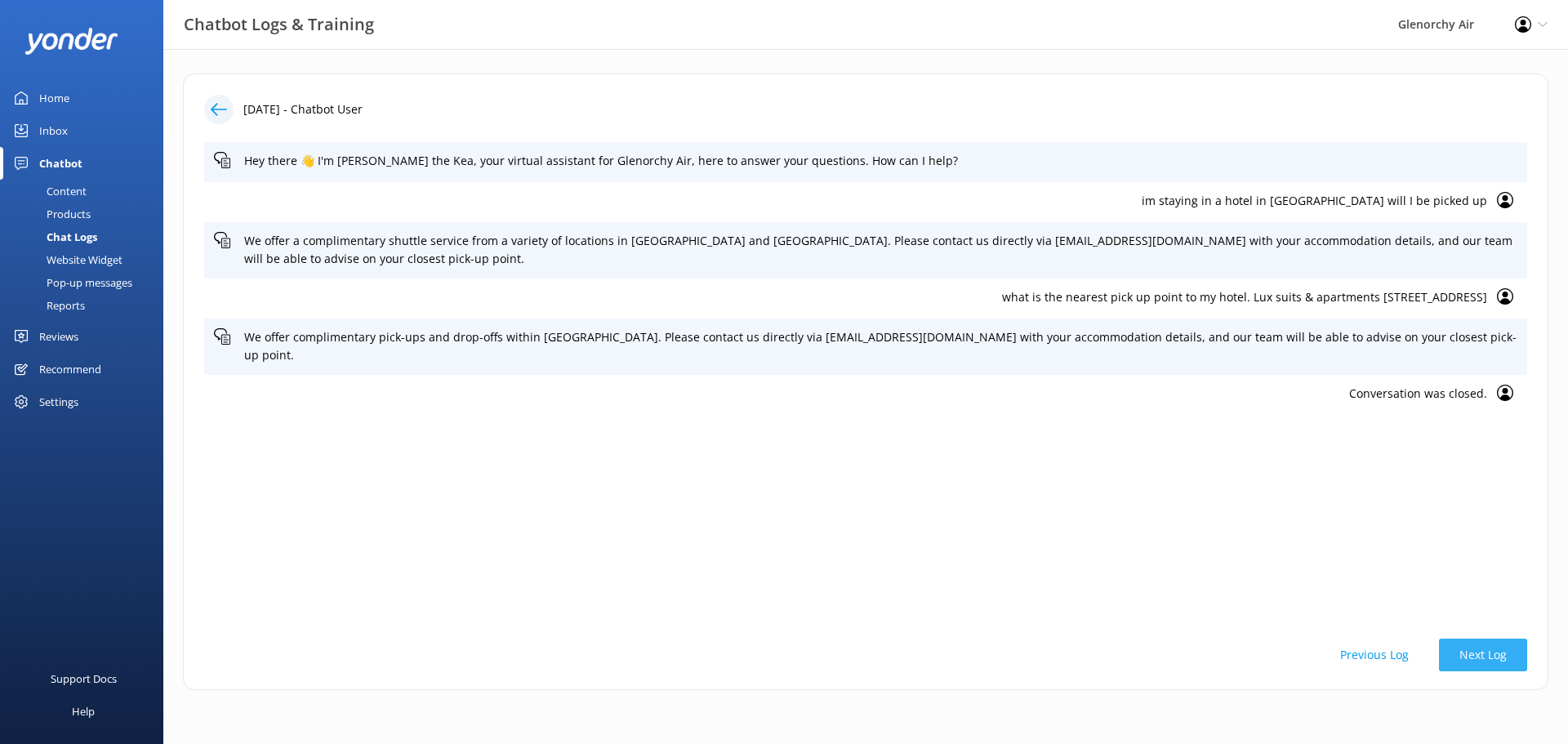
click at [1478, 650] on button "Next Log" at bounding box center [1483, 654] width 88 height 33
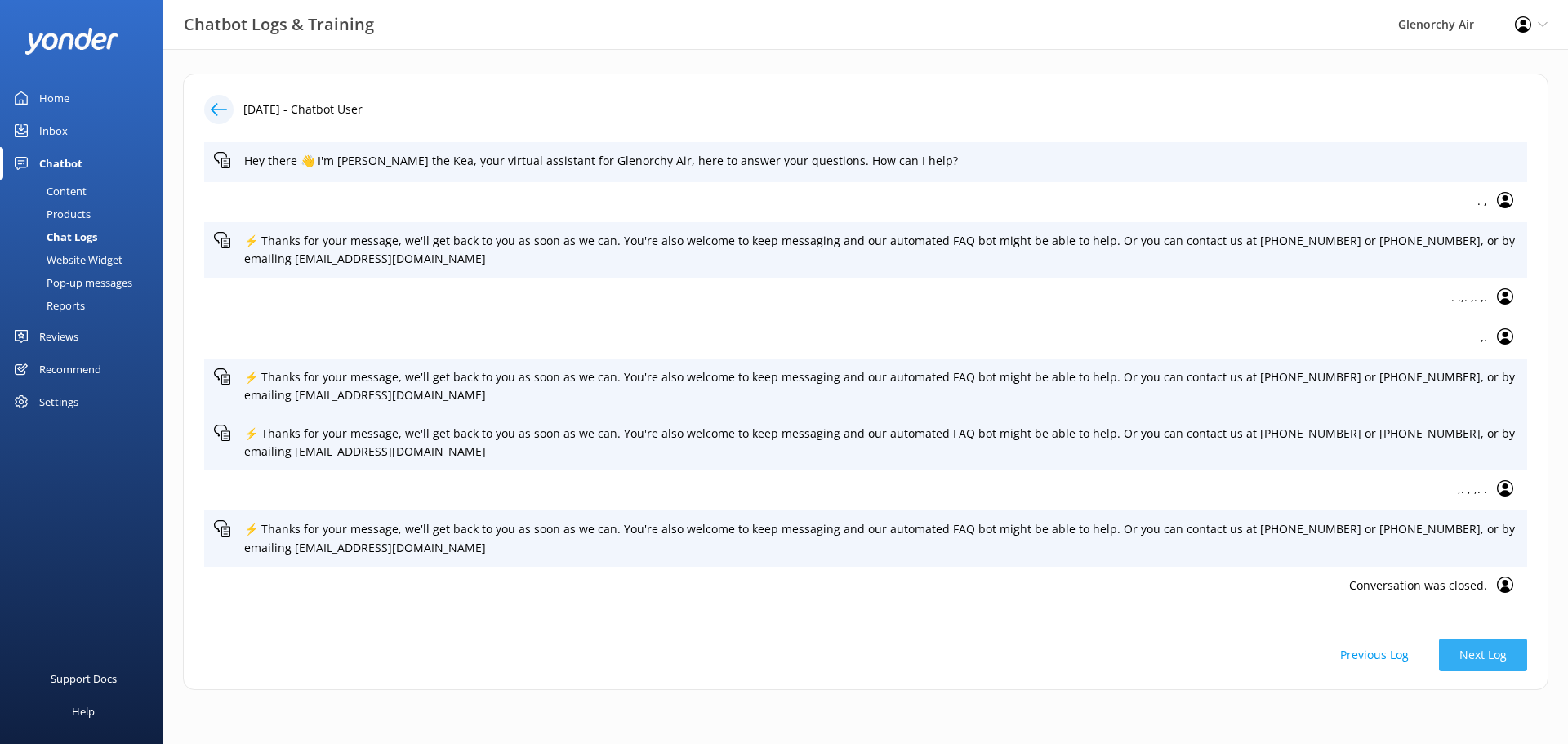
click at [1478, 650] on button "Next Log" at bounding box center [1483, 654] width 88 height 33
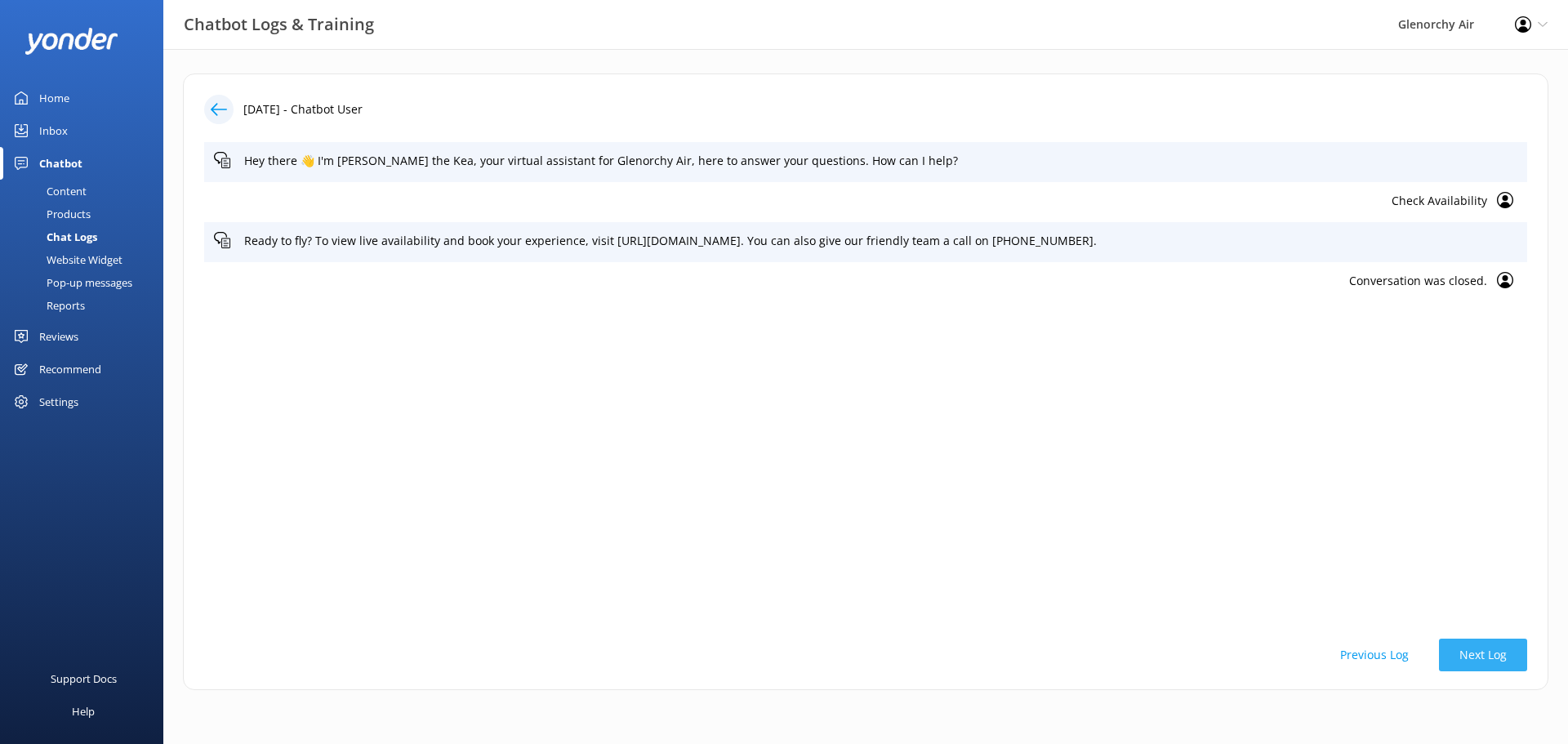
click at [1478, 650] on button "Next Log" at bounding box center [1483, 654] width 88 height 33
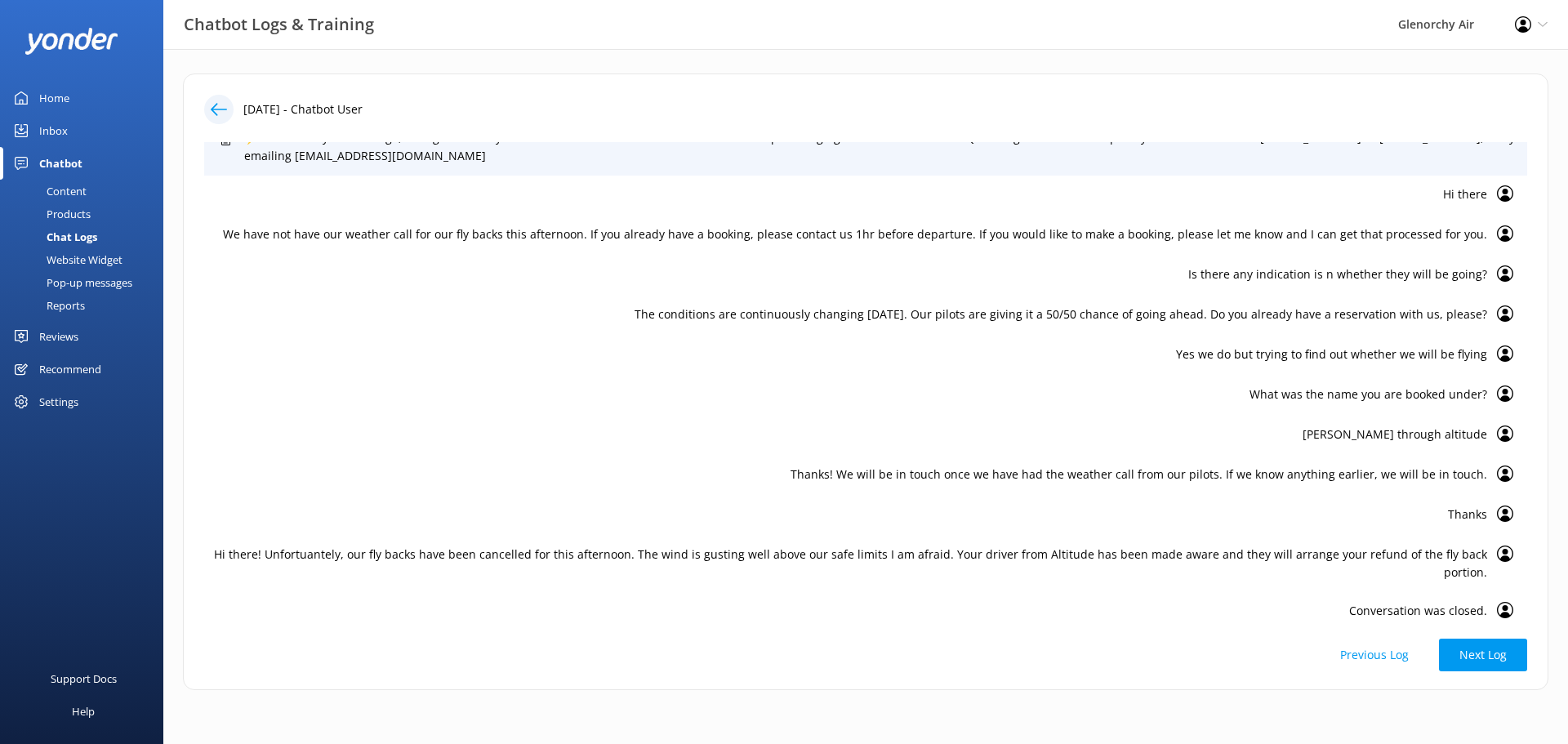
scroll to position [194, 0]
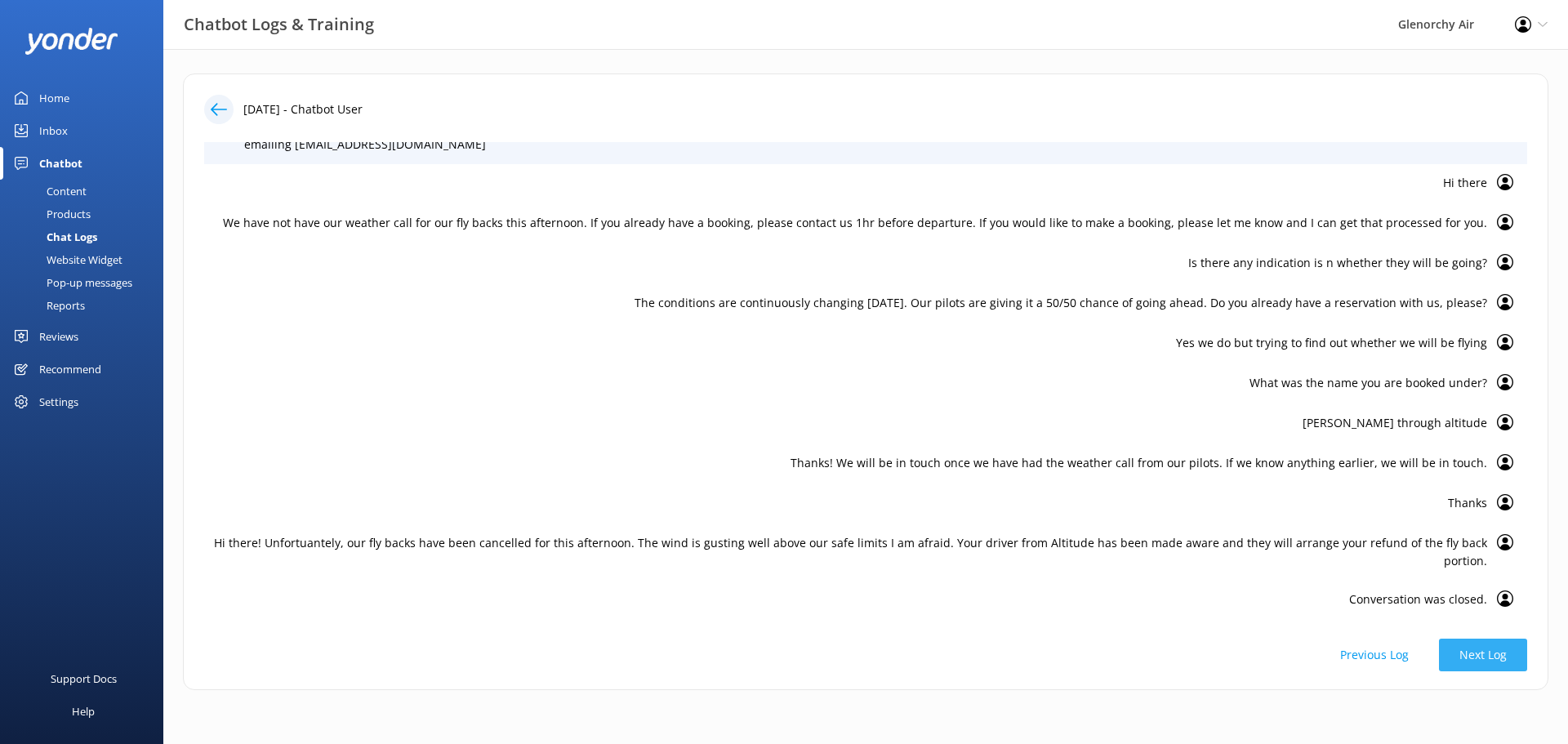
click at [1514, 654] on button "Next Log" at bounding box center [1483, 654] width 88 height 33
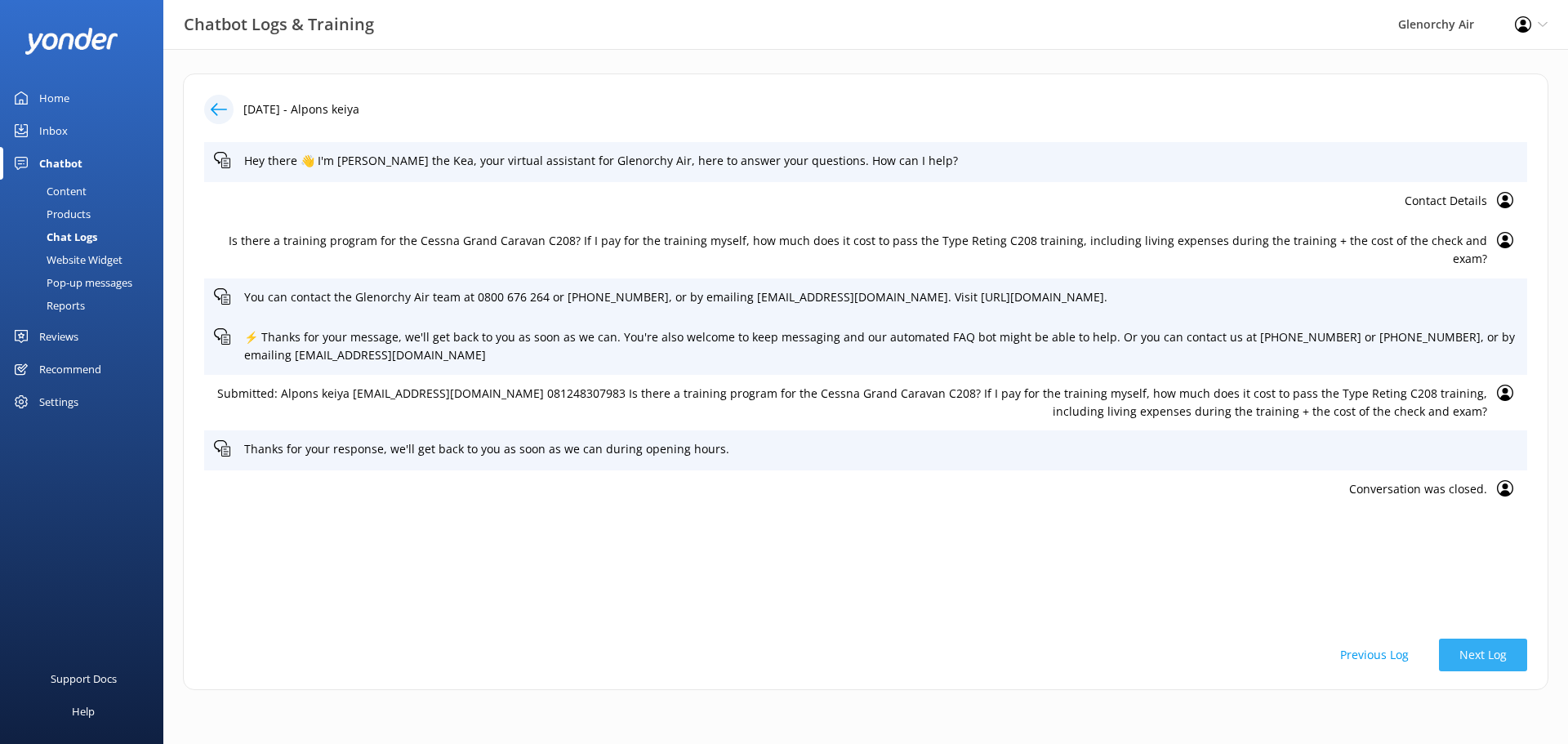
click at [1514, 654] on button "Next Log" at bounding box center [1483, 654] width 88 height 33
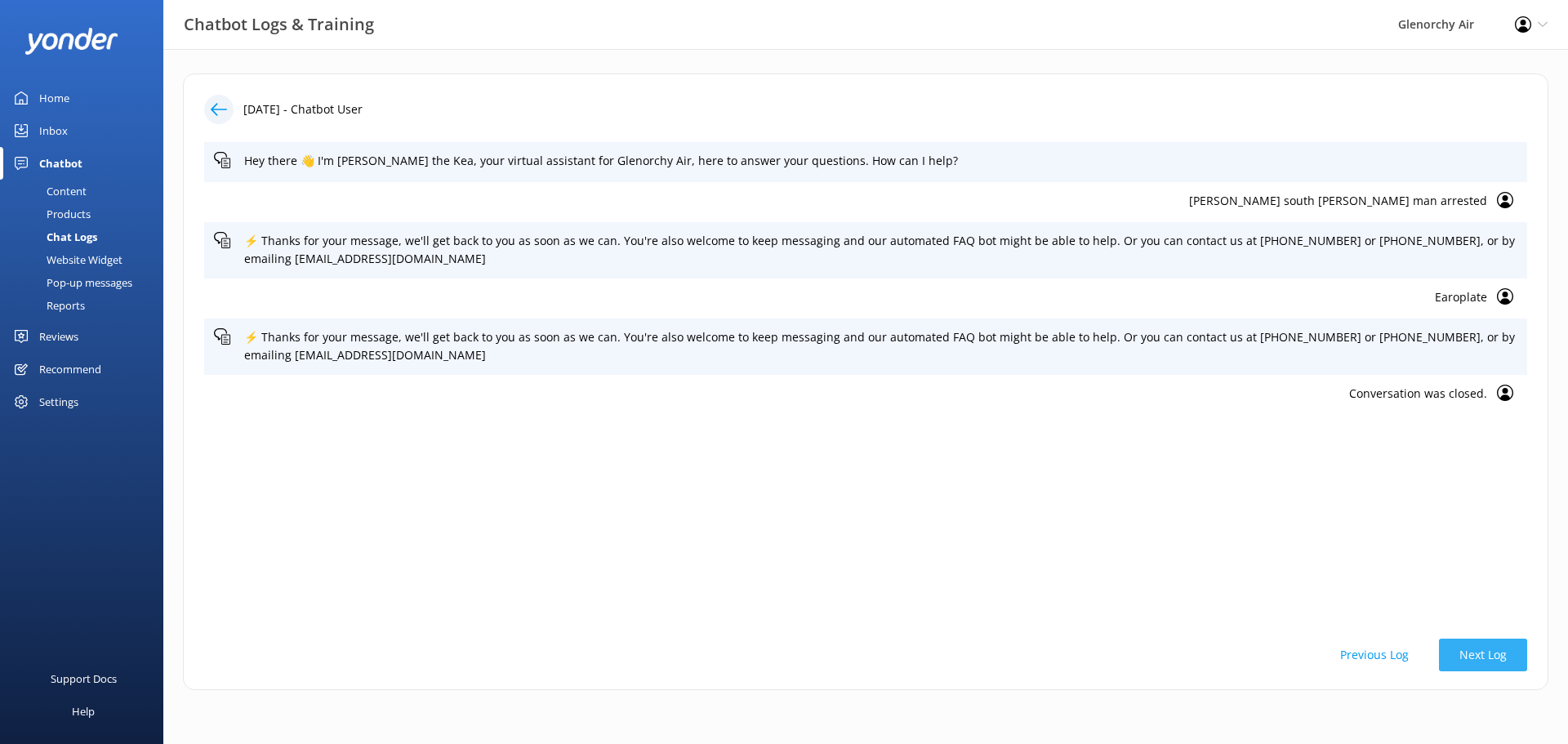
click at [1514, 654] on button "Next Log" at bounding box center [1483, 654] width 88 height 33
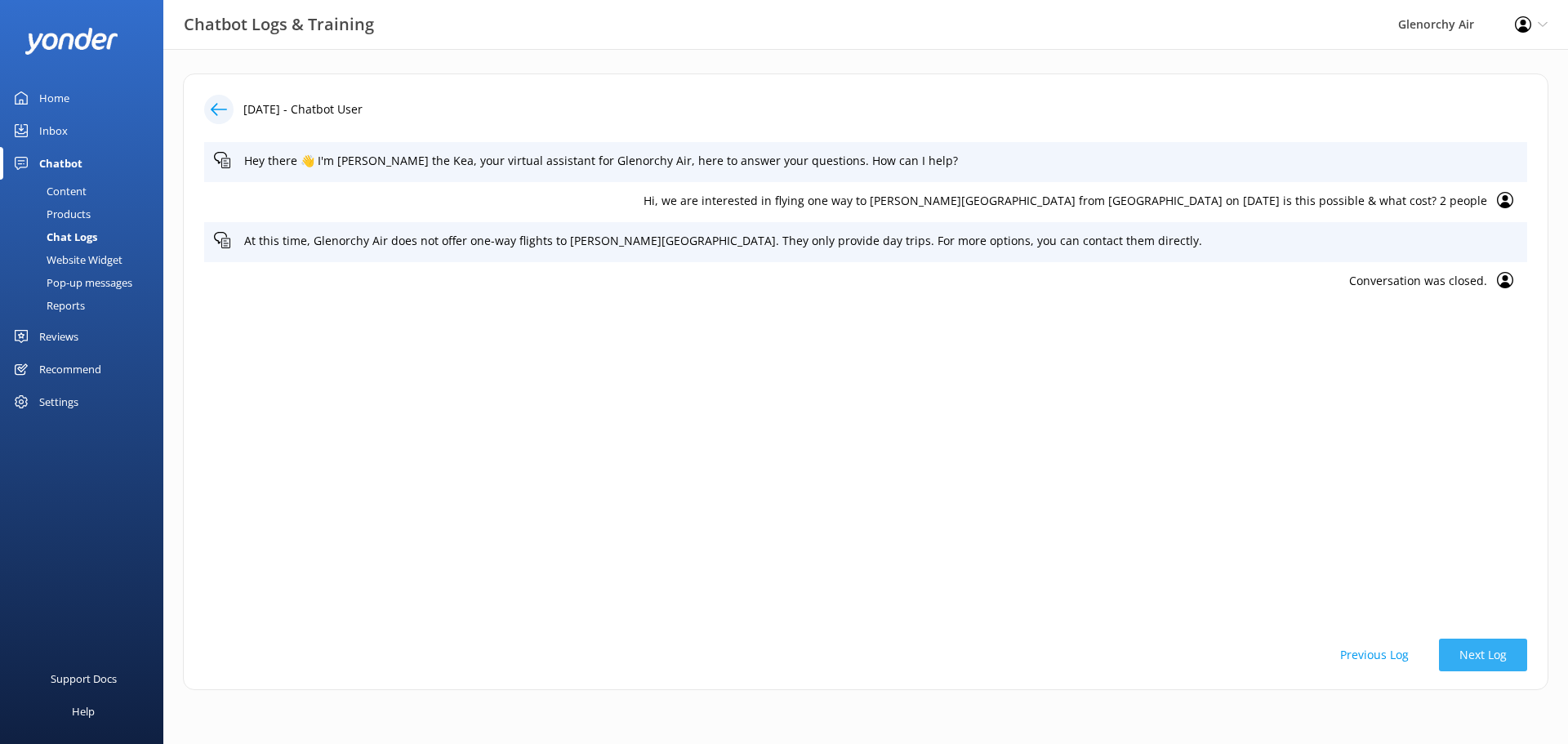
click at [1514, 654] on button "Next Log" at bounding box center [1483, 654] width 88 height 33
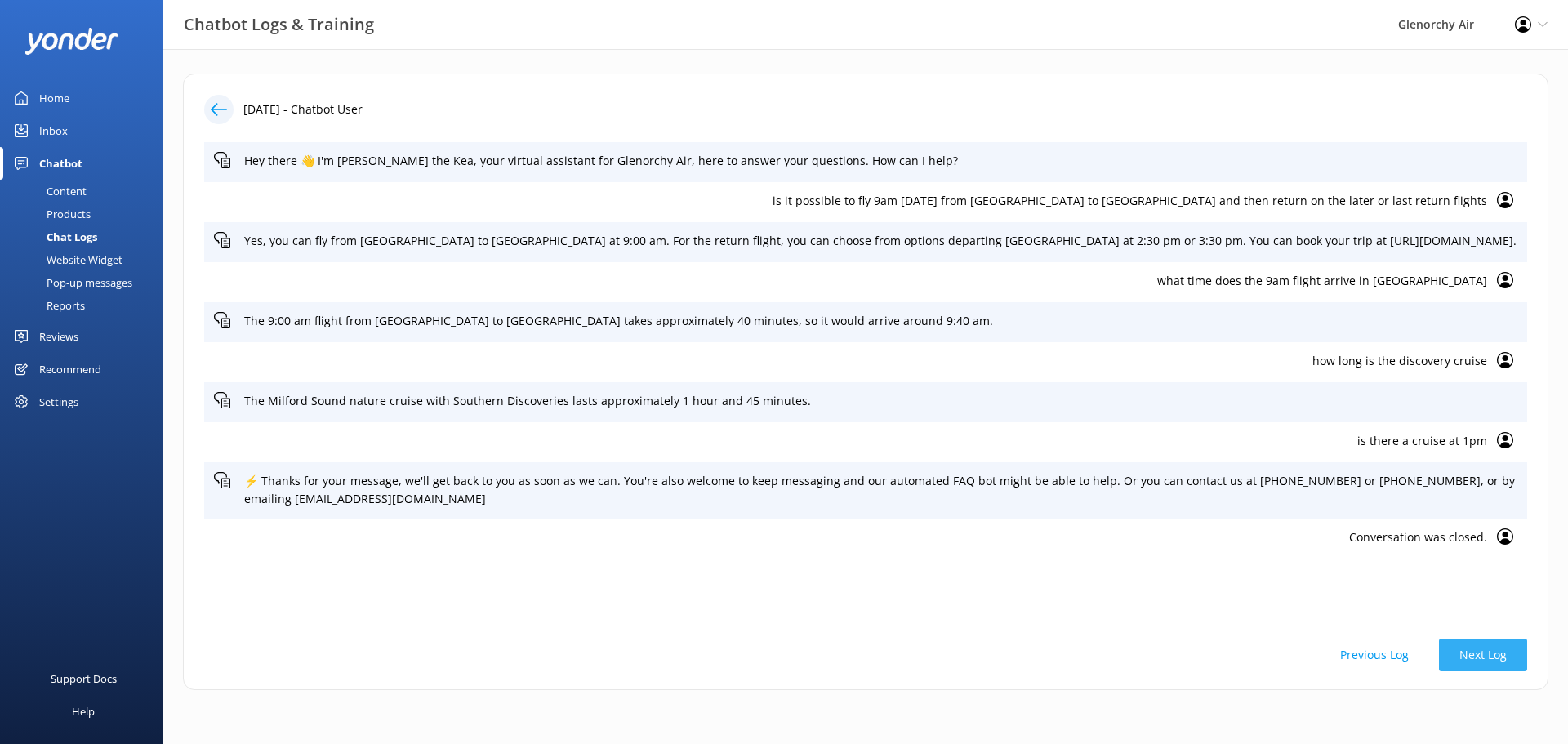
click at [1514, 654] on button "Next Log" at bounding box center [1483, 654] width 88 height 33
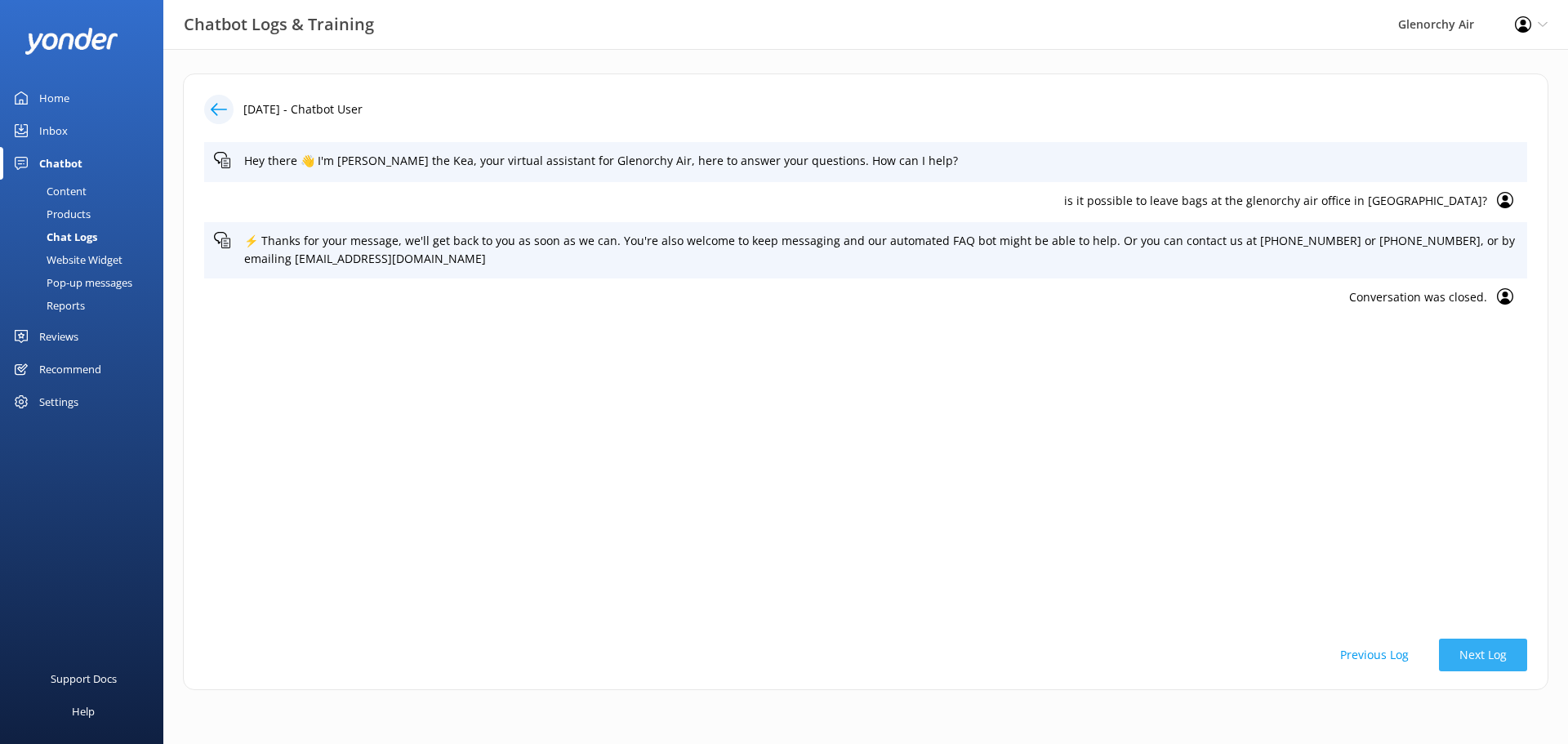
click at [1514, 654] on button "Next Log" at bounding box center [1483, 654] width 88 height 33
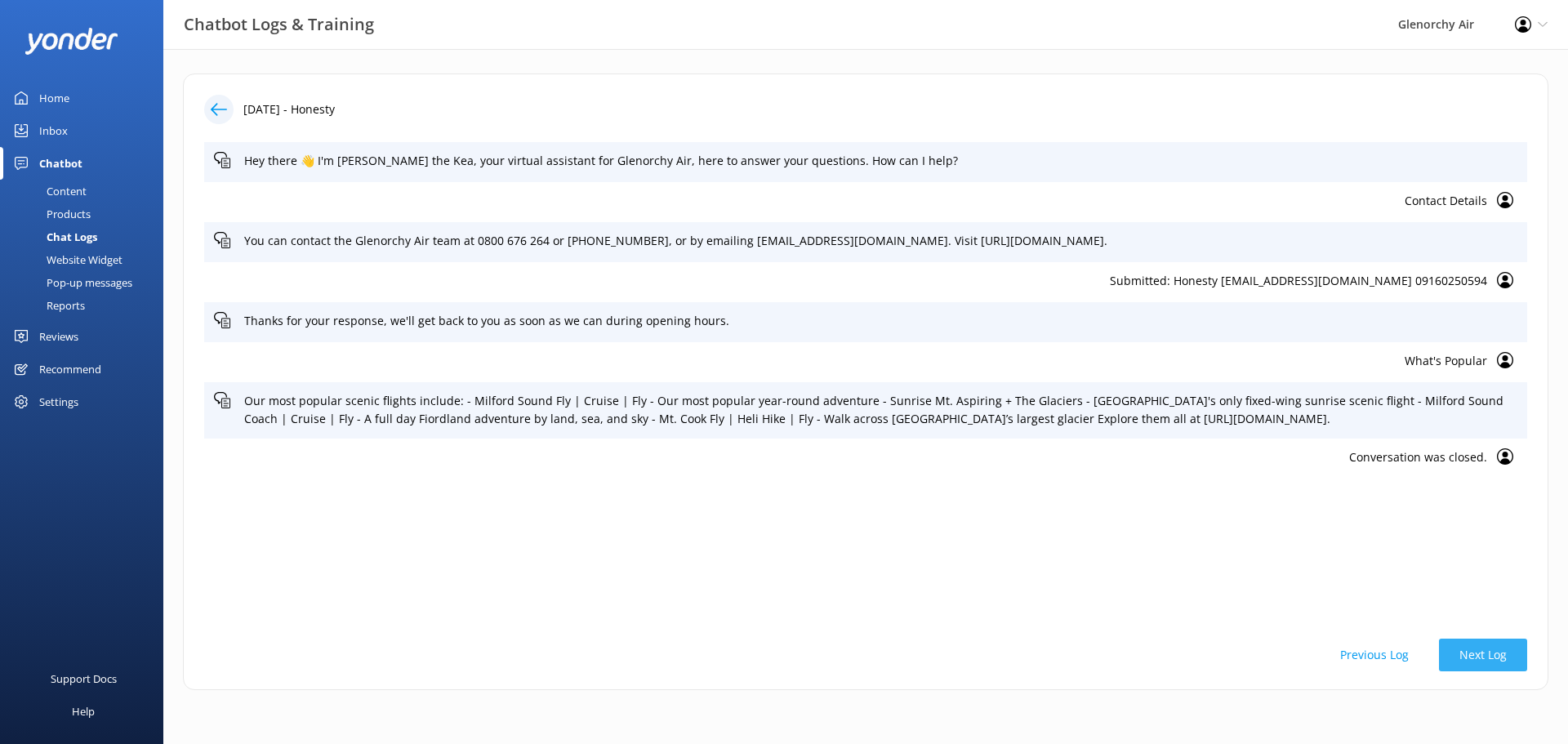
click at [1514, 654] on button "Next Log" at bounding box center [1483, 654] width 88 height 33
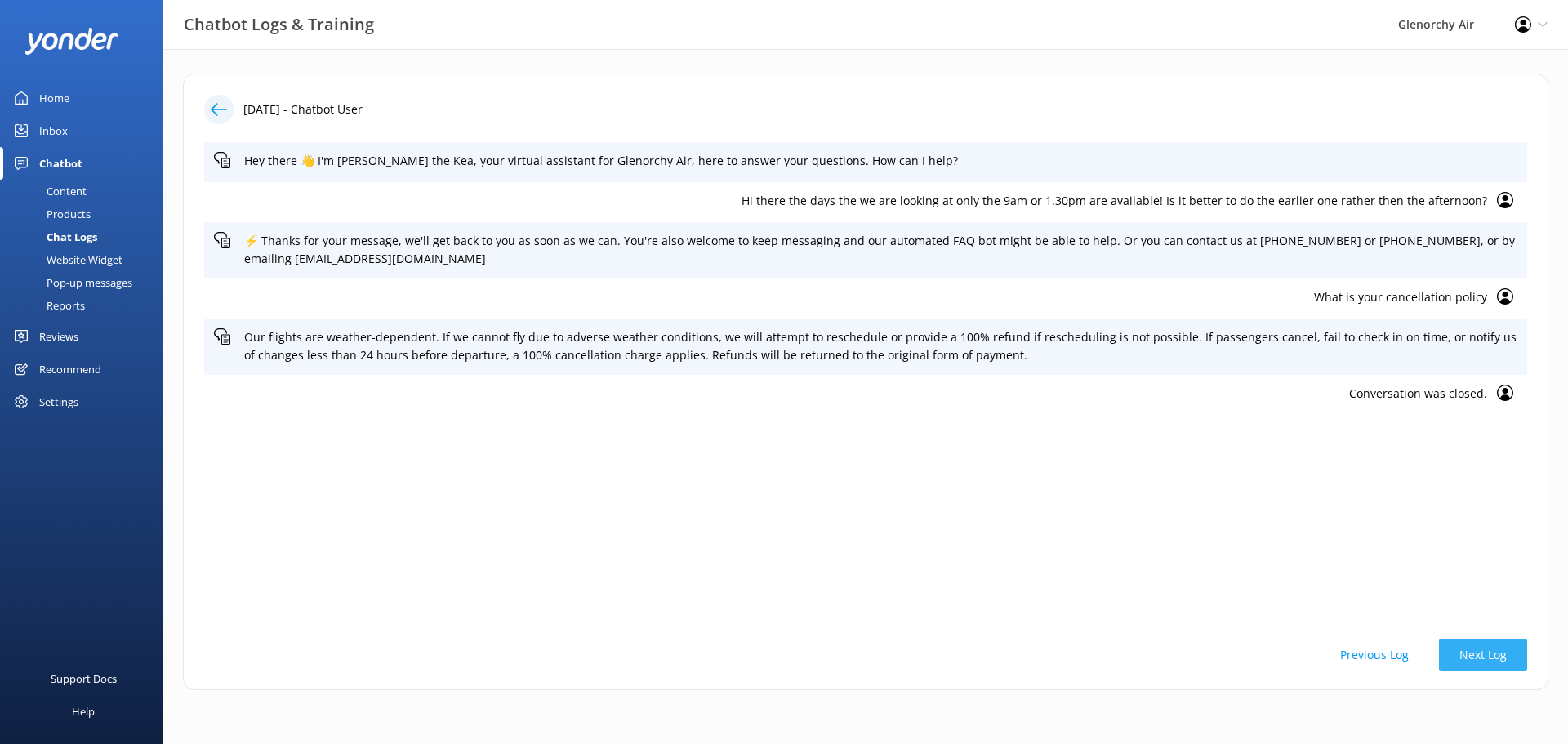
click at [1514, 654] on button "Next Log" at bounding box center [1483, 654] width 88 height 33
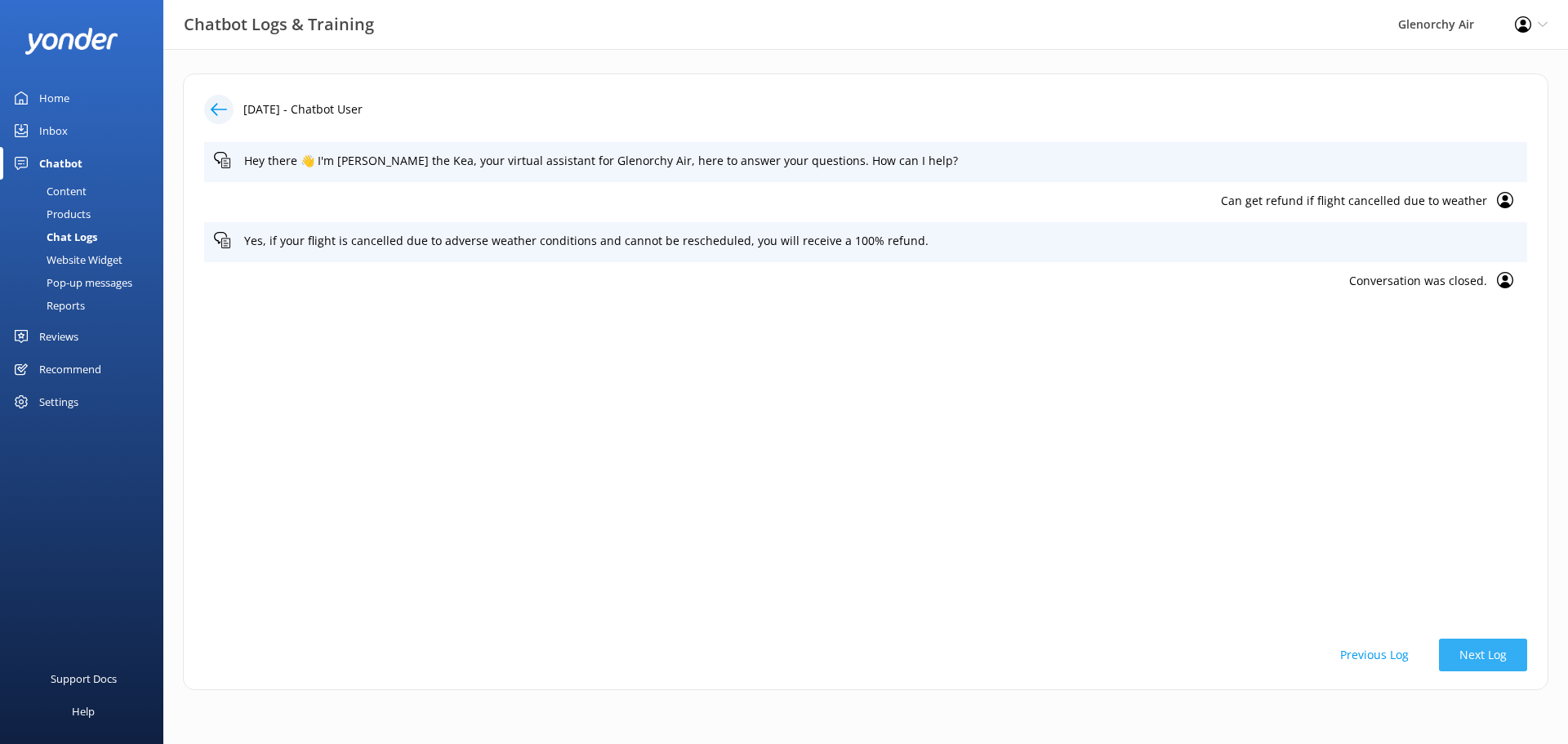
click at [1514, 654] on button "Next Log" at bounding box center [1483, 654] width 88 height 33
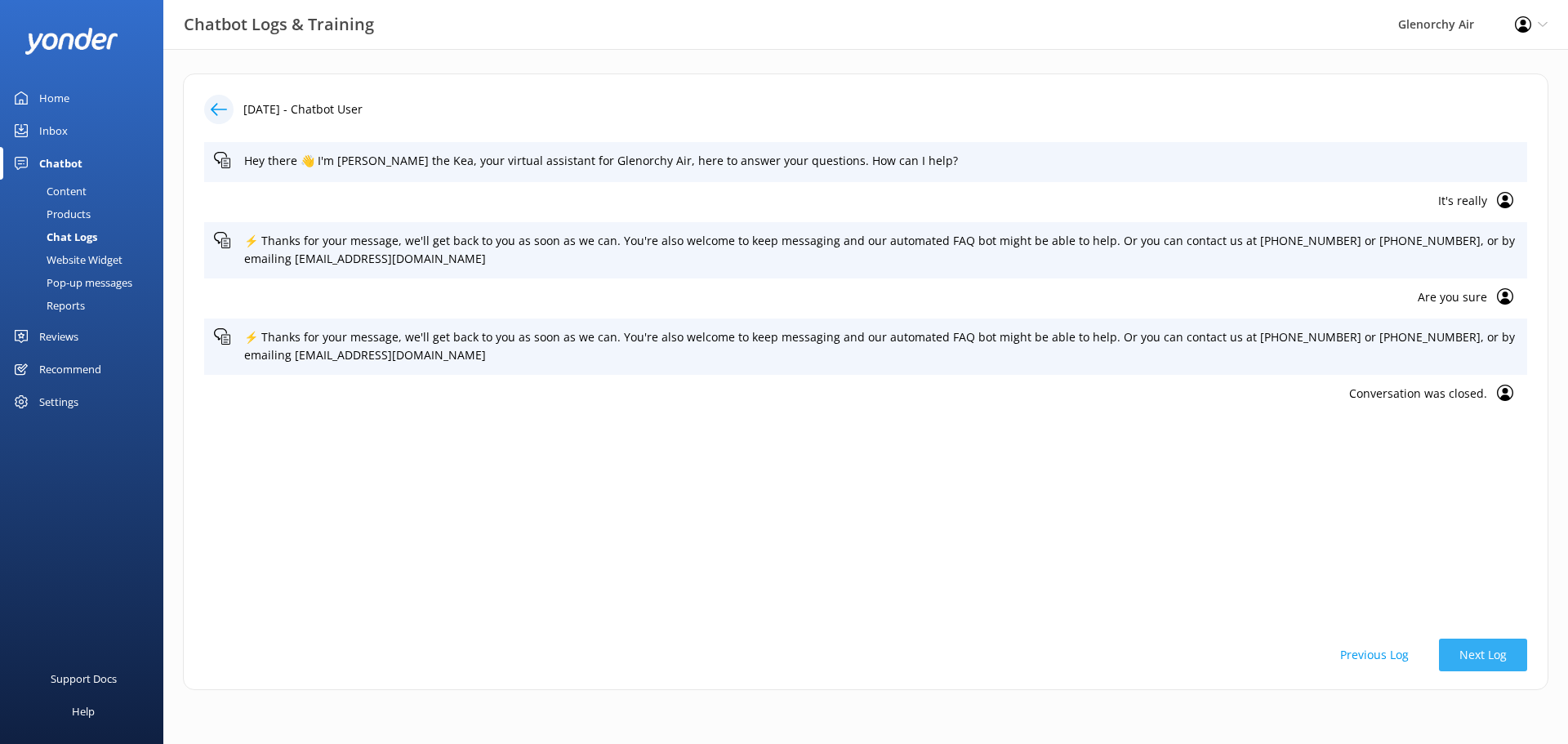
click at [1514, 654] on button "Next Log" at bounding box center [1483, 654] width 88 height 33
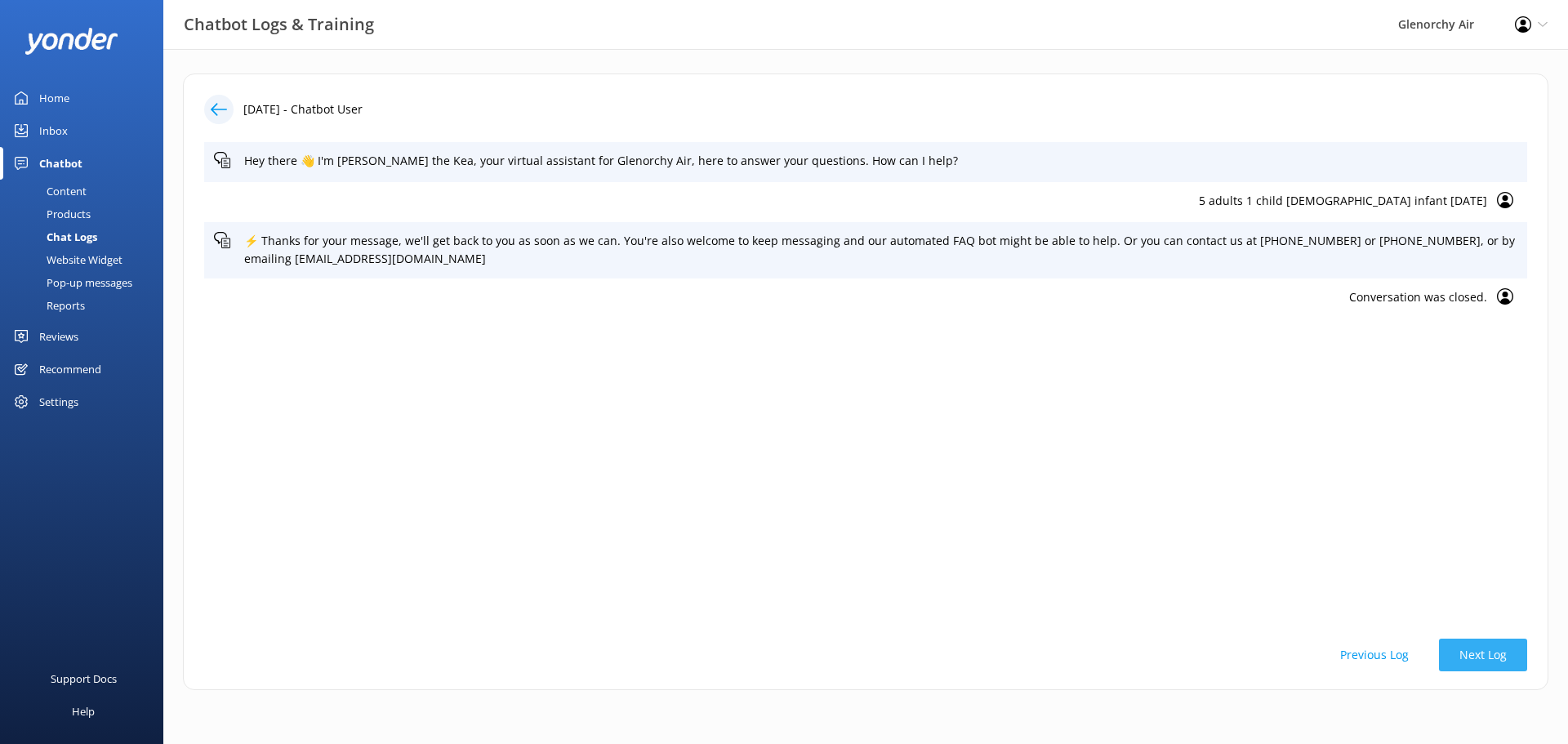
click at [1514, 654] on button "Next Log" at bounding box center [1483, 654] width 88 height 33
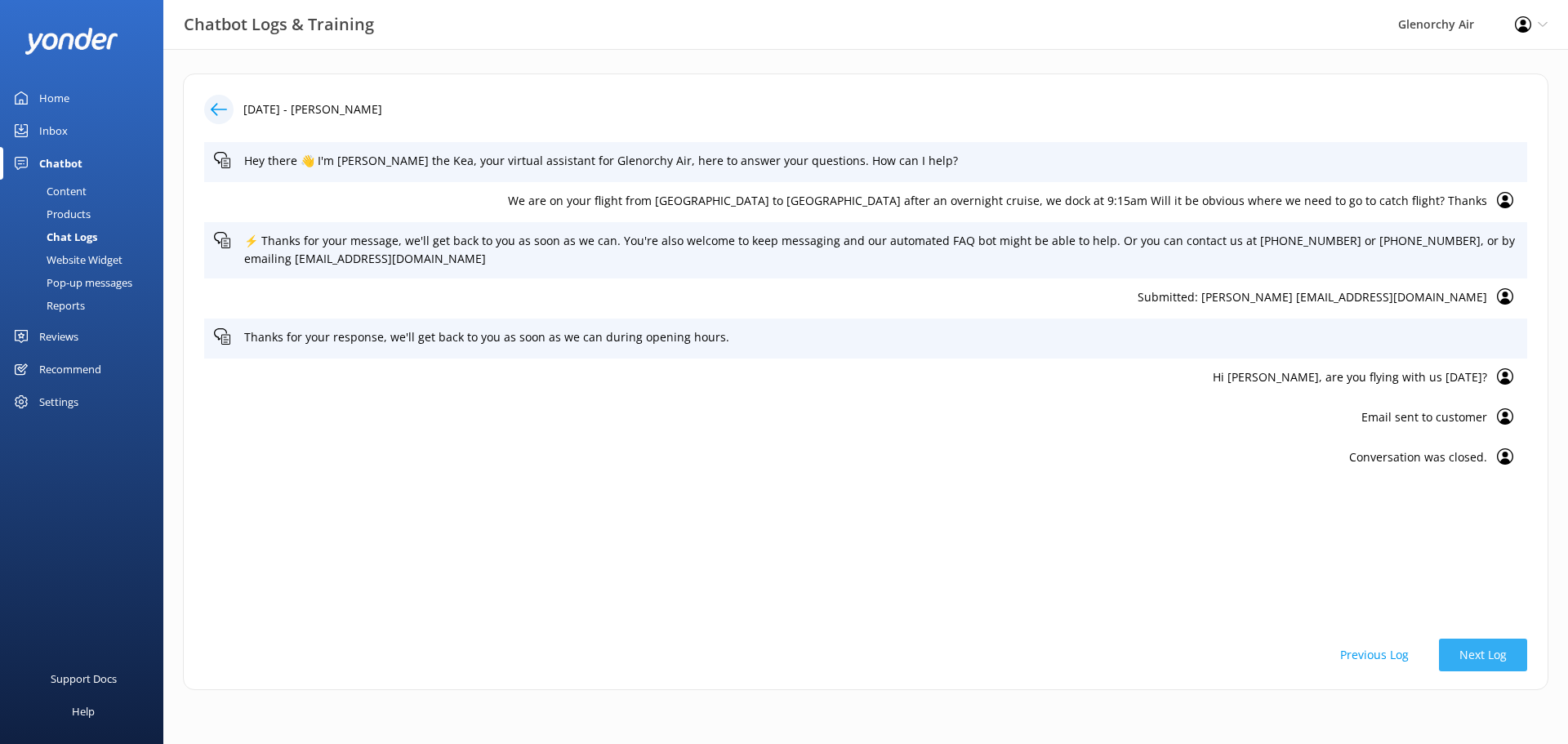
click at [1514, 654] on button "Next Log" at bounding box center [1483, 654] width 88 height 33
